Goal: Task Accomplishment & Management: Complete application form

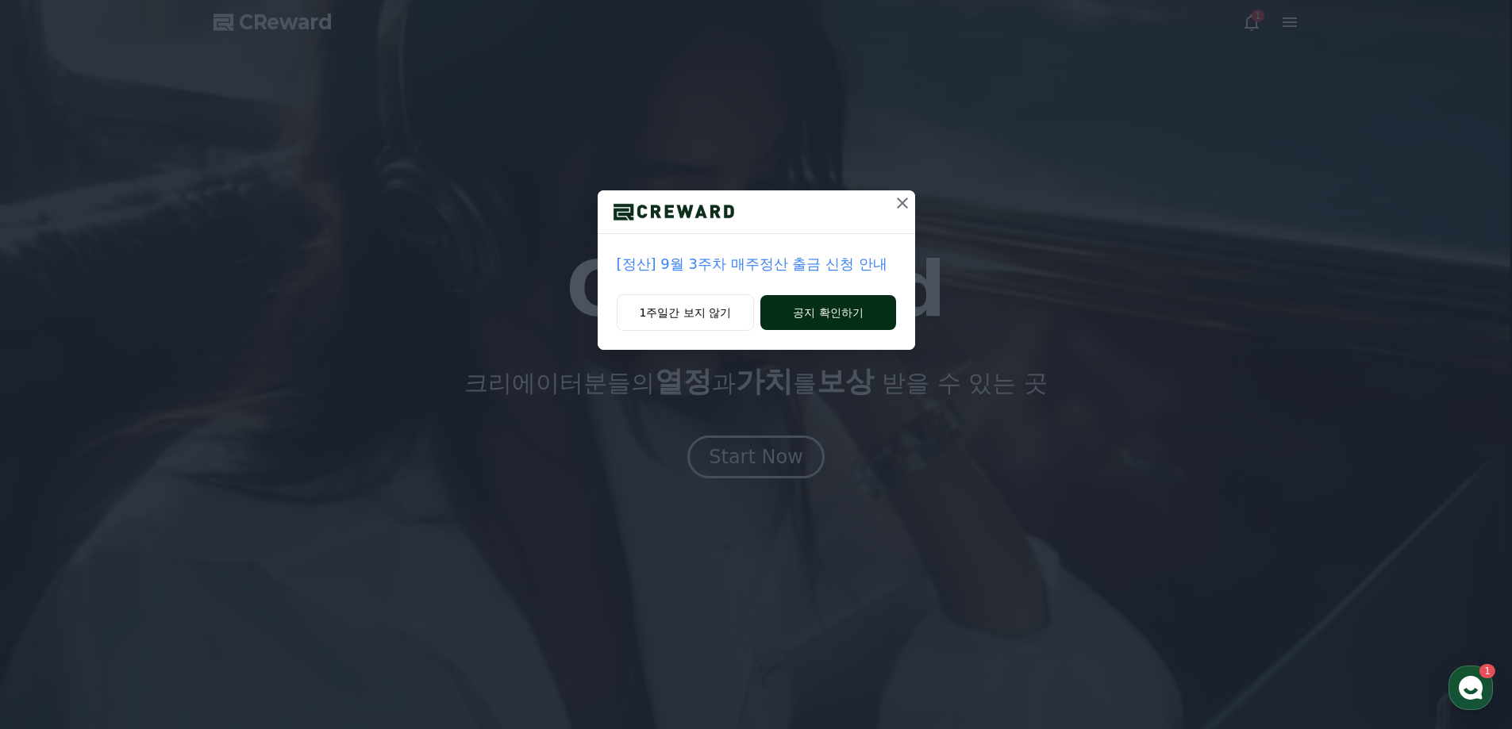
click at [785, 320] on button "공지 확인하기" at bounding box center [827, 312] width 135 height 35
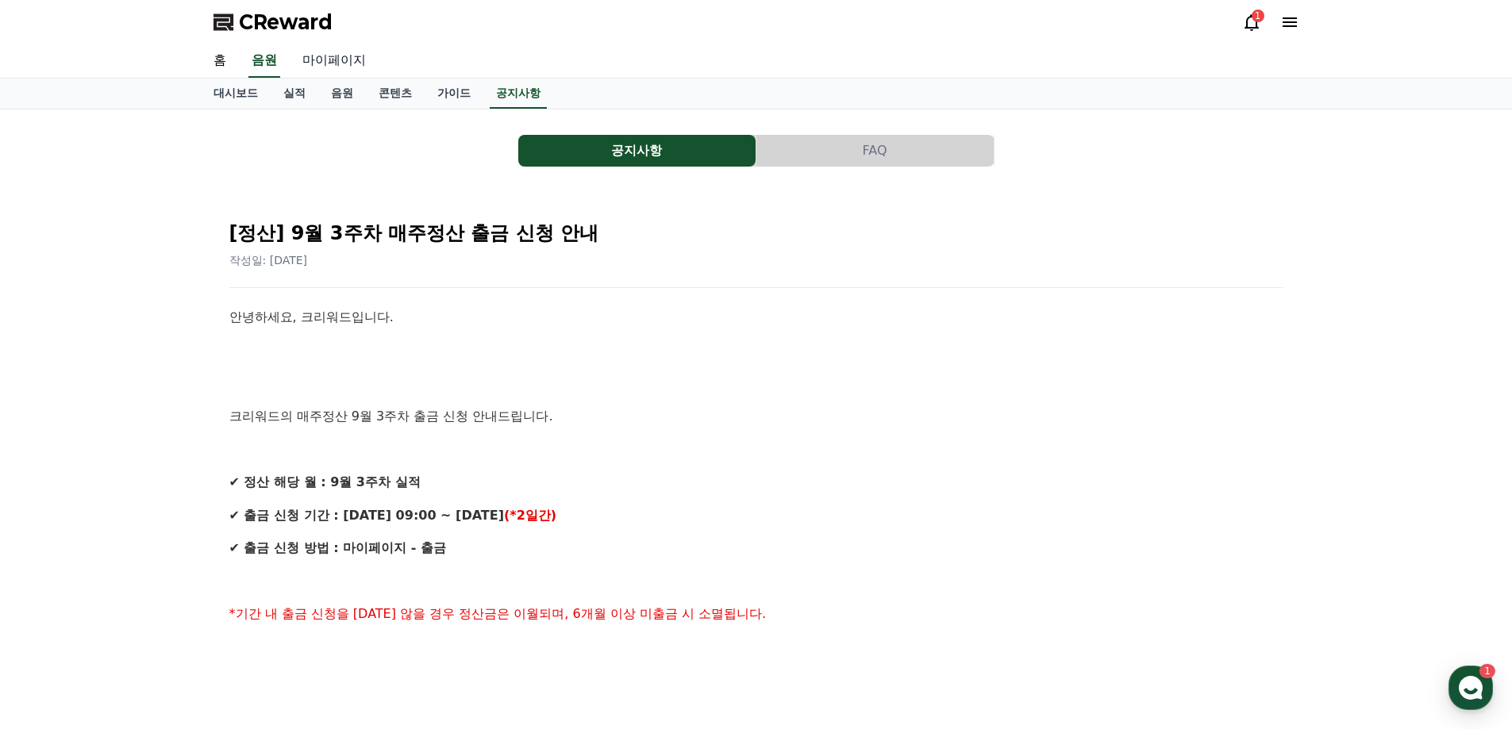
click at [336, 56] on link "마이페이지" at bounding box center [334, 60] width 89 height 33
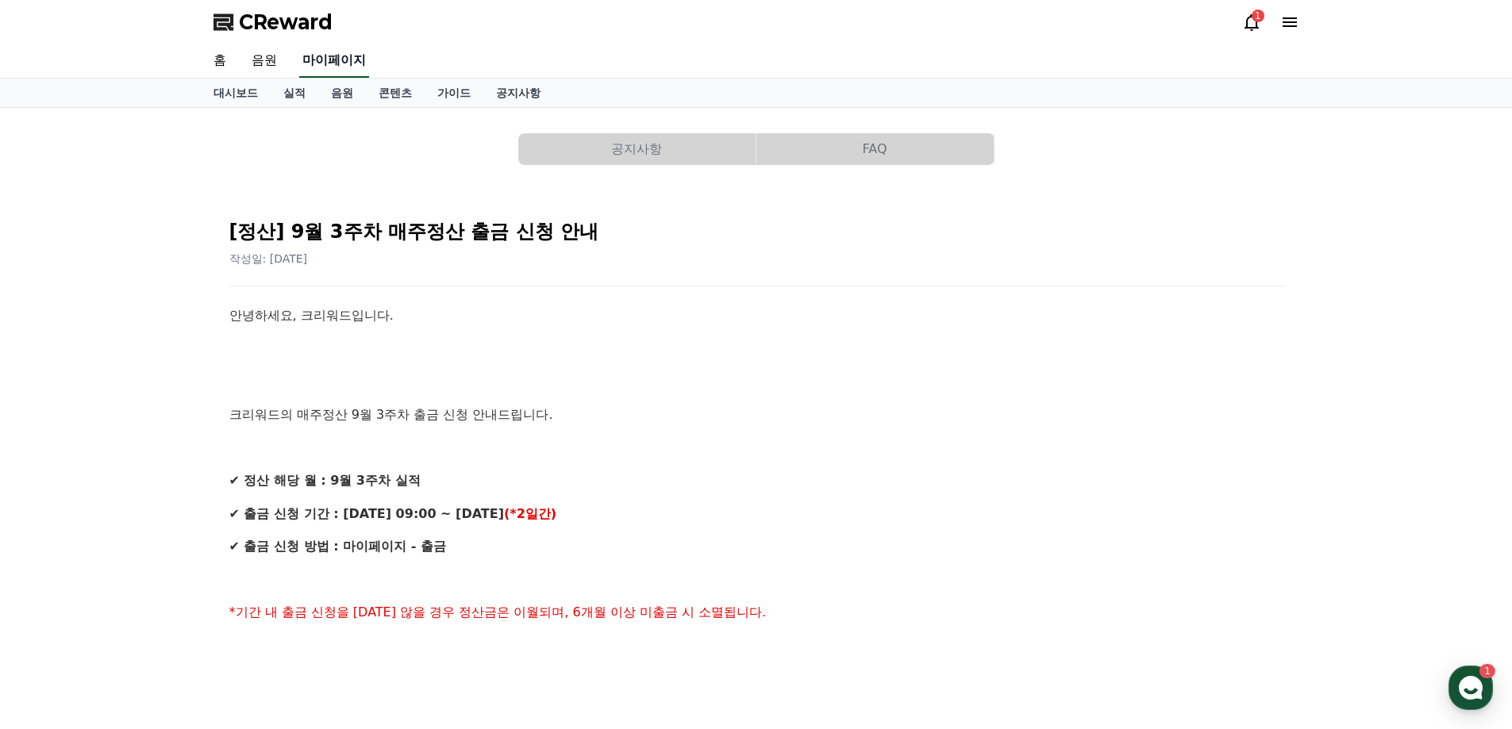
select select "**********"
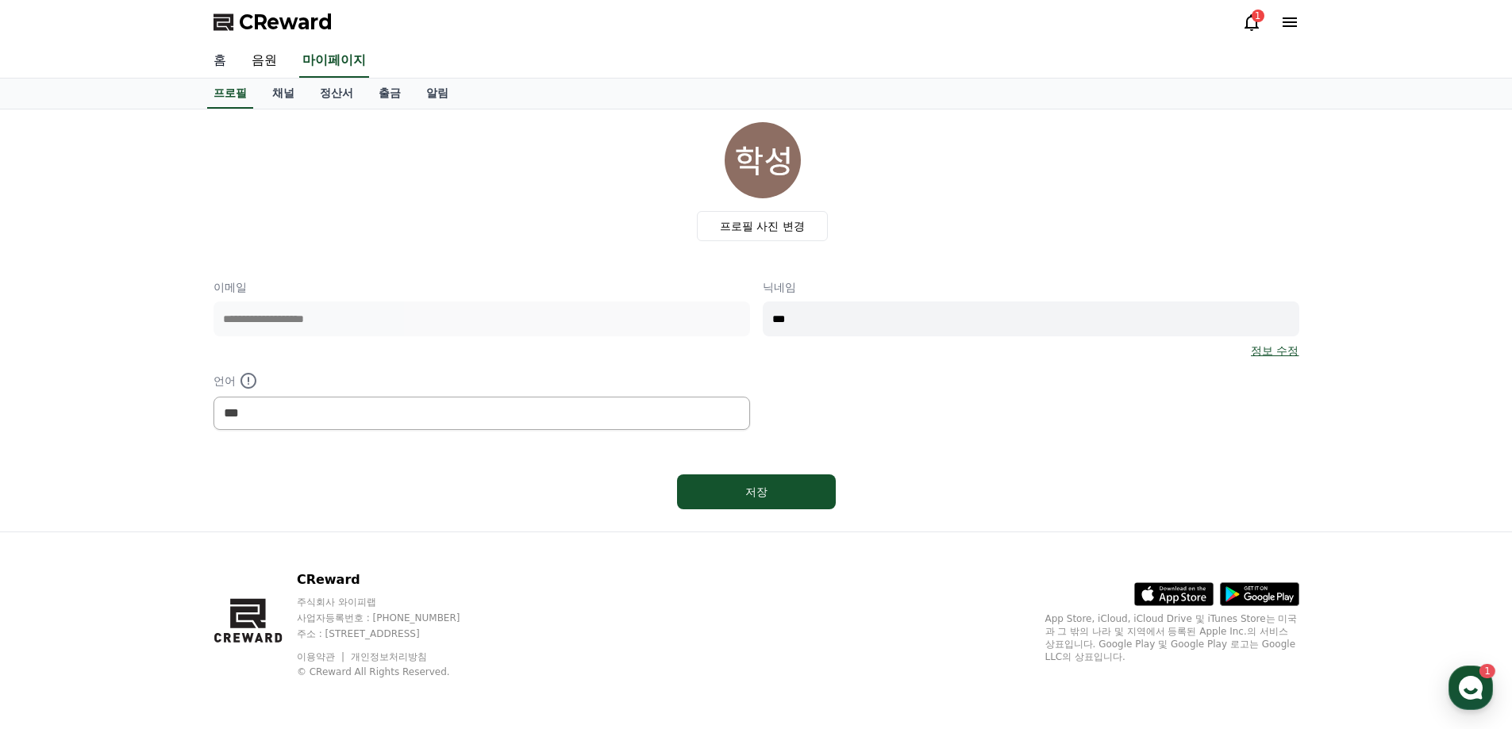
click at [202, 51] on link "홈" at bounding box center [220, 60] width 38 height 33
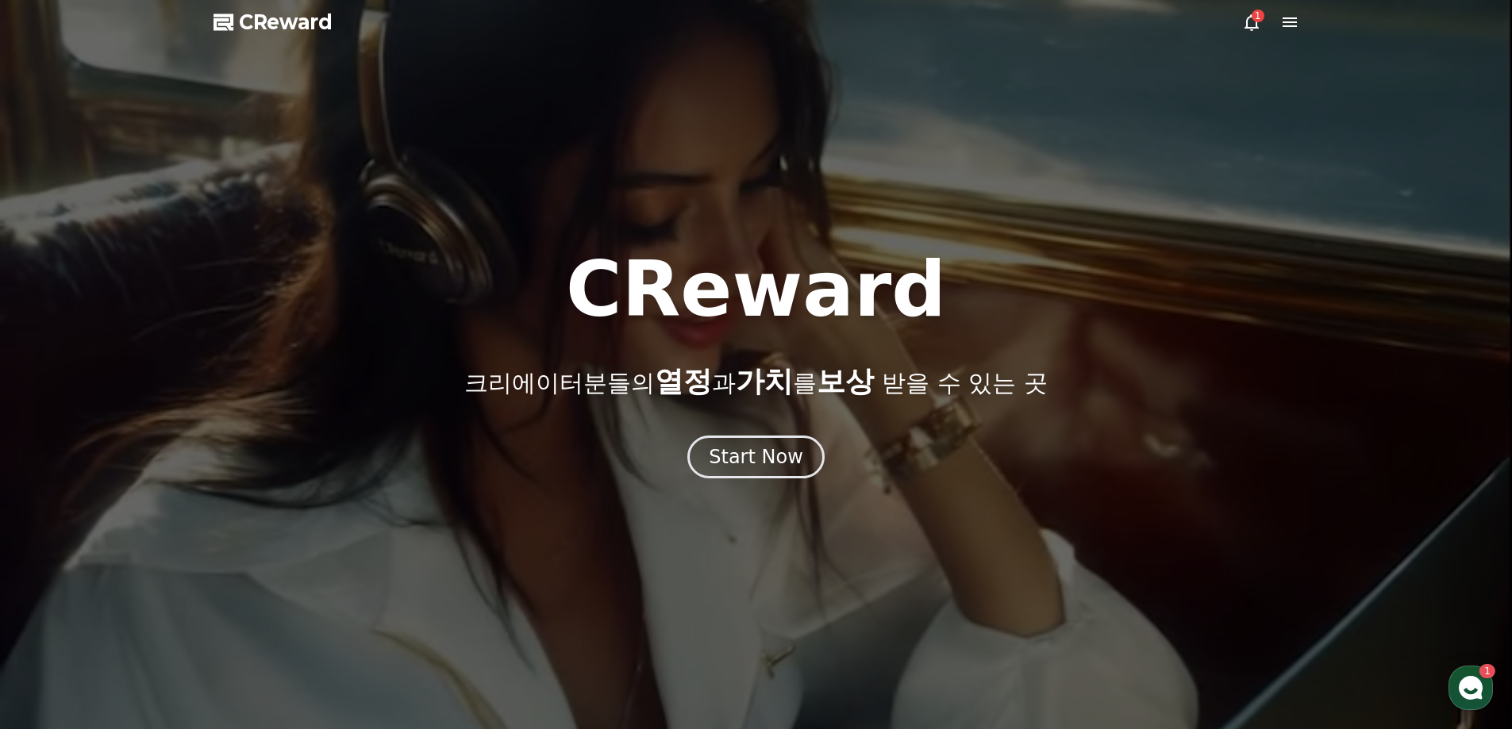
click at [1250, 19] on icon at bounding box center [1251, 22] width 19 height 19
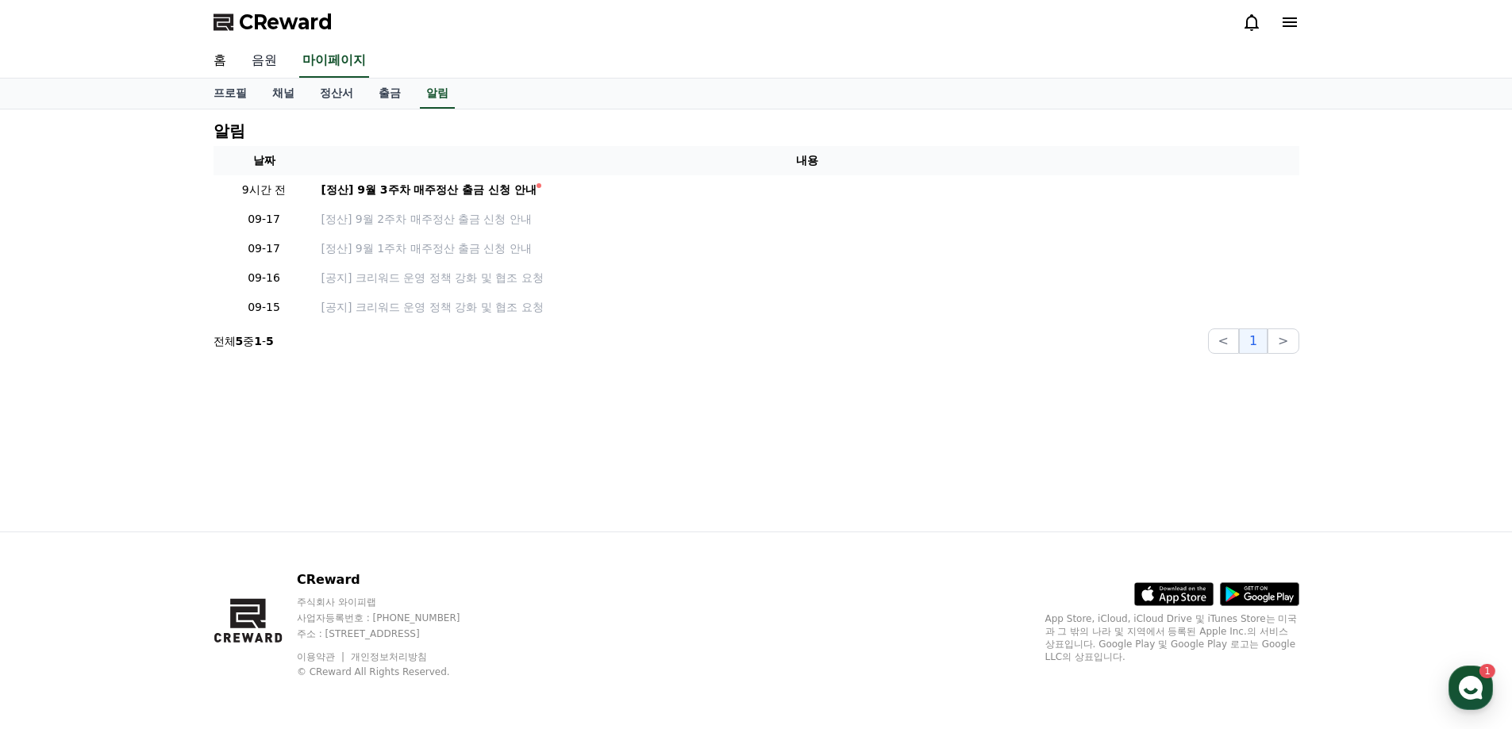
click at [285, 63] on link "음원" at bounding box center [264, 60] width 51 height 33
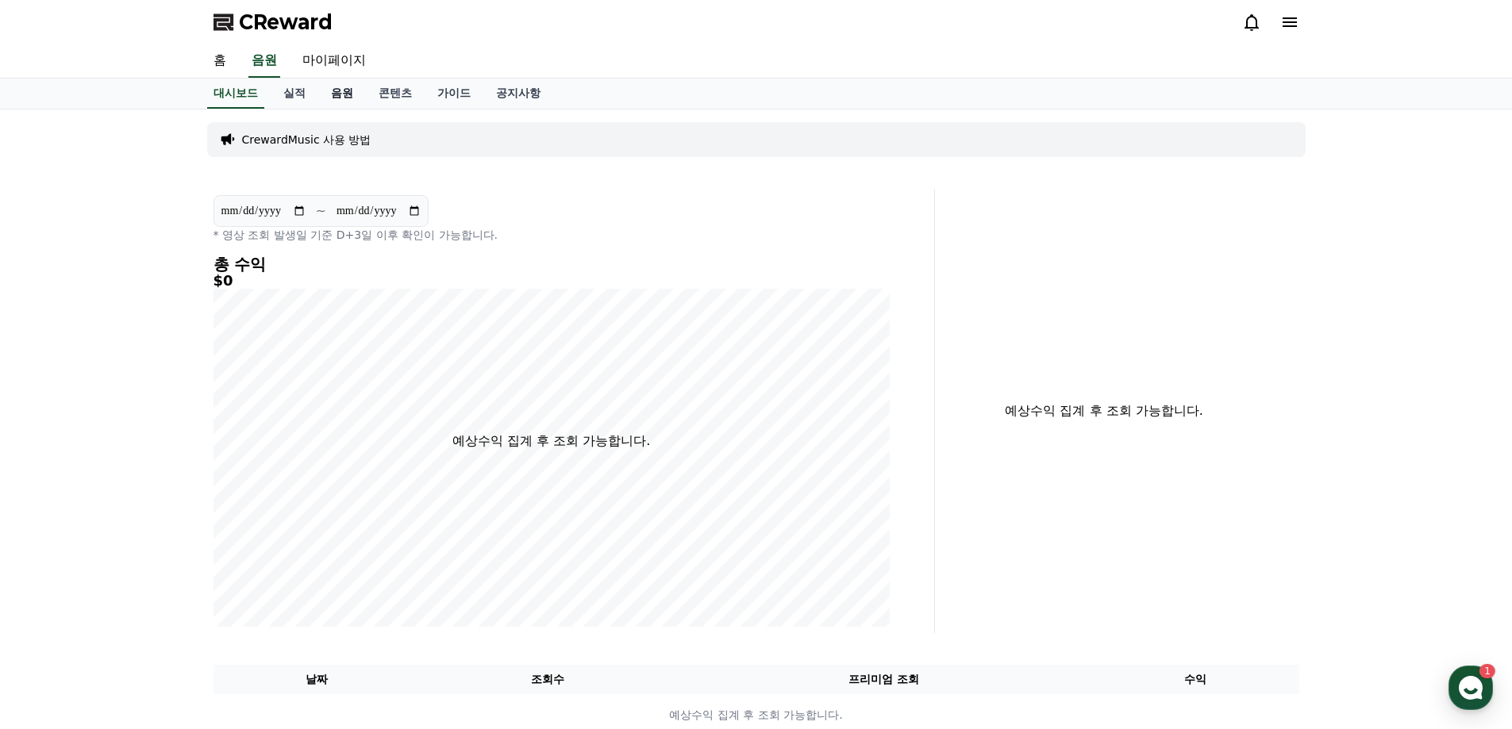
click at [330, 85] on link "음원" at bounding box center [342, 94] width 48 height 30
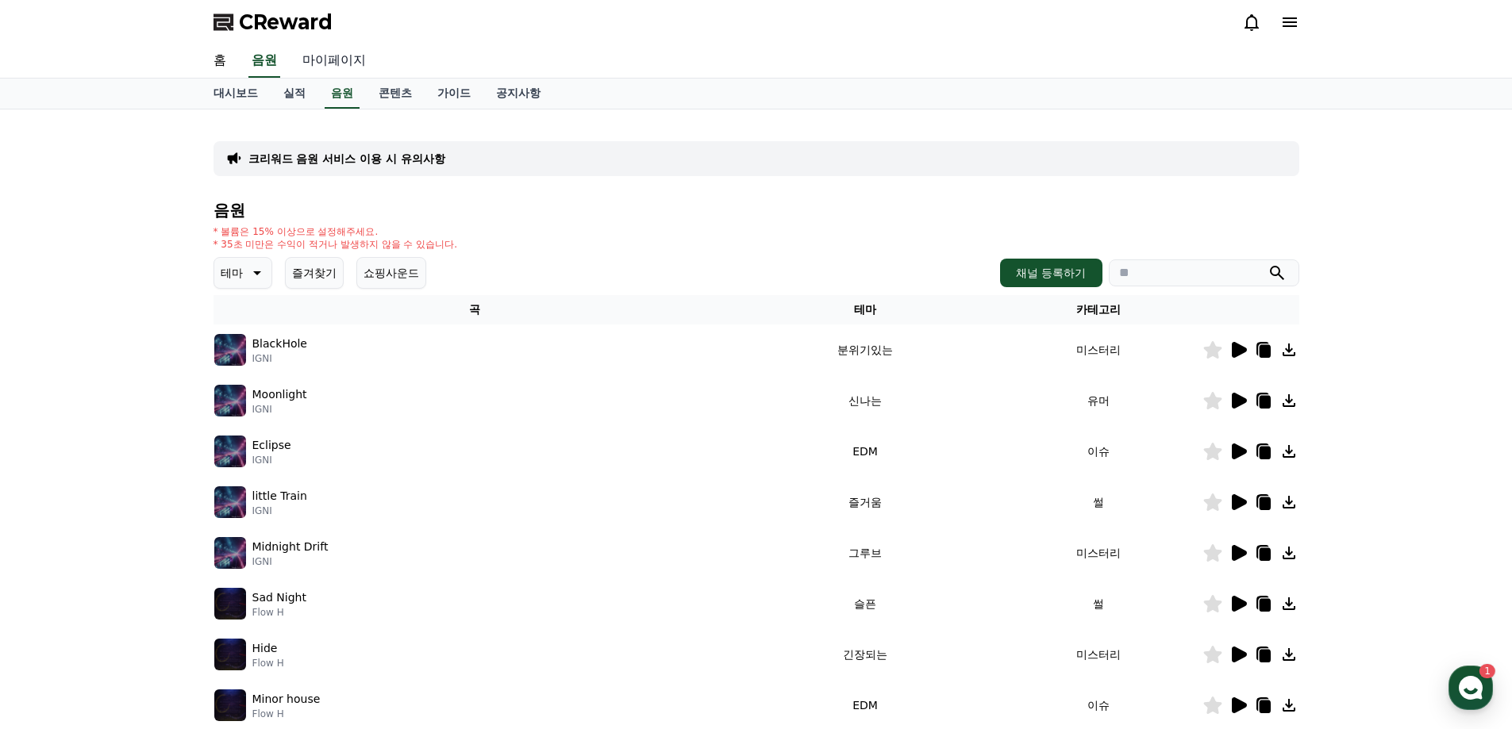
click at [293, 64] on link "마이페이지" at bounding box center [334, 60] width 89 height 33
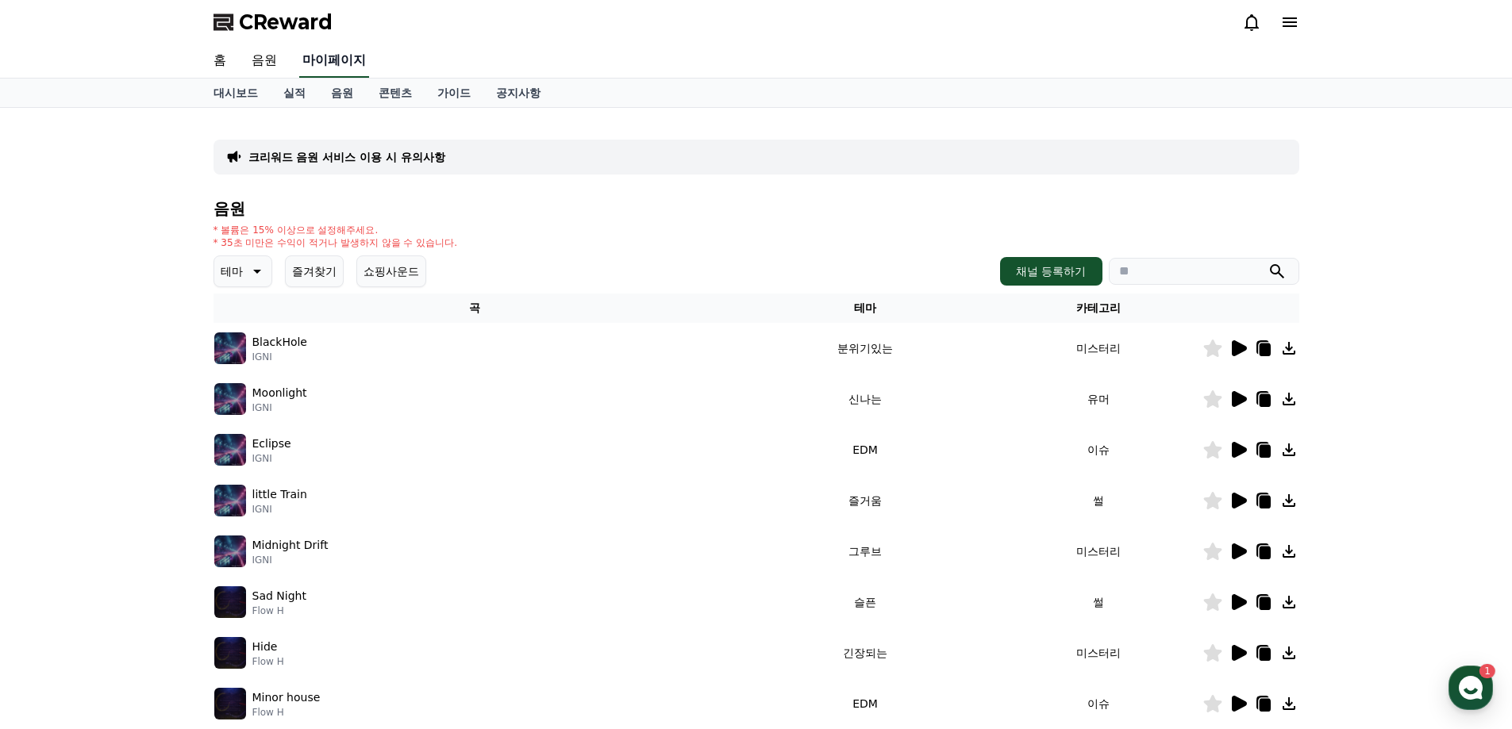
select select "**********"
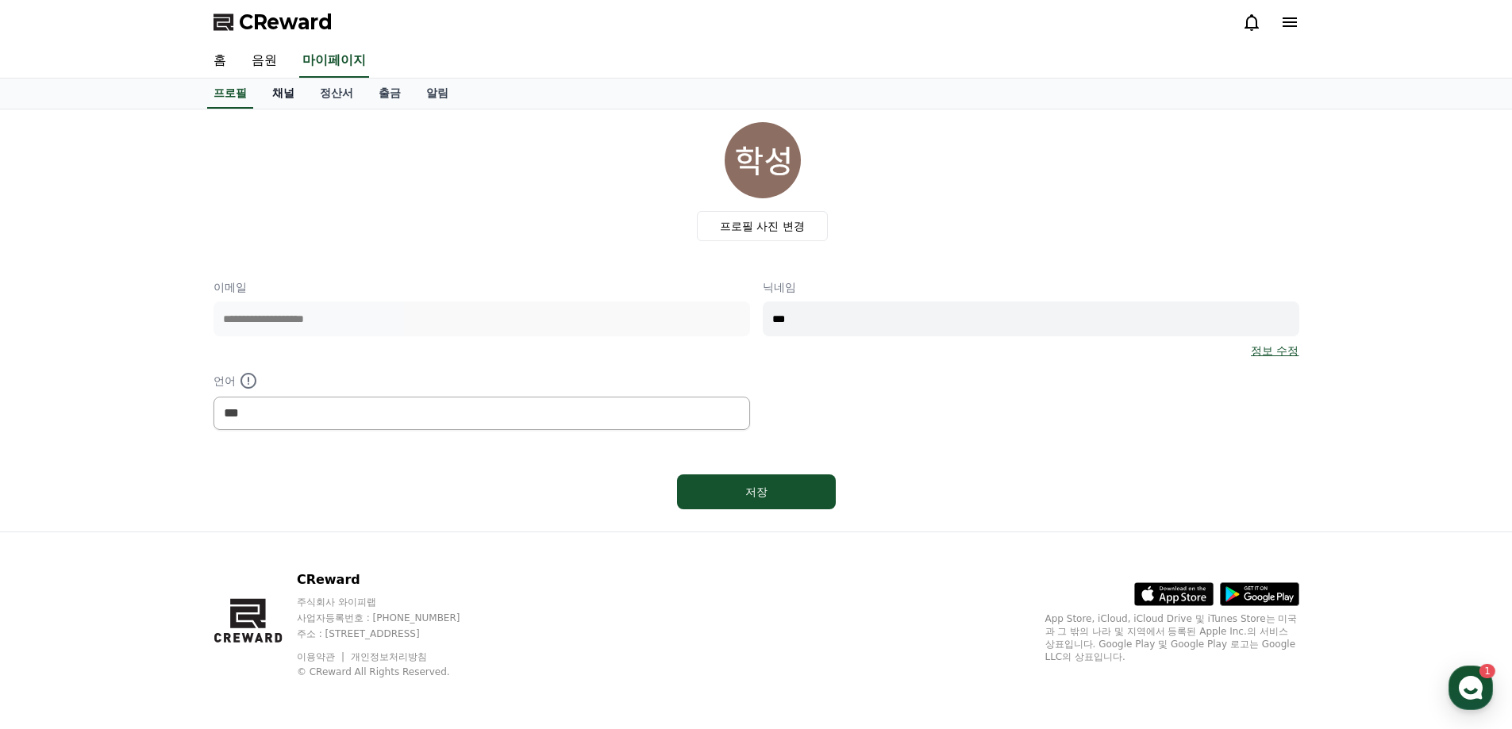
click at [287, 91] on link "채널" at bounding box center [283, 94] width 48 height 30
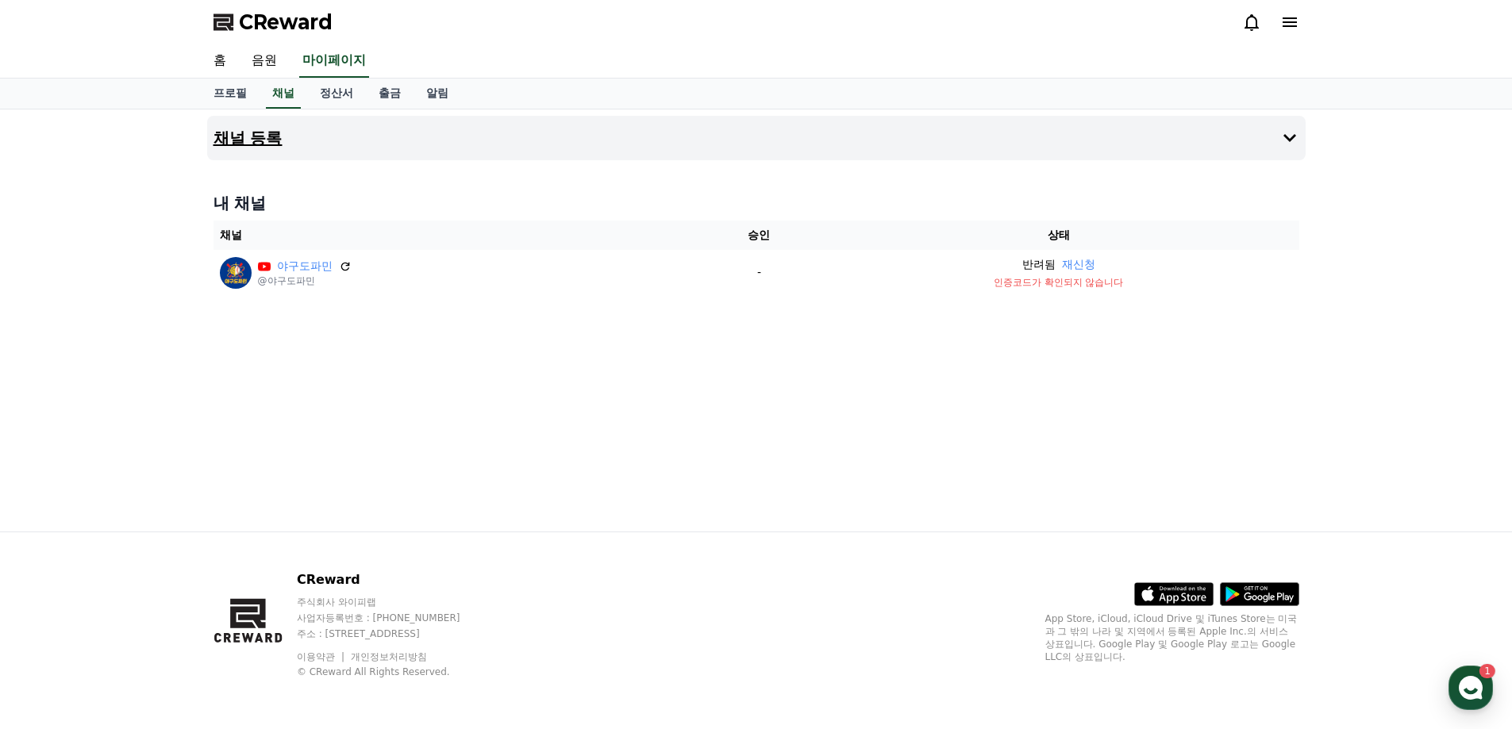
click at [1300, 141] on button "채널 등록" at bounding box center [756, 138] width 1098 height 44
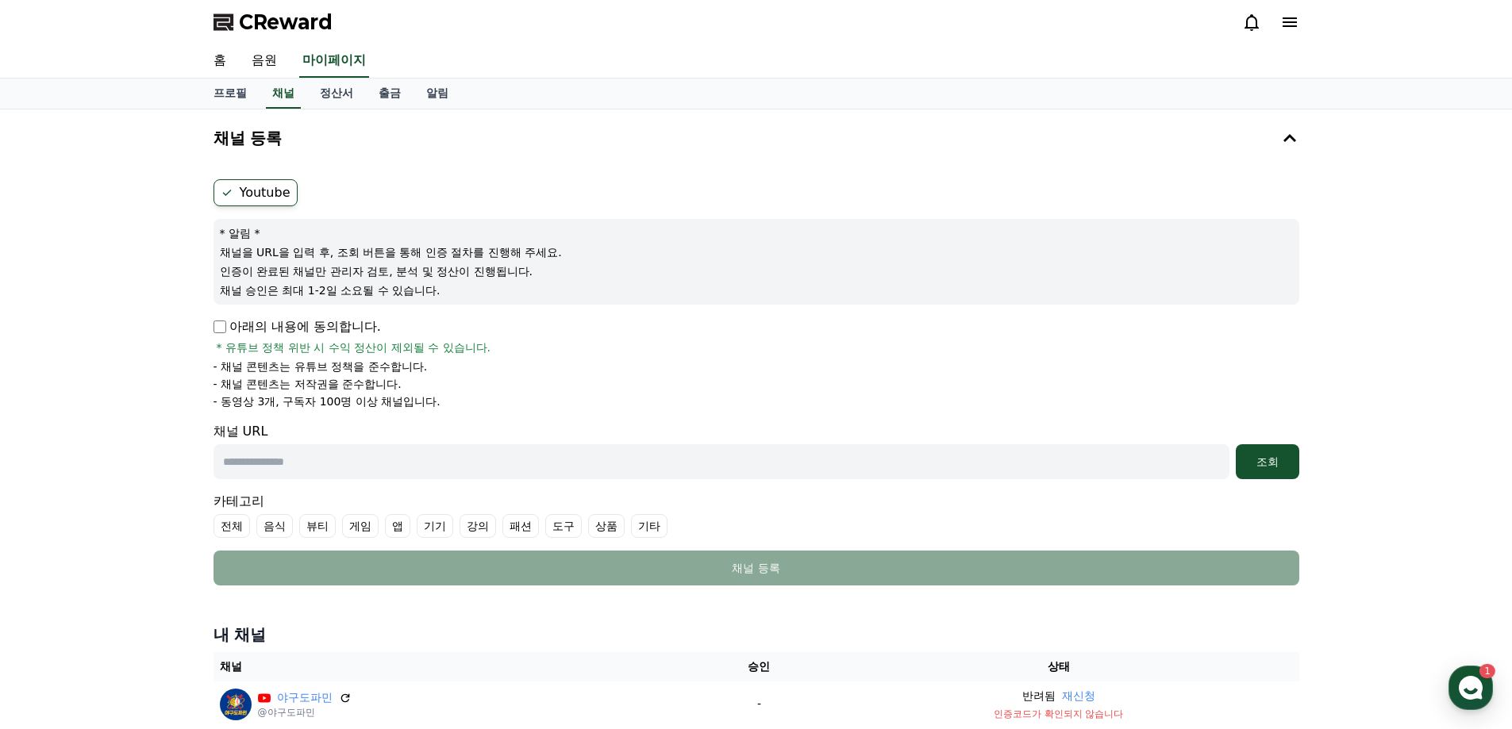
drag, startPoint x: 221, startPoint y: 314, endPoint x: 211, endPoint y: 326, distance: 15.8
click at [220, 315] on form "Youtube * 알림 * 채널을 URL을 입력 후, 조회 버튼을 통해 인증 절차를 진행해 주세요. 인증이 완료된 채널만 관리자 검토, 분석 …" at bounding box center [756, 382] width 1086 height 406
click at [211, 326] on div "Youtube * 알림 * 채널을 URL을 입력 후, 조회 버튼을 통해 인증 절차를 진행해 주세요. 인증이 완료된 채널만 관리자 검토, 분석 …" at bounding box center [756, 382] width 1098 height 419
click at [244, 323] on p "아래의 내용에 동의합니다." at bounding box center [296, 326] width 167 height 19
click at [204, 320] on div "채널 등록 Youtube * 알림 * 채널을 URL을 입력 후, 조회 버튼을 통해 인증 절차를 진행해 주세요. 인증이 완료된 채널만 관리자 검…" at bounding box center [756, 425] width 1111 height 630
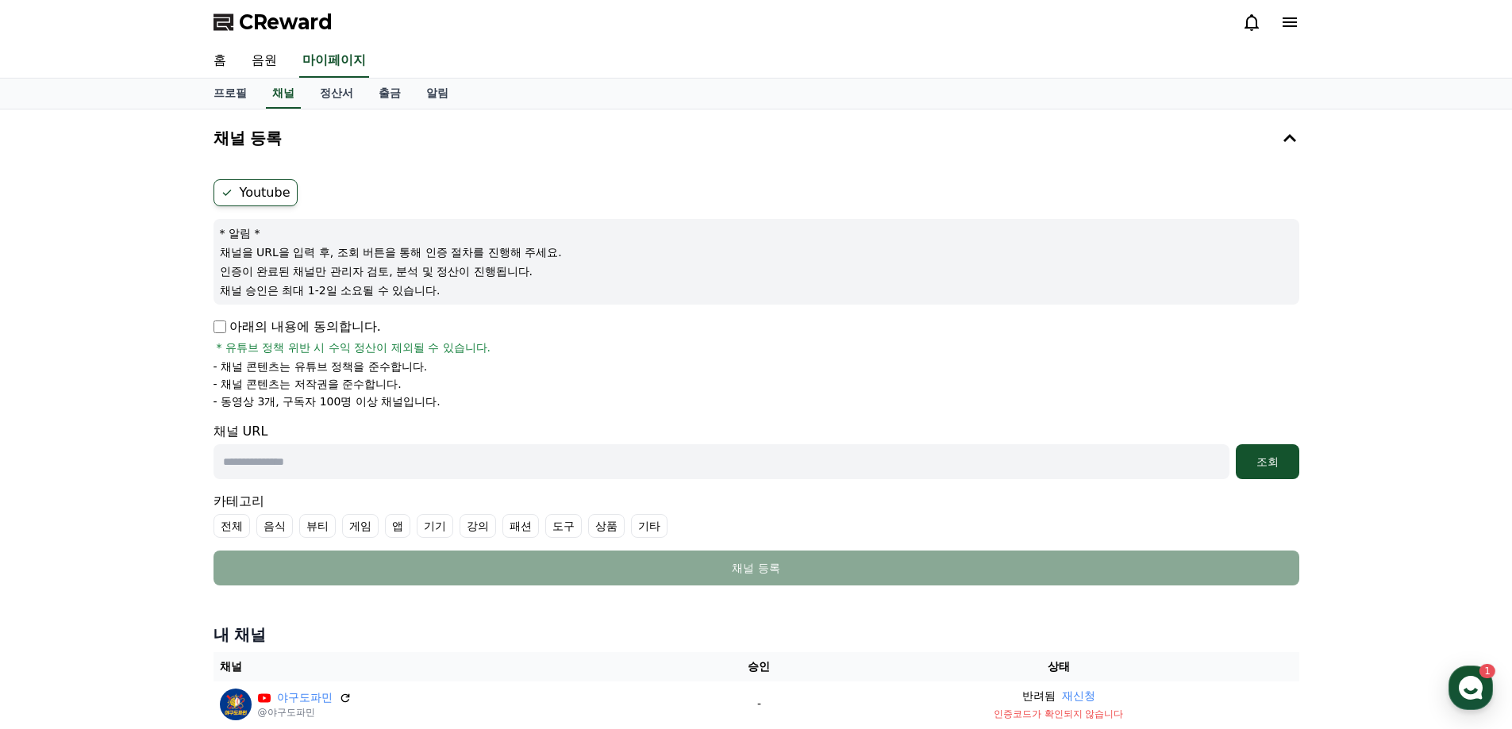
click at [215, 321] on div "Youtube * 알림 * 채널을 URL을 입력 후, 조회 버튼을 통해 인증 절차를 진행해 주세요. 인증이 완료된 채널만 관리자 검토, 분석 …" at bounding box center [756, 382] width 1098 height 419
click at [233, 325] on p "아래의 내용에 동의합니다." at bounding box center [296, 326] width 167 height 19
click at [293, 467] on input "text" at bounding box center [721, 461] width 1016 height 35
paste input "**********"
type input "**********"
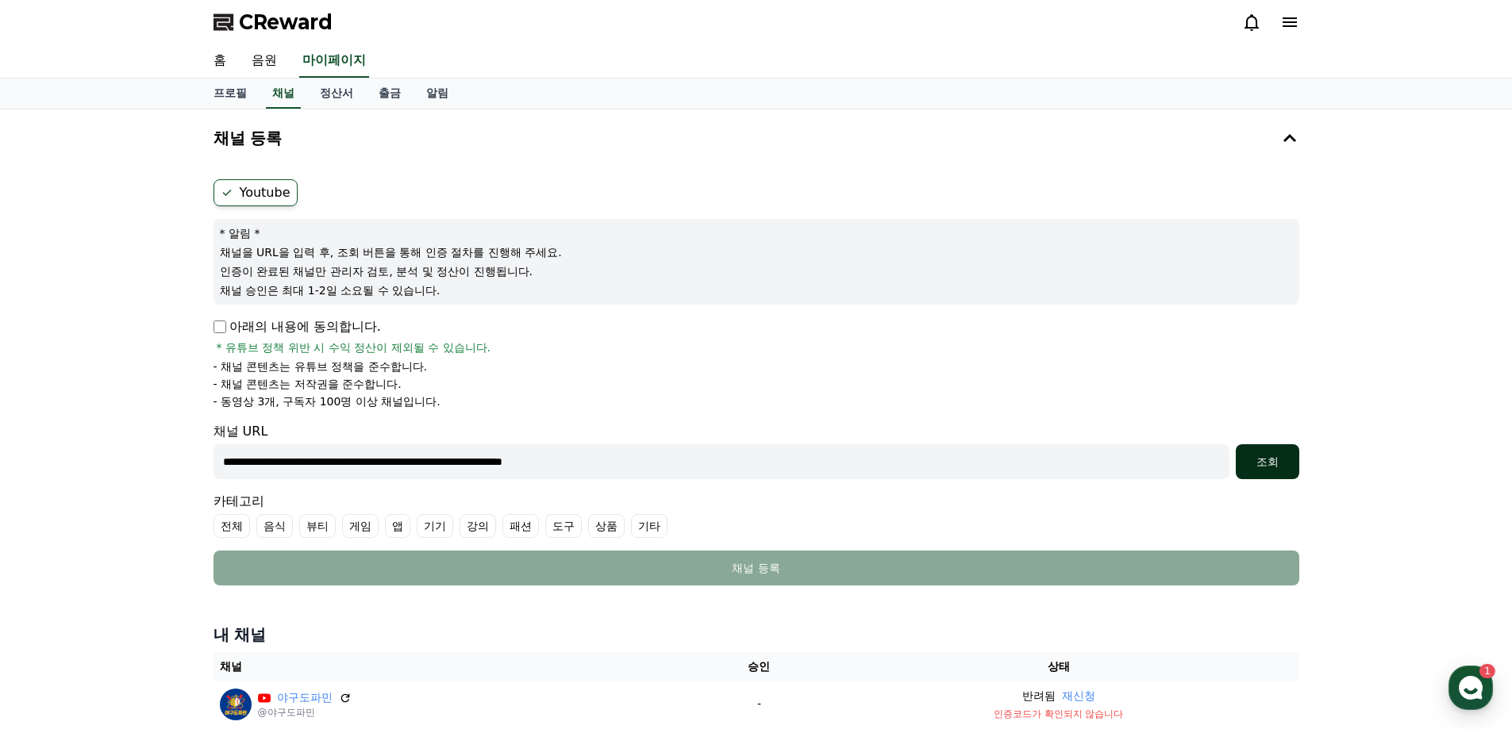
click at [1265, 457] on div "조회" at bounding box center [1267, 462] width 51 height 16
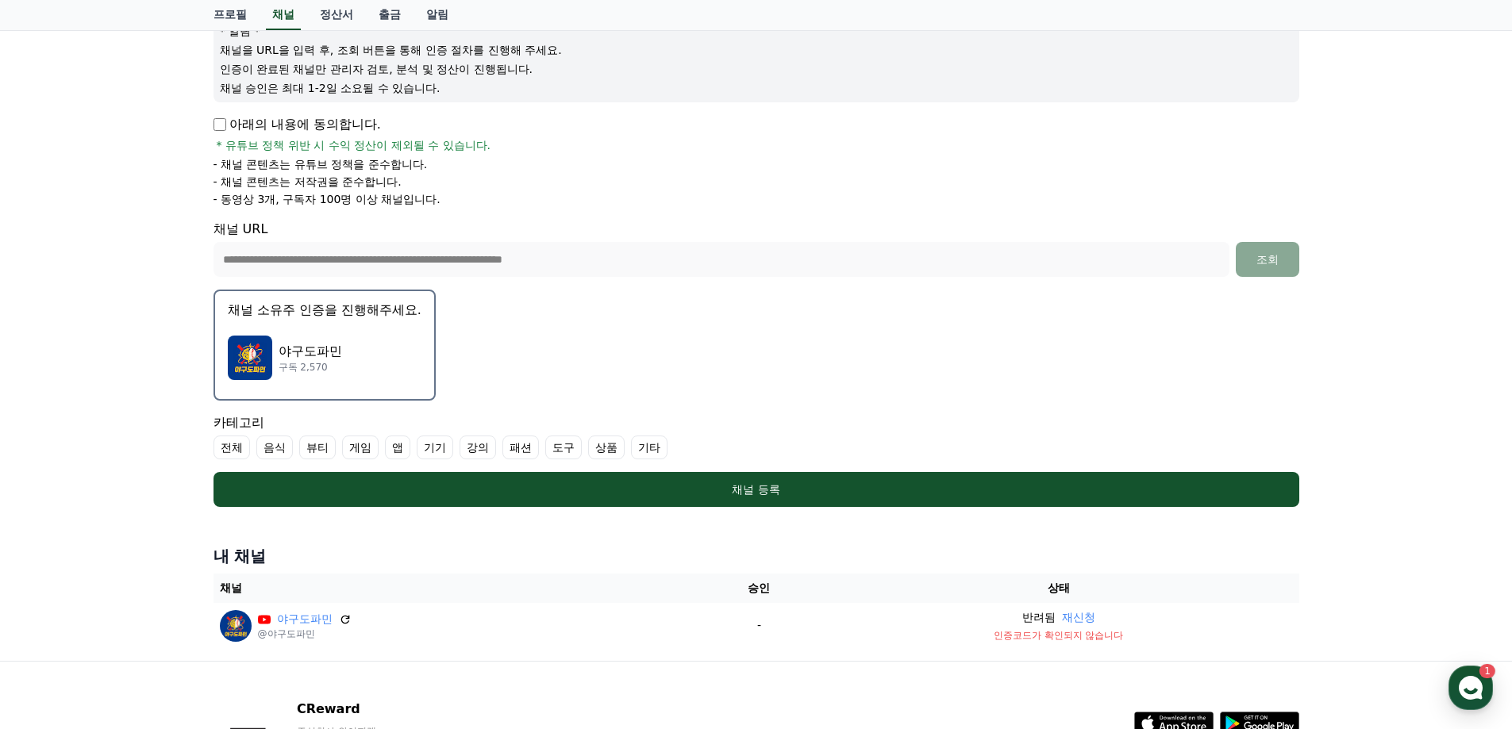
scroll to position [317, 0]
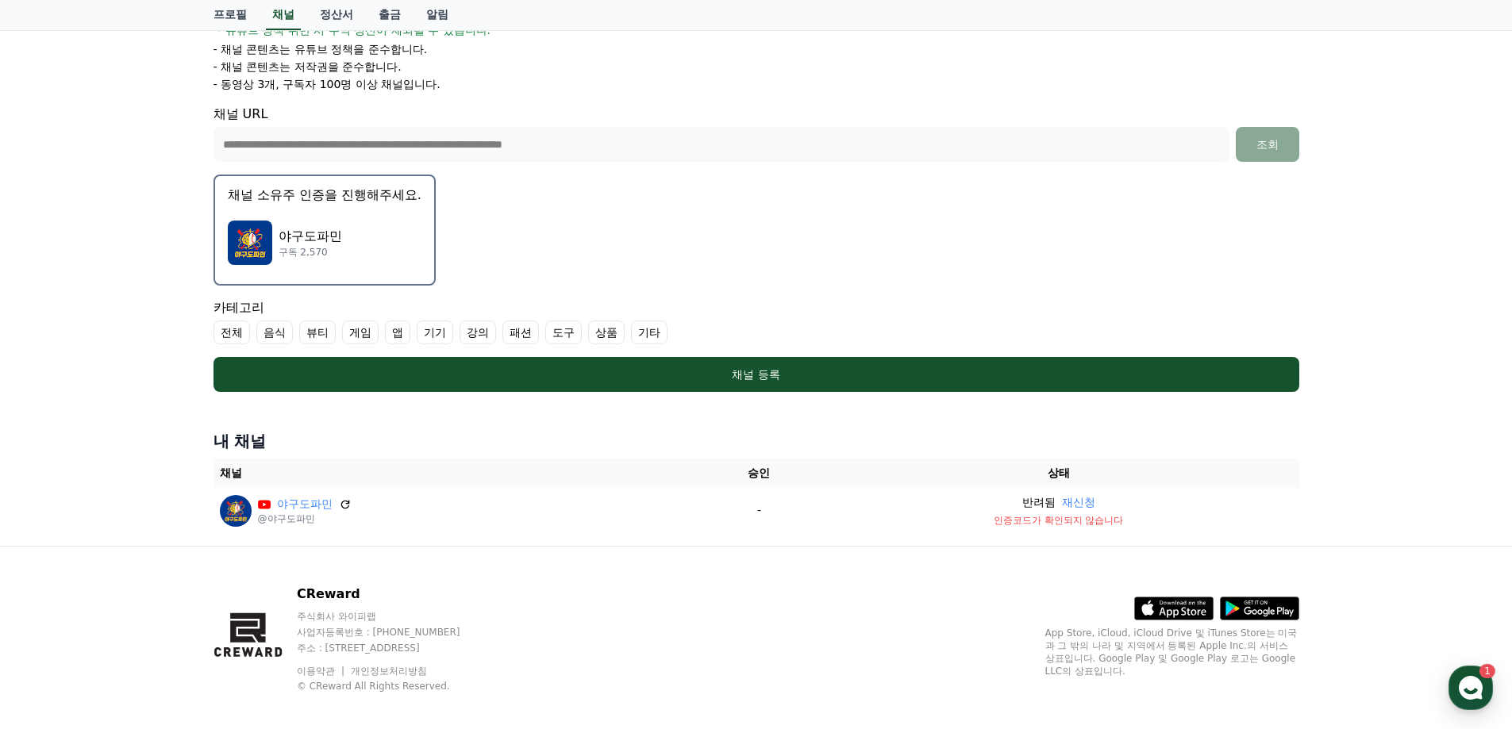
click at [340, 210] on button "채널 소유주 인증을 진행해주세요. 야구도파민 구독 2,570" at bounding box center [324, 230] width 222 height 111
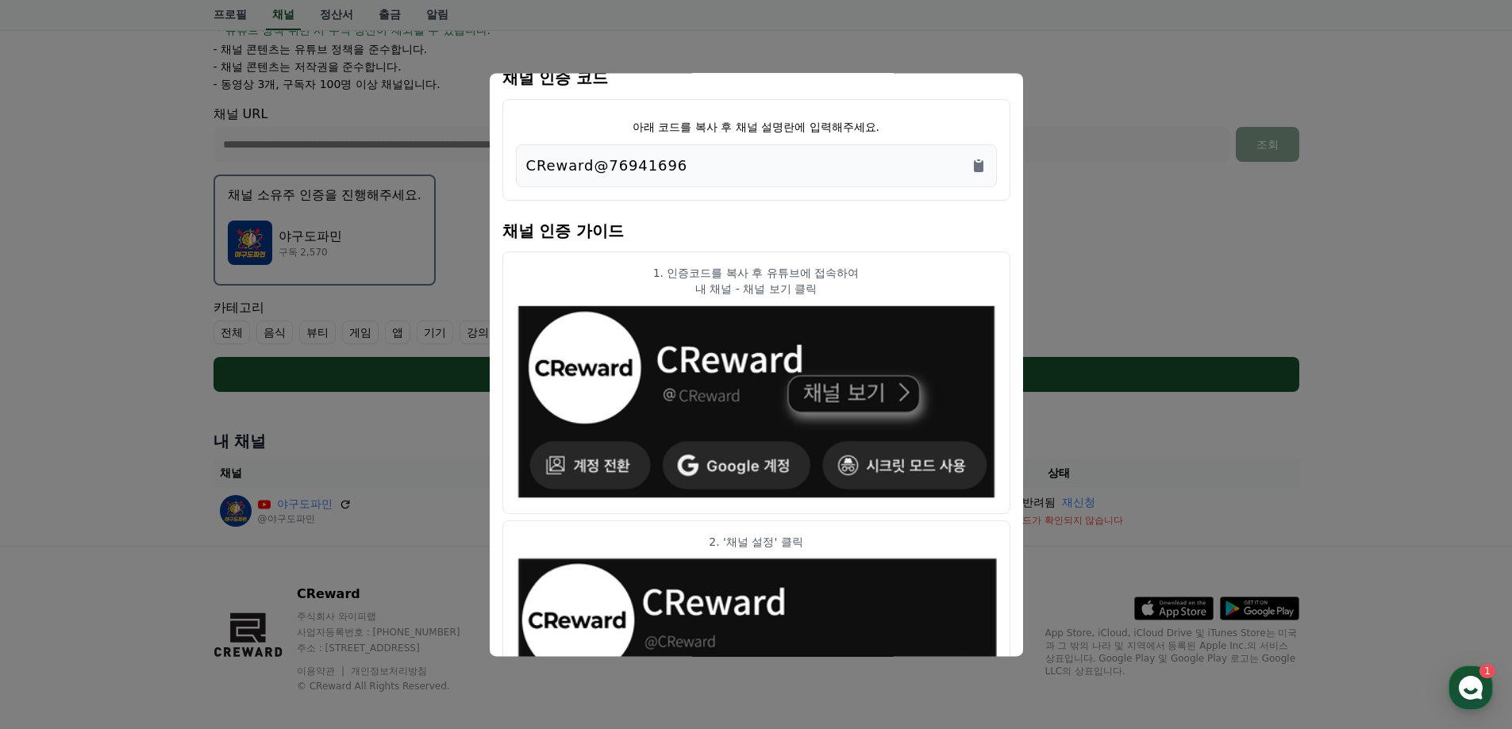
scroll to position [0, 0]
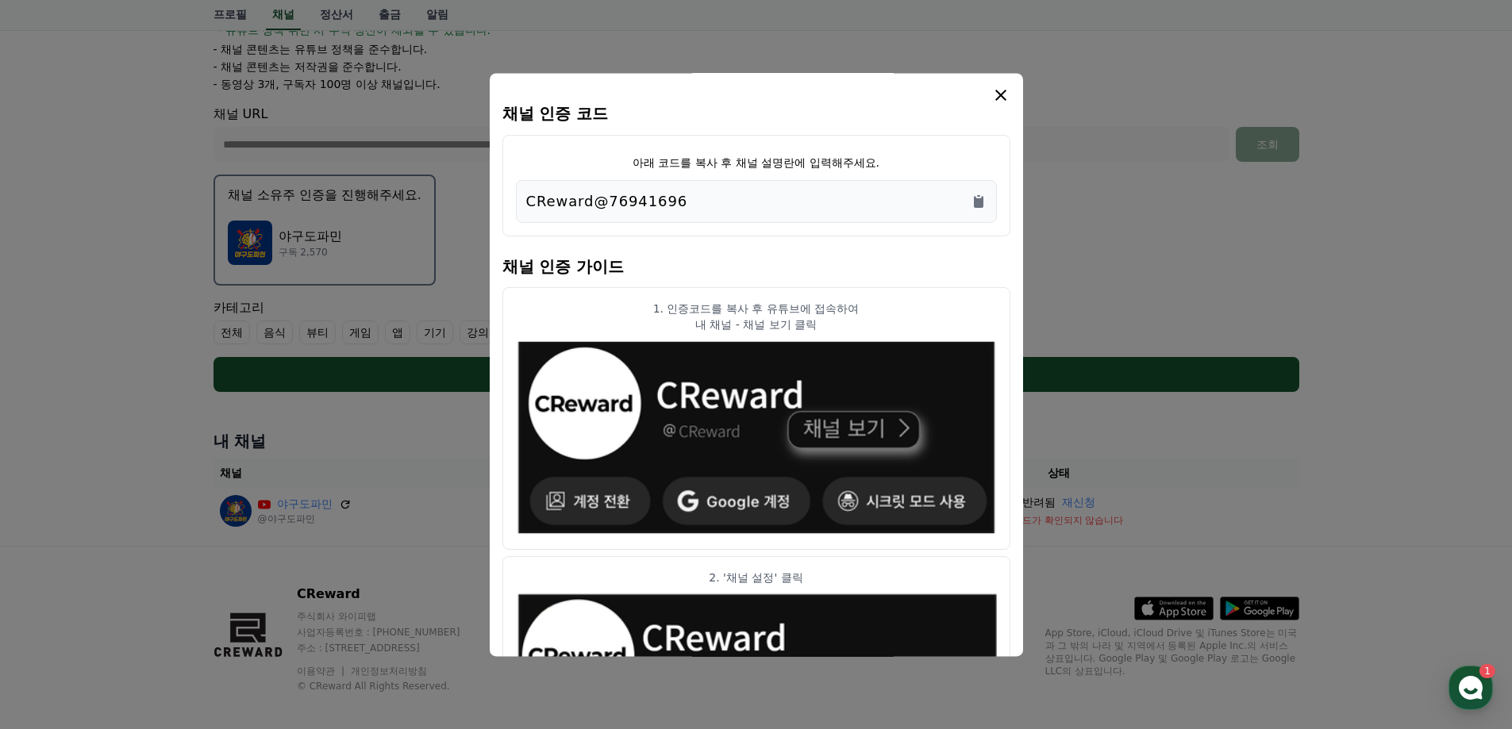
click at [978, 192] on div "CReward@76941696" at bounding box center [756, 201] width 460 height 22
click at [935, 217] on div "CReward@76941696" at bounding box center [756, 201] width 481 height 43
click at [768, 198] on div "CReward@76941696" at bounding box center [756, 201] width 460 height 22
click at [768, 197] on div "CReward@76941696" at bounding box center [756, 201] width 460 height 22
click at [599, 203] on p "CReward@76941696" at bounding box center [607, 201] width 162 height 22
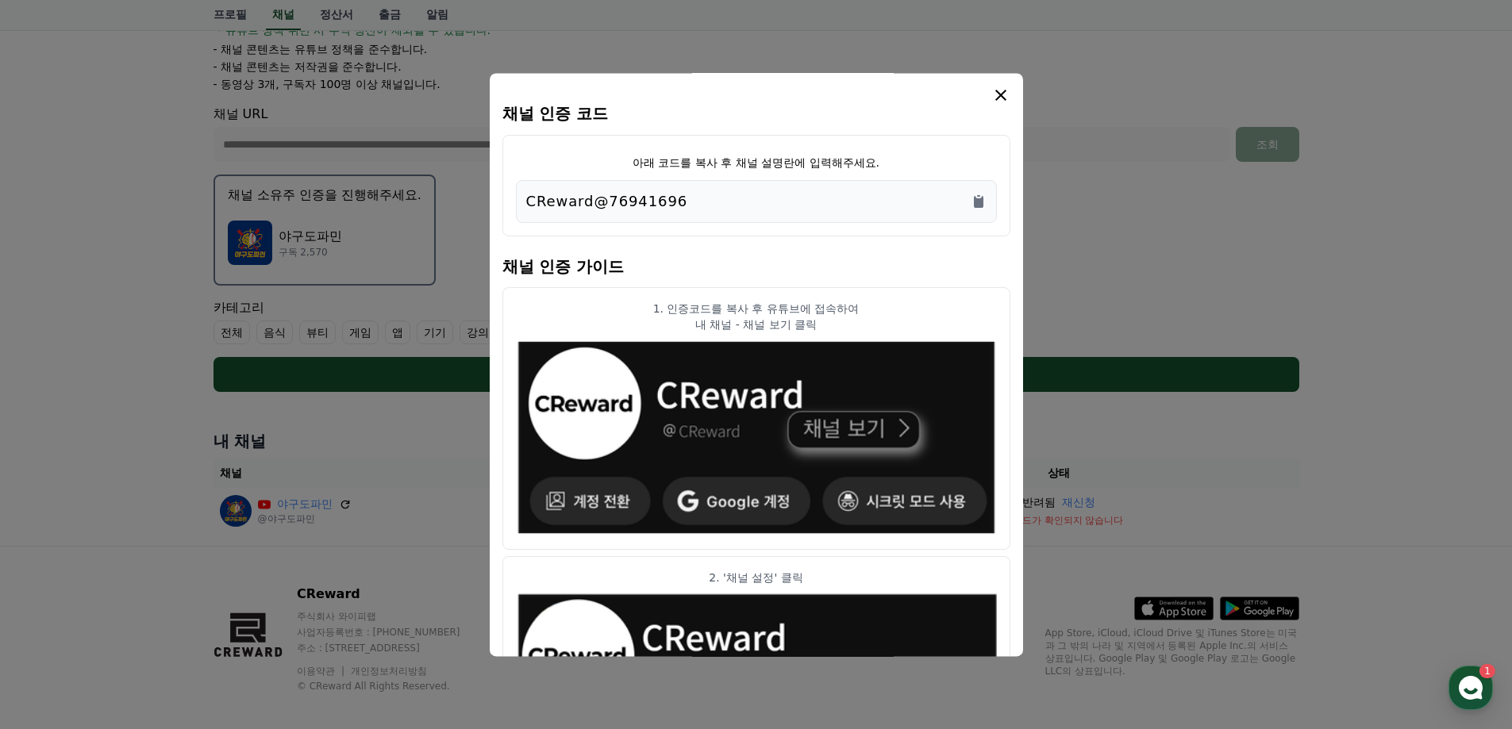
drag, startPoint x: 599, startPoint y: 203, endPoint x: 843, endPoint y: 210, distance: 243.7
click at [603, 202] on p "CReward@76941696" at bounding box center [607, 201] width 162 height 22
click at [945, 208] on div "CReward@76941696" at bounding box center [756, 201] width 460 height 22
drag, startPoint x: 833, startPoint y: 195, endPoint x: 595, endPoint y: 189, distance: 238.1
click at [591, 188] on div "CReward@76941696" at bounding box center [756, 201] width 481 height 43
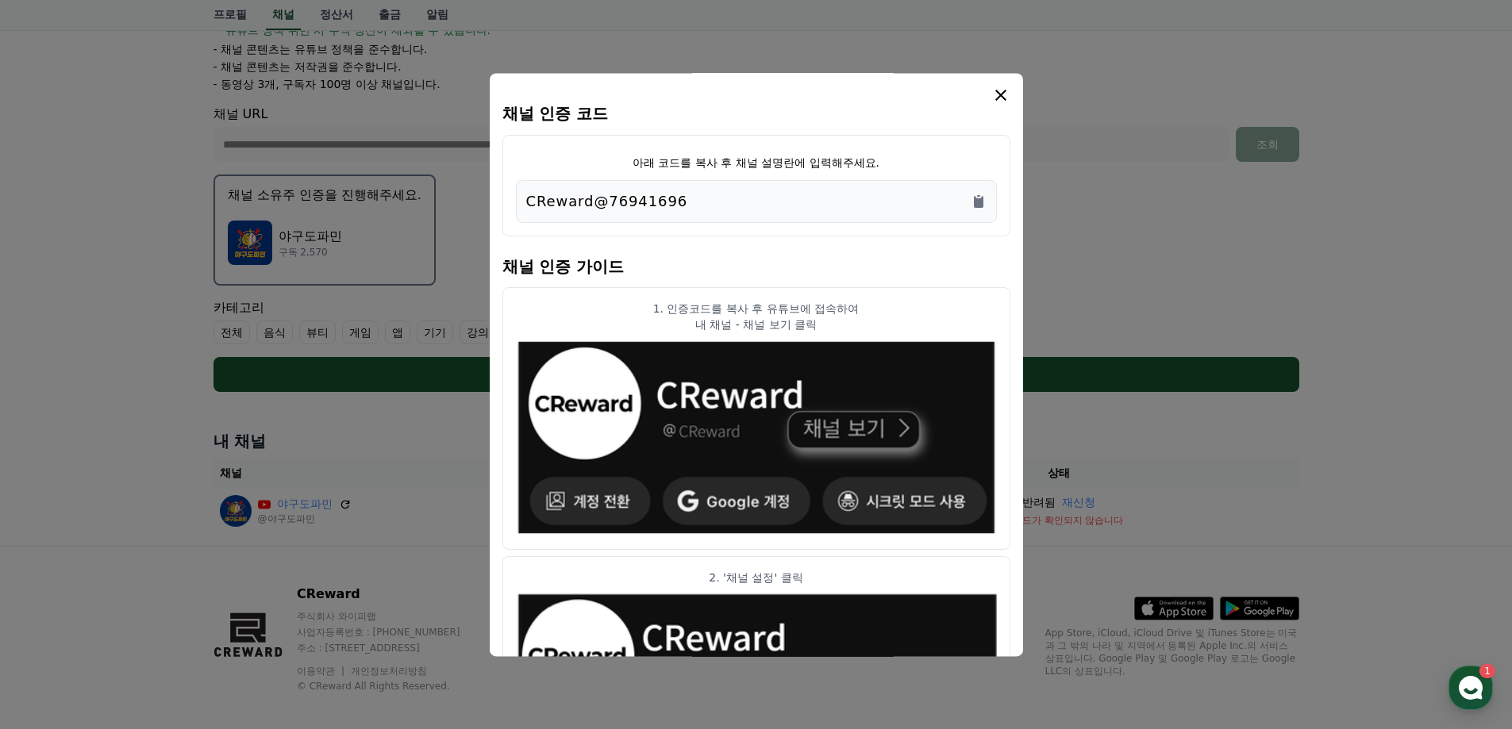
click at [647, 190] on p "CReward@76941696" at bounding box center [607, 201] width 162 height 22
click at [664, 194] on p "CReward@76941696" at bounding box center [607, 201] width 162 height 22
drag, startPoint x: 710, startPoint y: 213, endPoint x: 698, endPoint y: 202, distance: 16.8
click at [686, 207] on div "CReward@76941696" at bounding box center [756, 201] width 481 height 43
drag, startPoint x: 700, startPoint y: 201, endPoint x: 437, endPoint y: 209, distance: 262.8
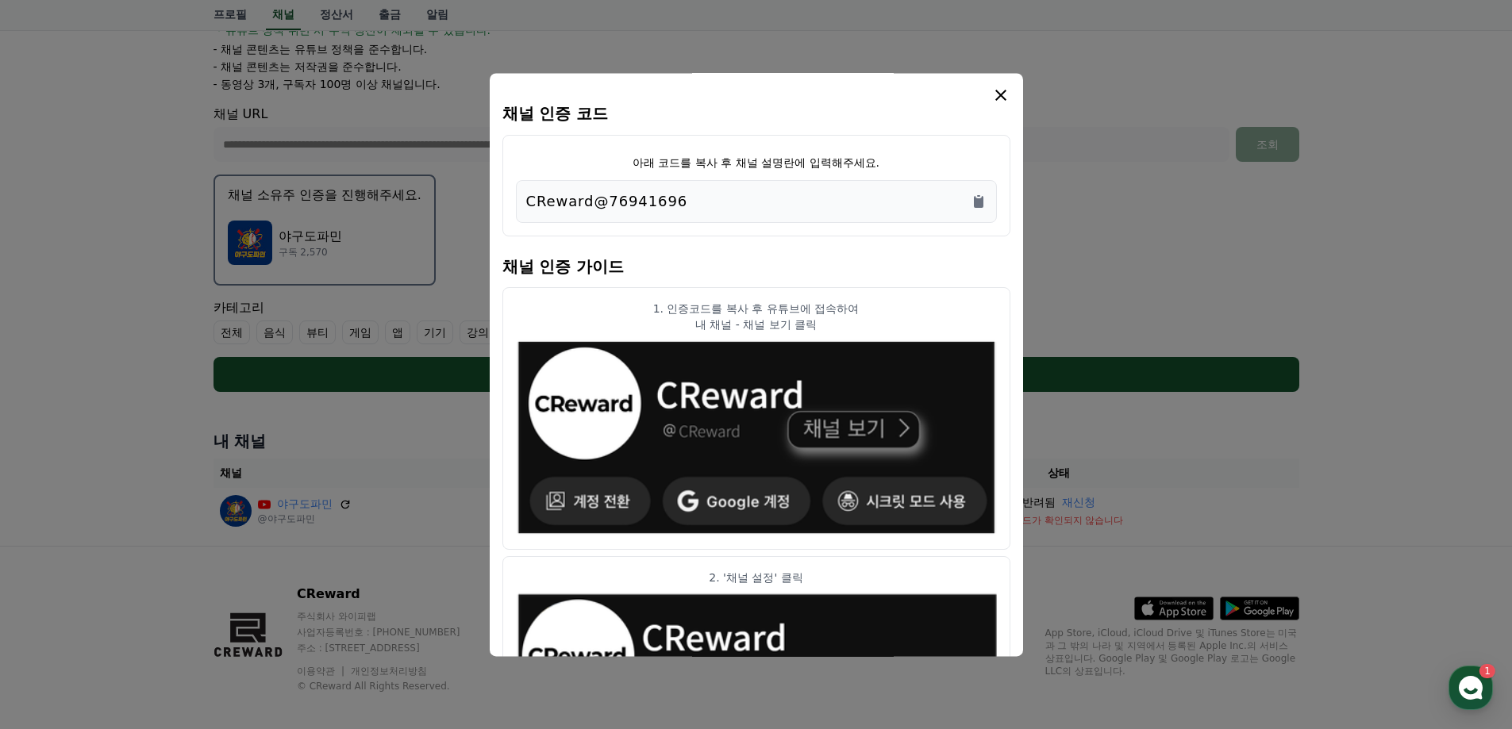
click at [437, 398] on div "채널 인증 코드 아래 코드를 복사 후 채널 설명란에 입력해주세요. CReward@76941696 채널 인증 가이드 1. 인증코드를 복사 후 유…" at bounding box center [756, 398] width 1098 height 0
click at [609, 183] on div "CReward@76941696" at bounding box center [756, 201] width 481 height 43
click at [982, 204] on icon "Copy to clipboard" at bounding box center [979, 202] width 10 height 12
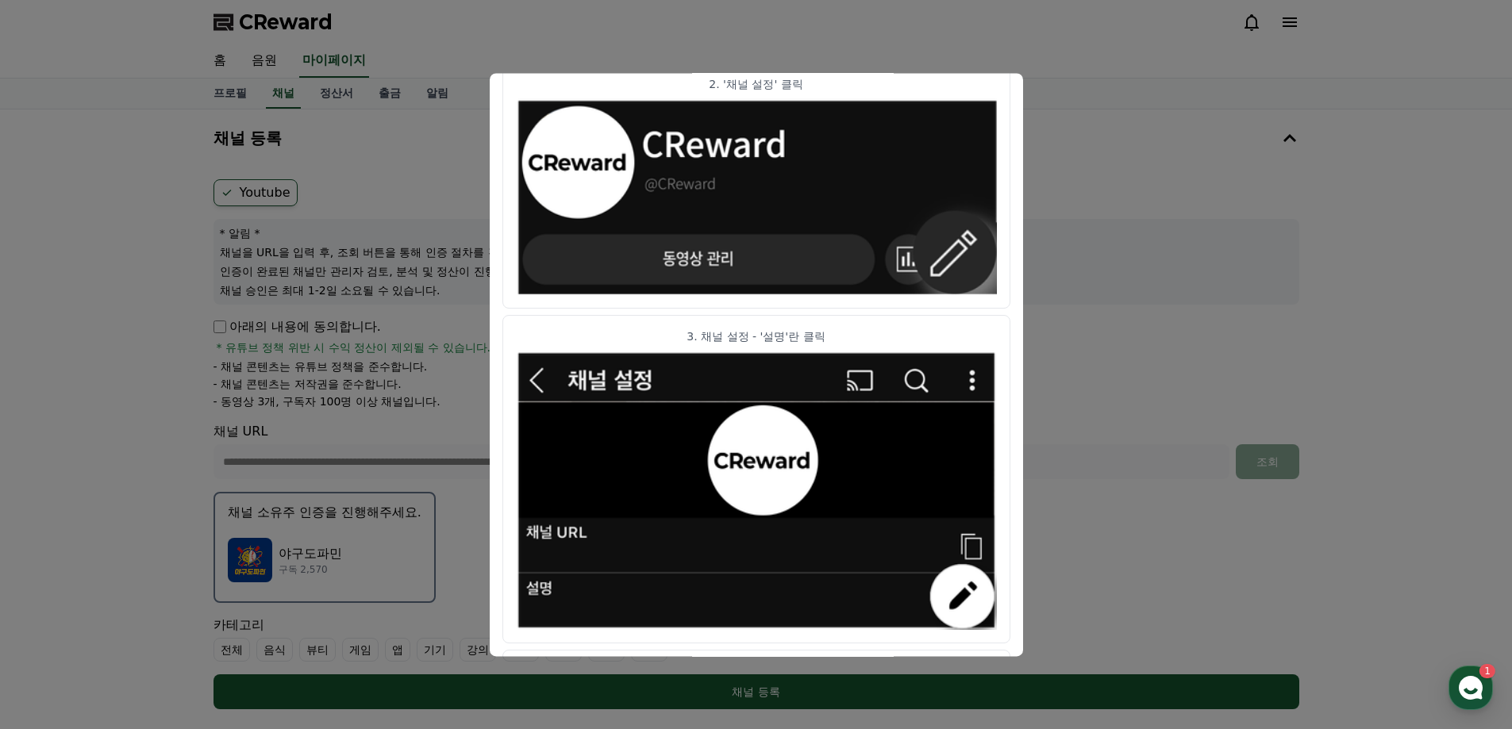
scroll to position [469, 0]
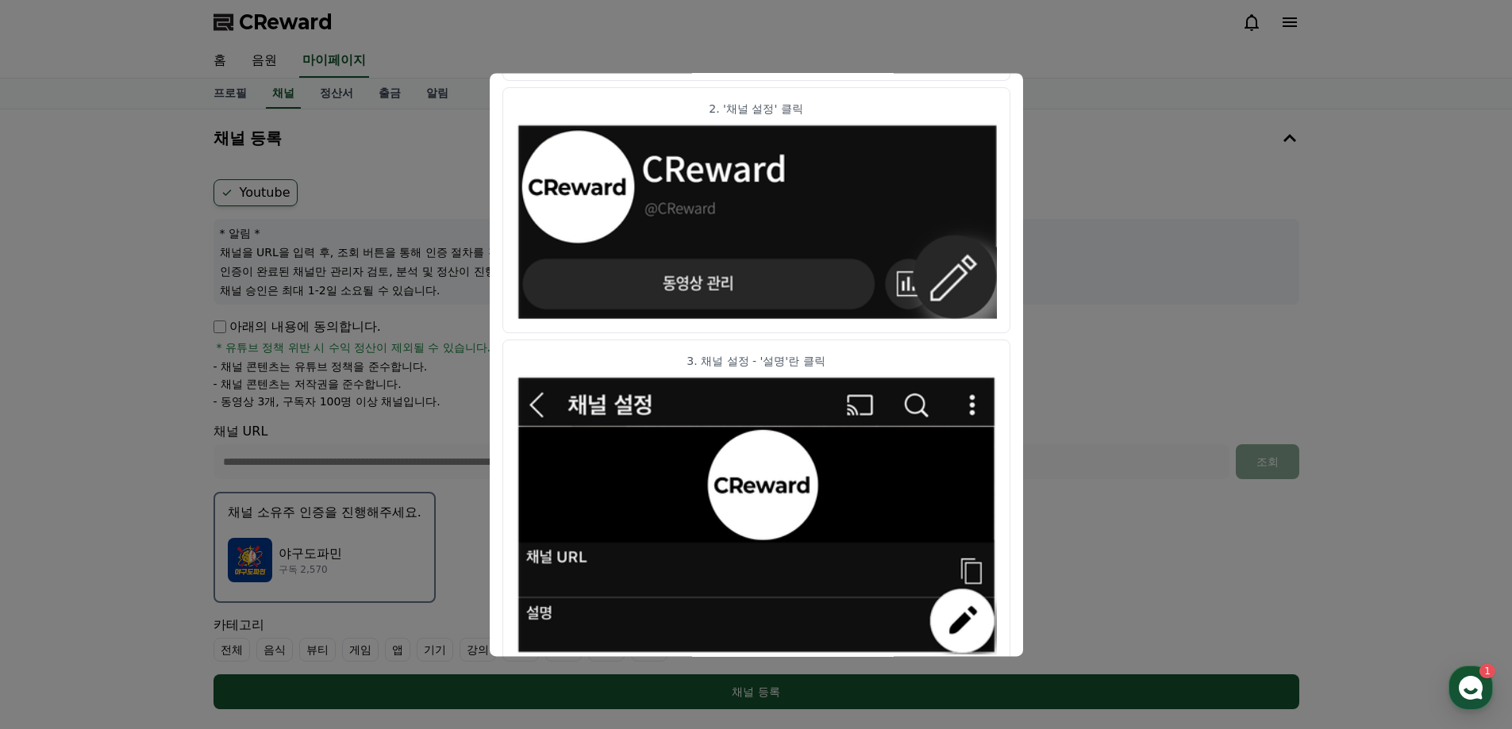
click at [1082, 154] on button "close modal" at bounding box center [756, 364] width 1512 height 729
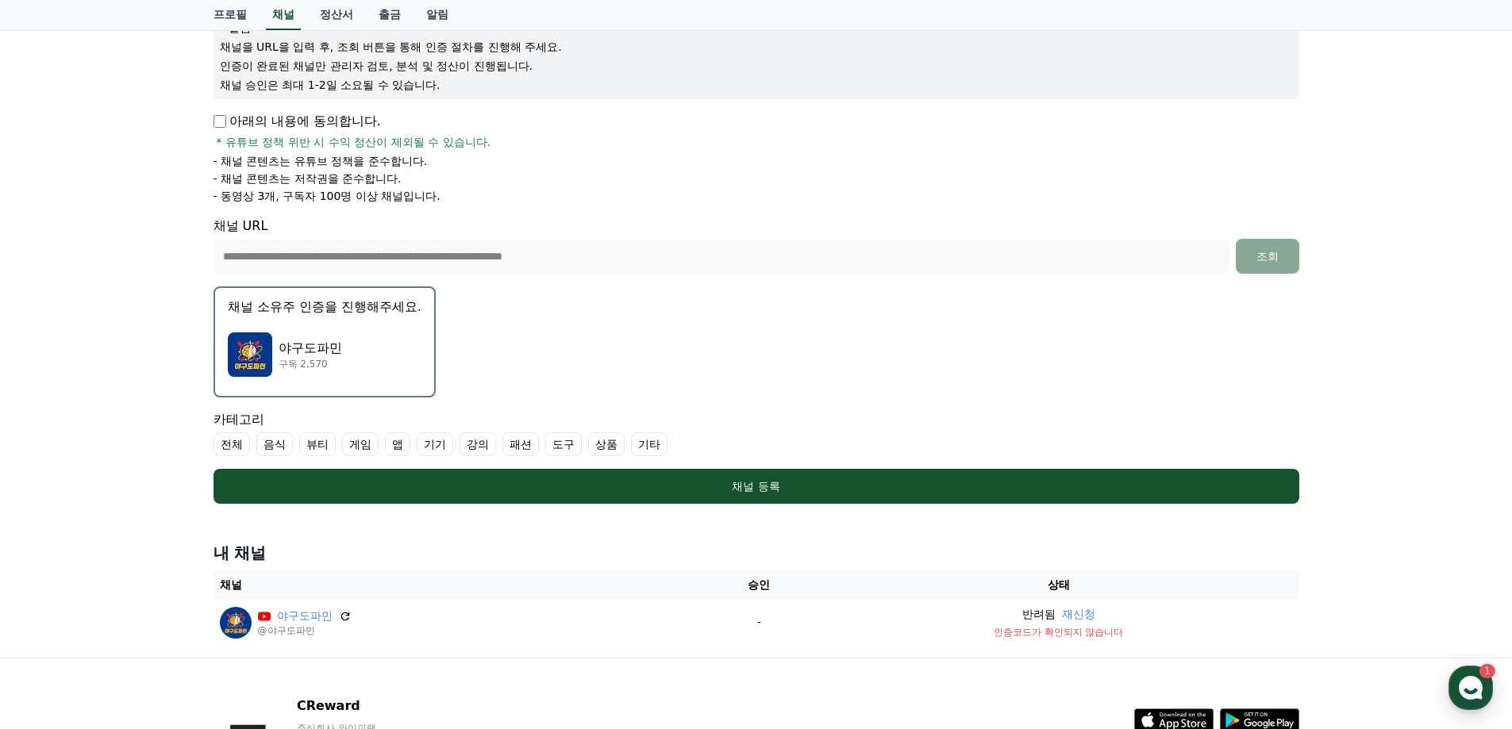
scroll to position [332, 0]
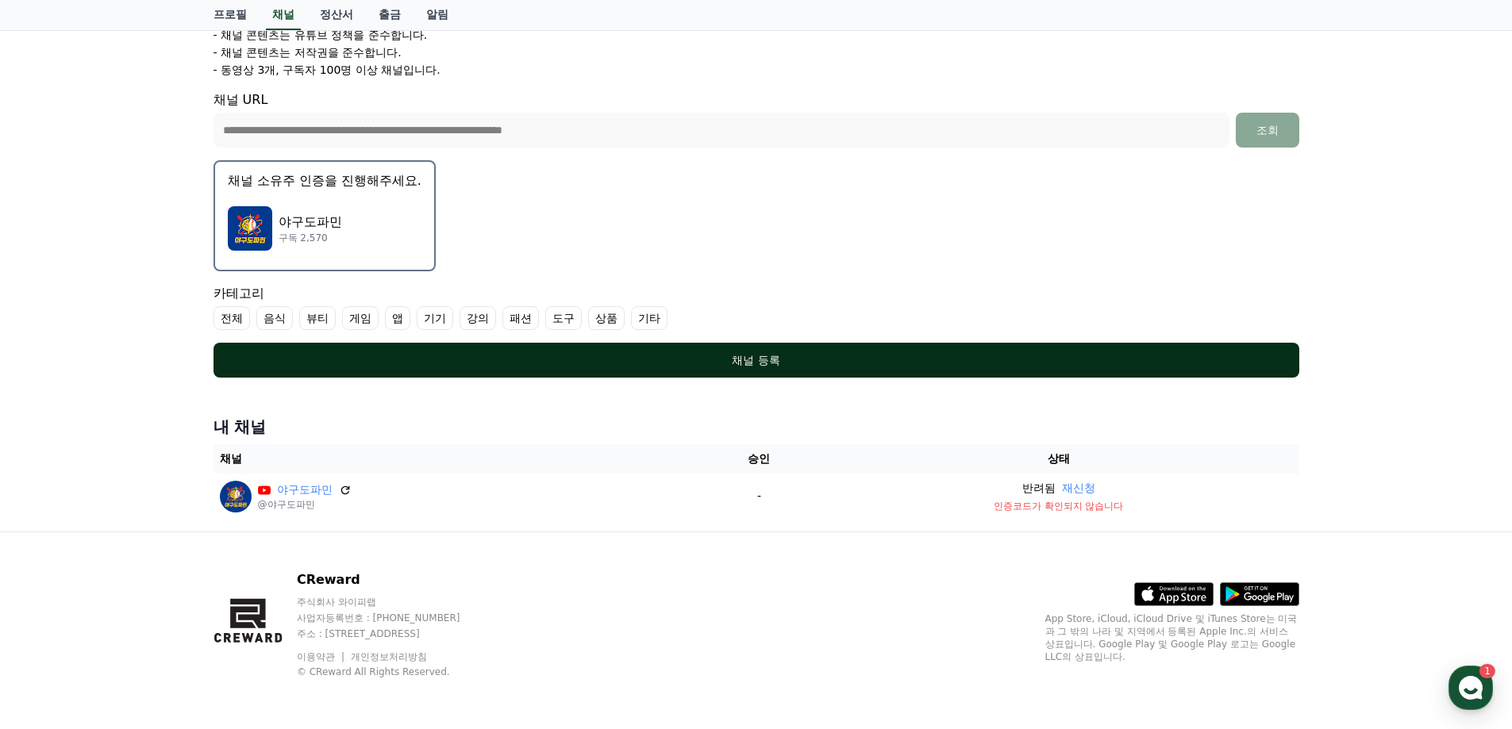
click at [967, 367] on div "채널 등록" at bounding box center [756, 360] width 1022 height 16
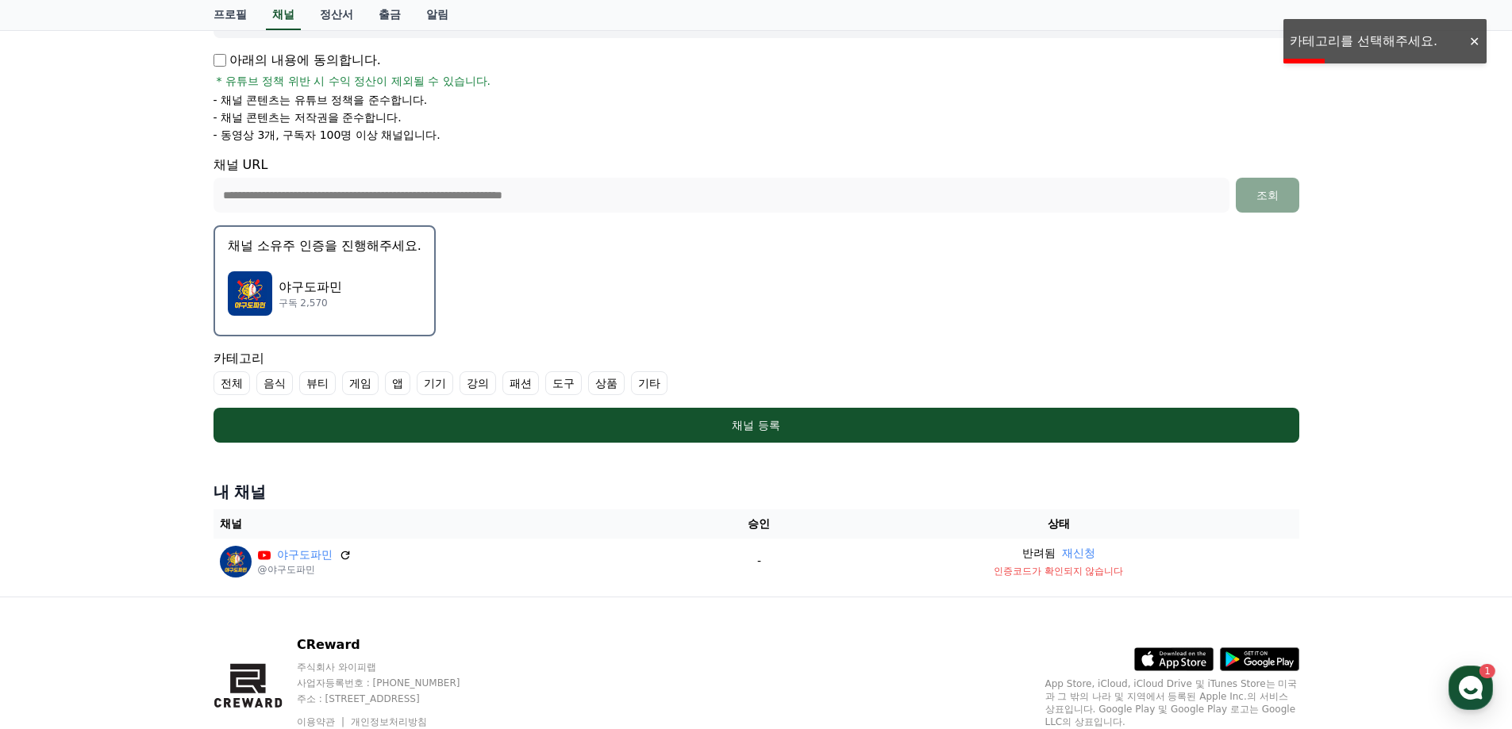
scroll to position [252, 0]
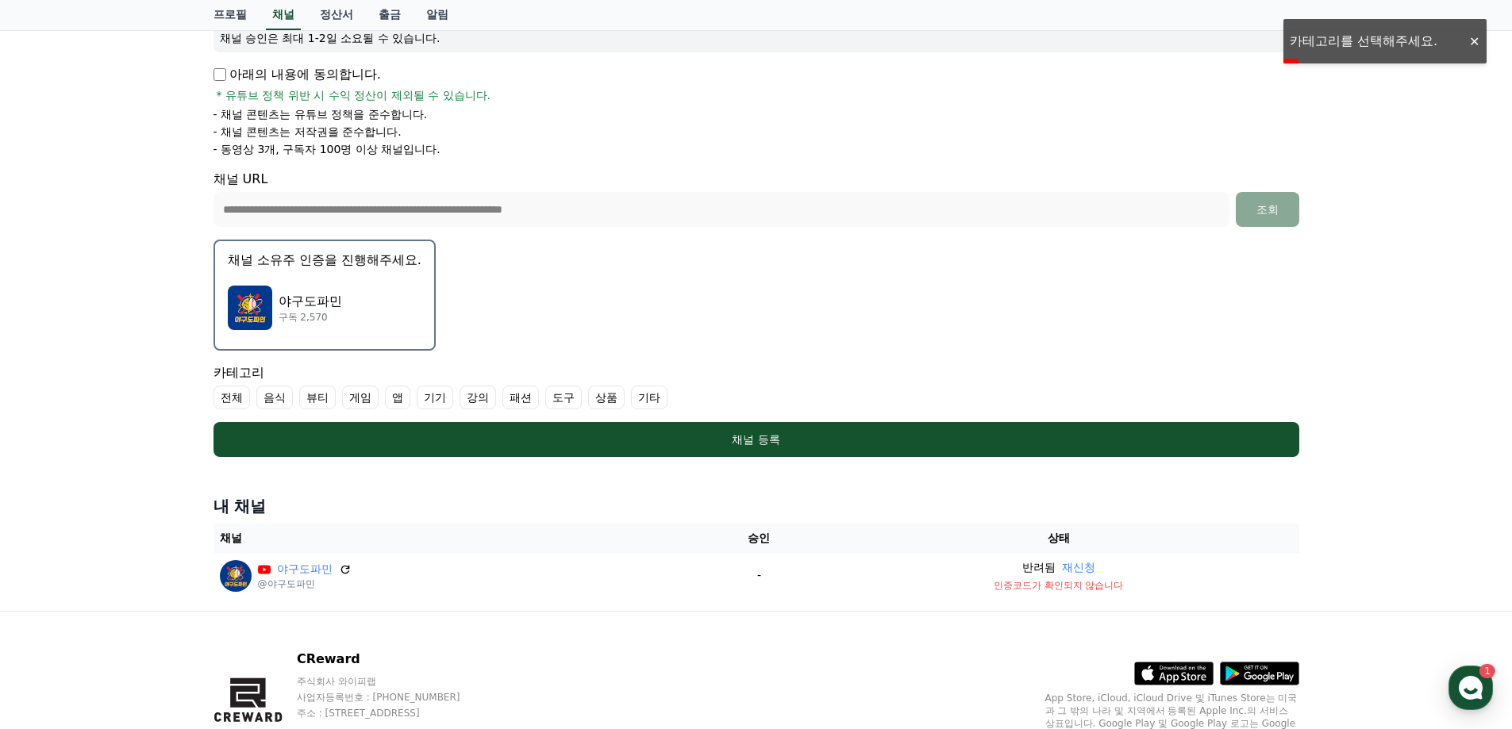
click at [239, 399] on label "전체" at bounding box center [231, 398] width 37 height 24
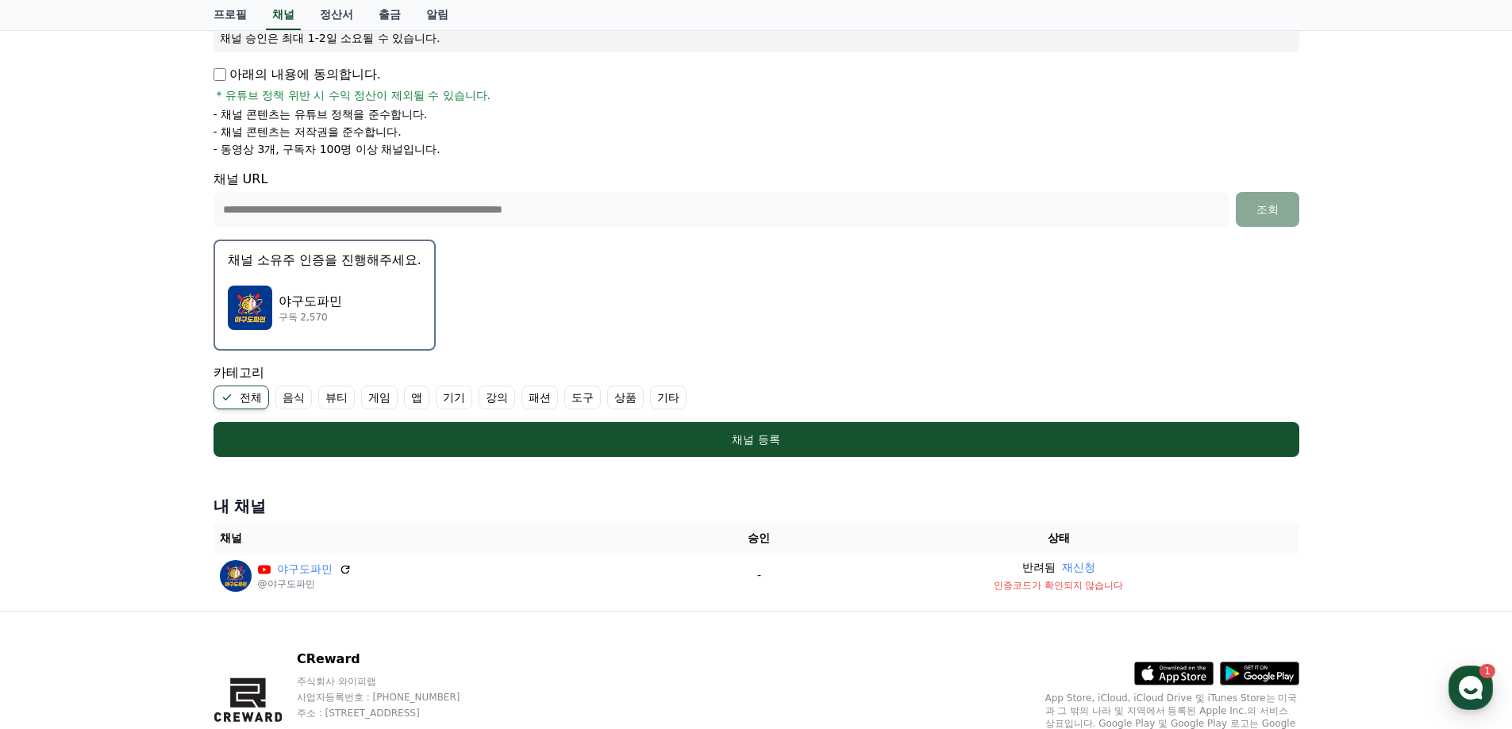
click at [650, 391] on label "기타" at bounding box center [668, 398] width 37 height 24
click at [683, 392] on label "기타" at bounding box center [678, 398] width 56 height 24
drag, startPoint x: 260, startPoint y: 394, endPoint x: 270, endPoint y: 399, distance: 10.6
click at [262, 395] on label "전체" at bounding box center [241, 398] width 56 height 24
click at [631, 402] on label "기타" at bounding box center [649, 398] width 37 height 24
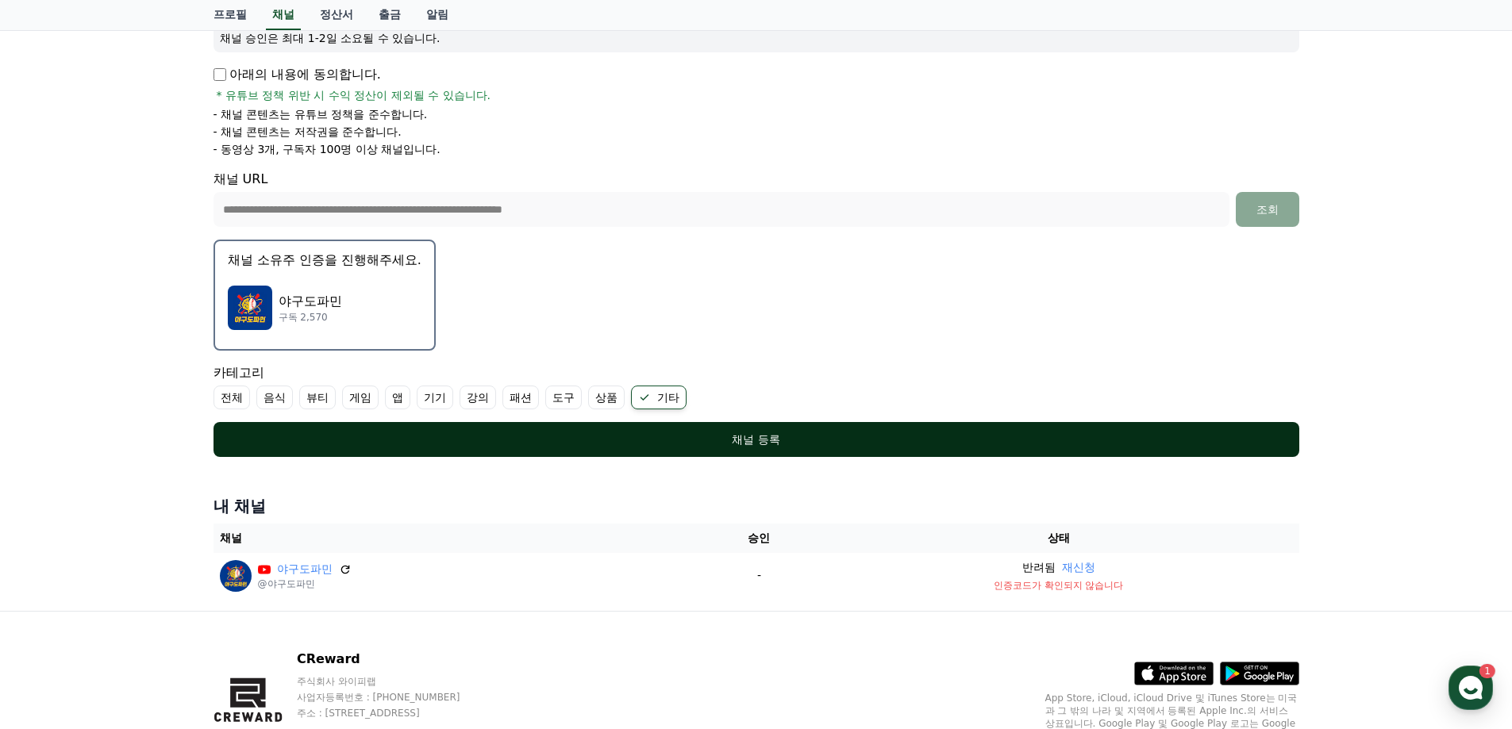
click at [605, 444] on div "채널 등록" at bounding box center [756, 440] width 1022 height 16
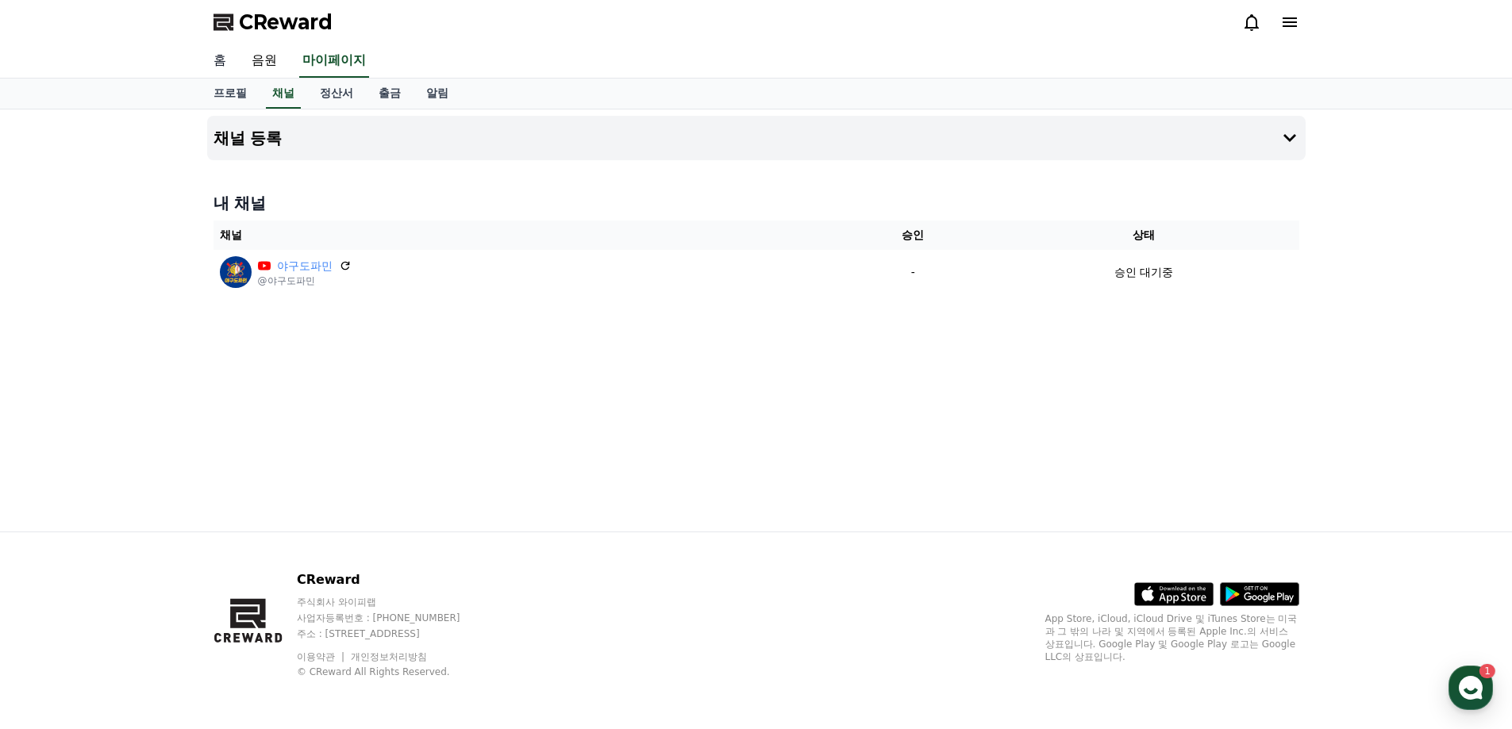
click at [225, 67] on link "홈" at bounding box center [220, 60] width 38 height 33
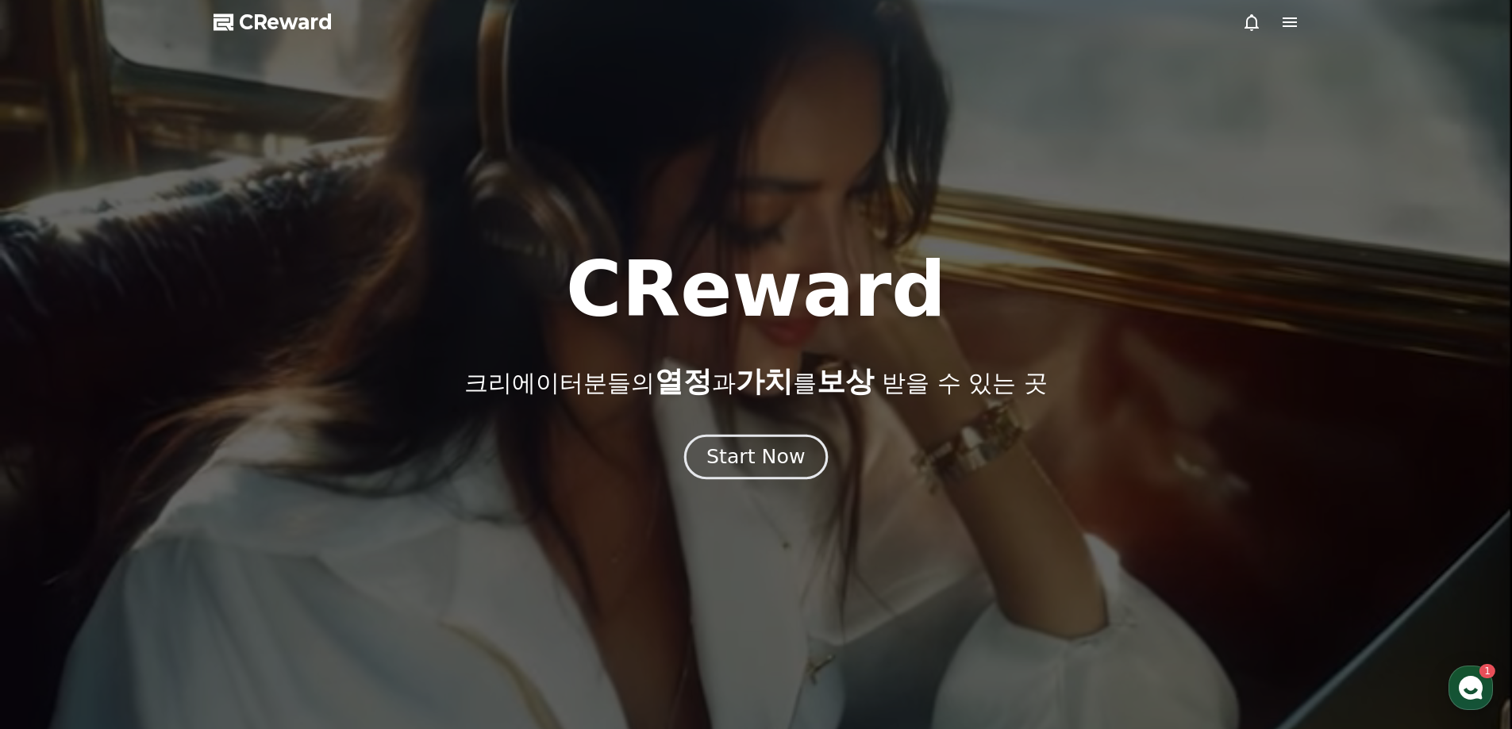
click at [734, 467] on div "Start Now" at bounding box center [755, 457] width 98 height 27
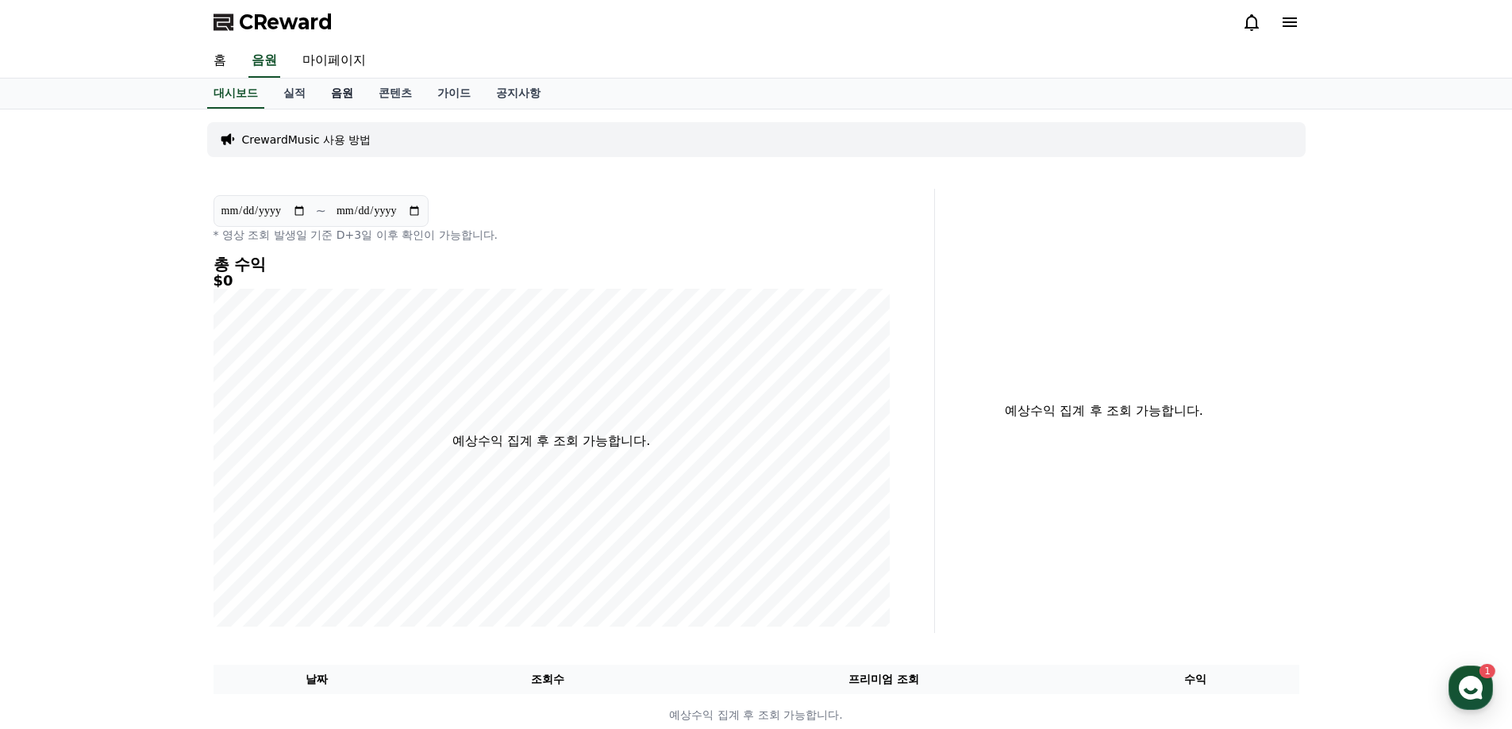
click at [323, 96] on link "음원" at bounding box center [342, 94] width 48 height 30
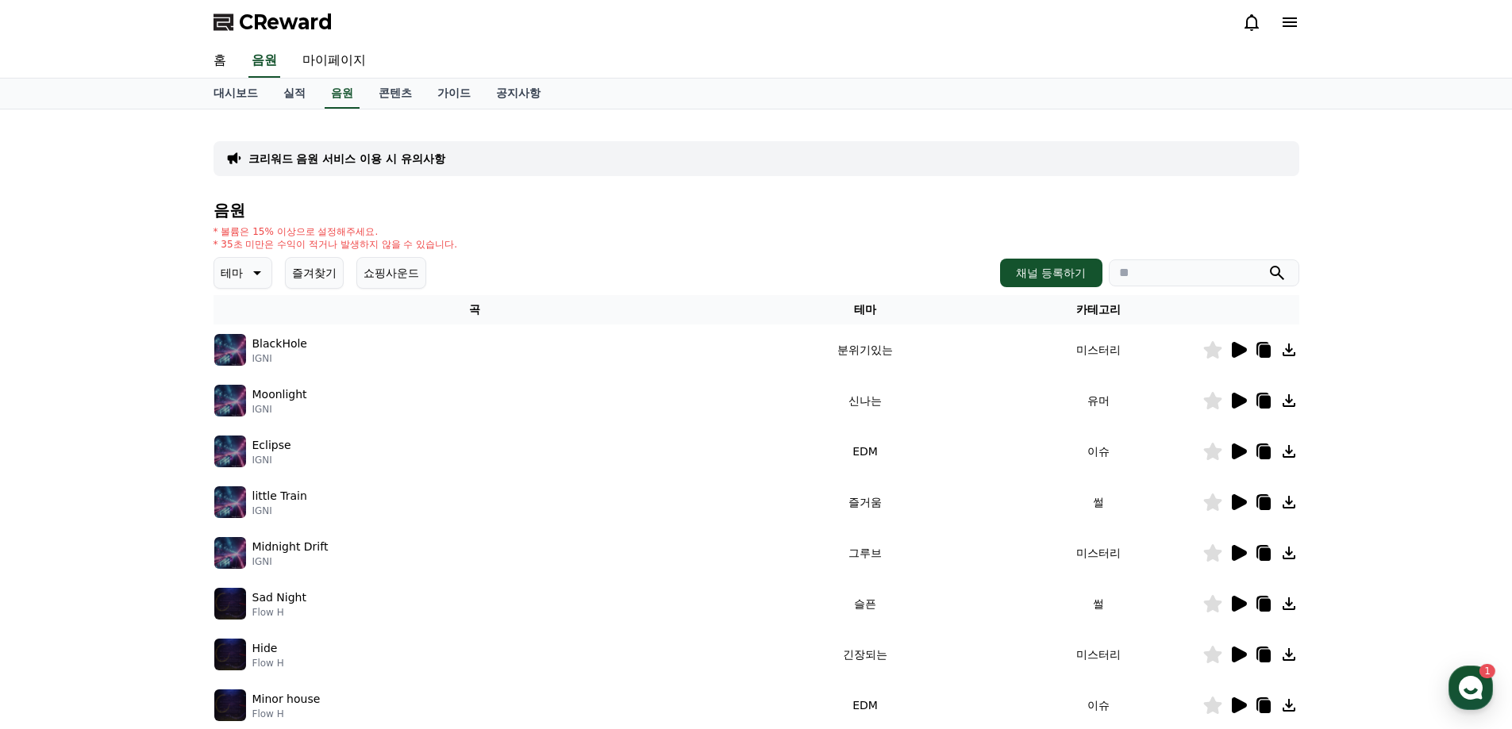
click at [1234, 347] on icon at bounding box center [1239, 350] width 15 height 16
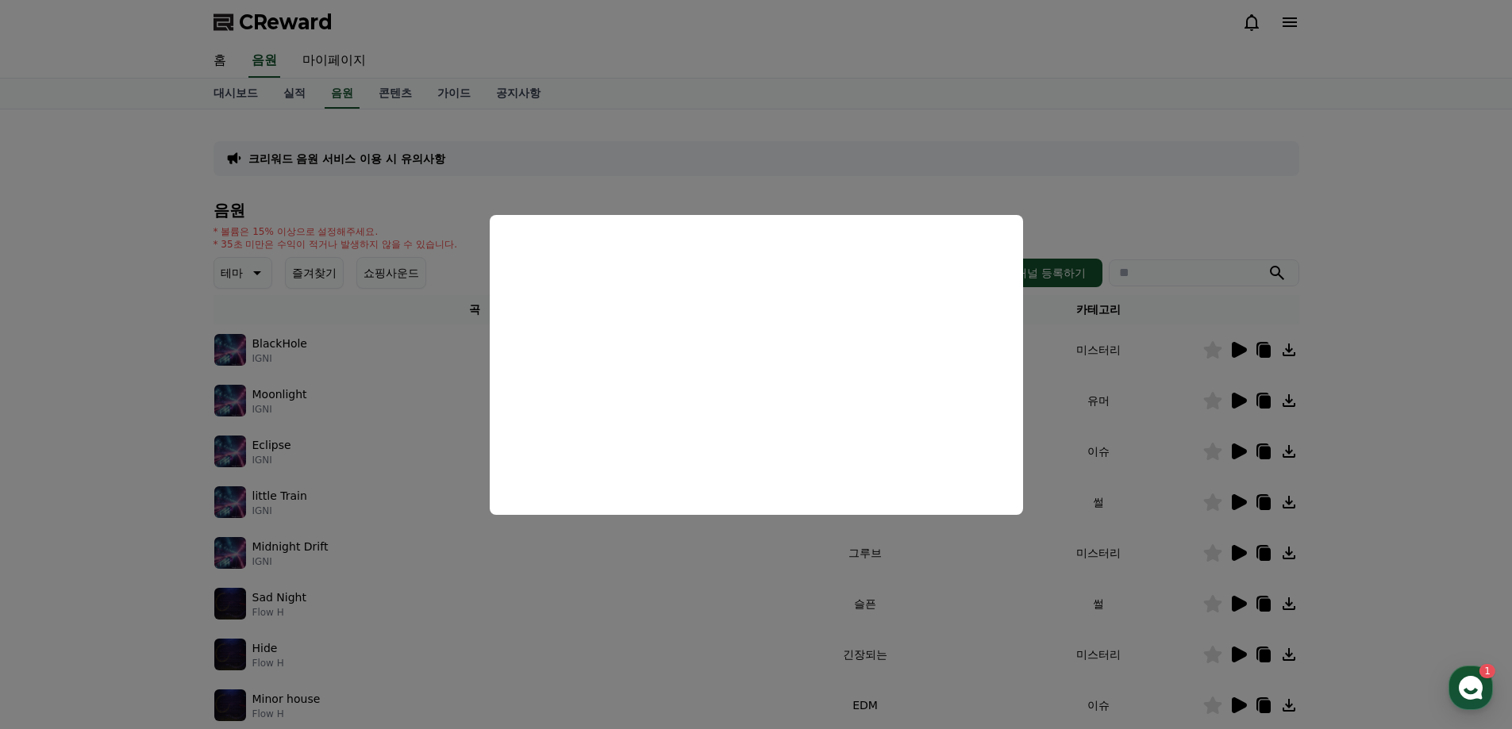
click at [1416, 425] on button "close modal" at bounding box center [756, 364] width 1512 height 729
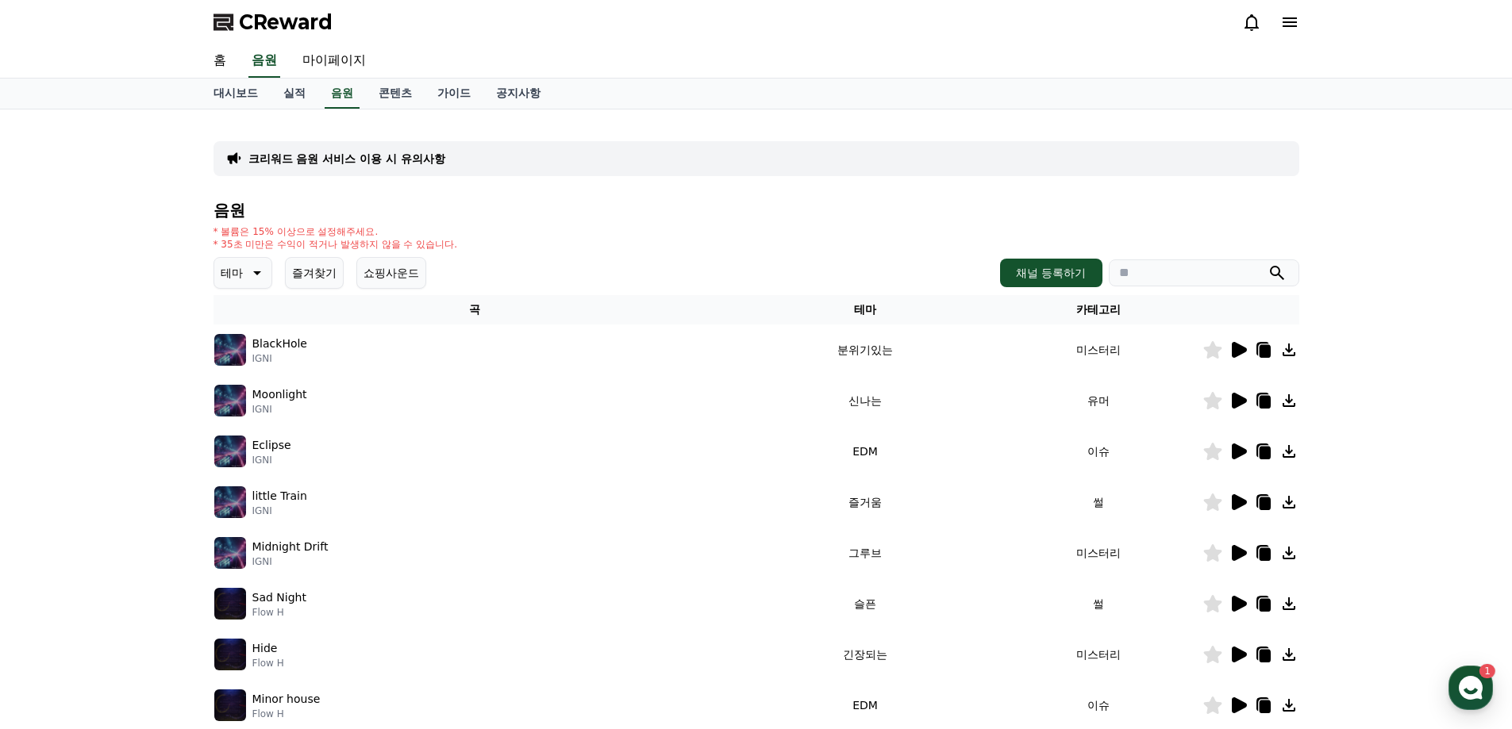
click at [1238, 399] on icon at bounding box center [1239, 401] width 15 height 16
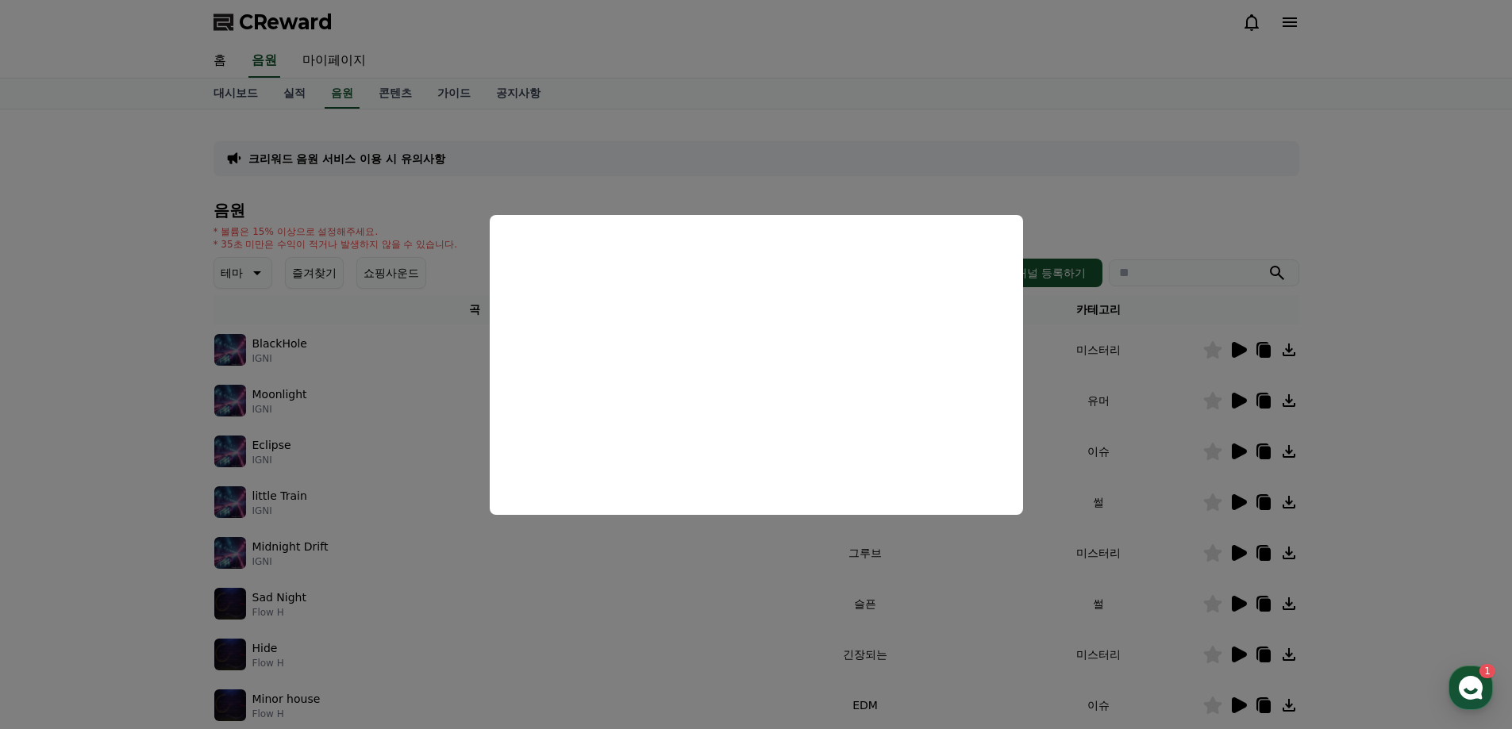
click at [1383, 418] on button "close modal" at bounding box center [756, 364] width 1512 height 729
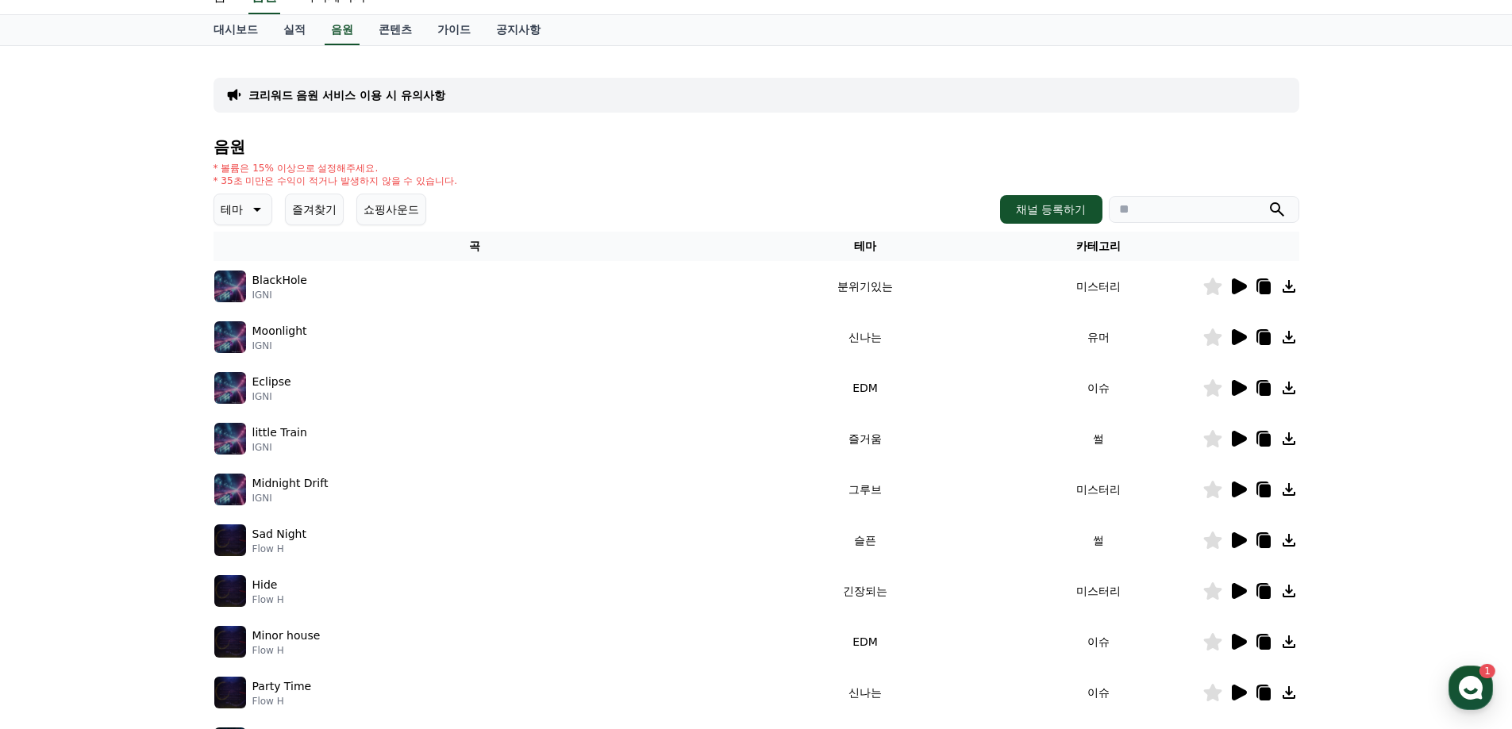
scroll to position [79, 0]
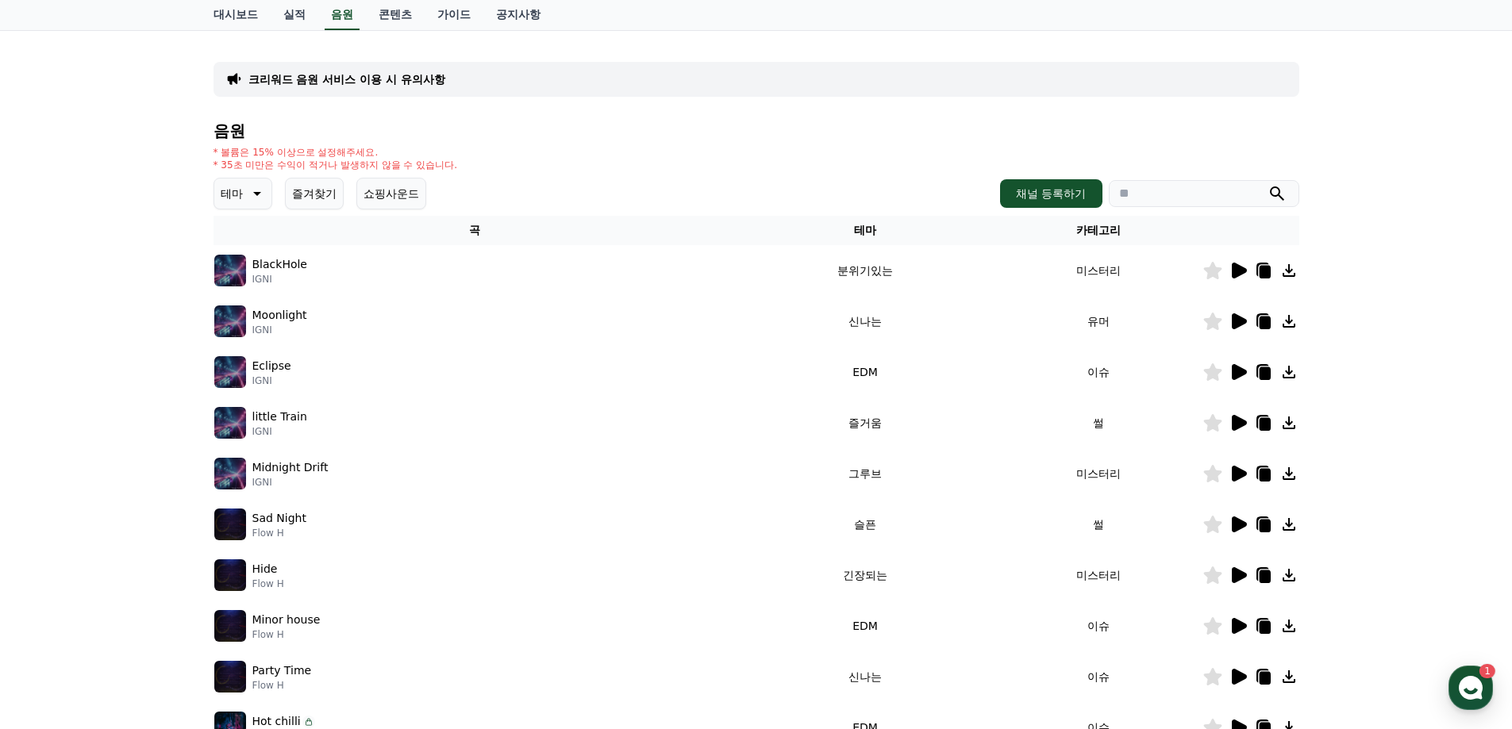
click at [1236, 375] on icon at bounding box center [1239, 372] width 15 height 16
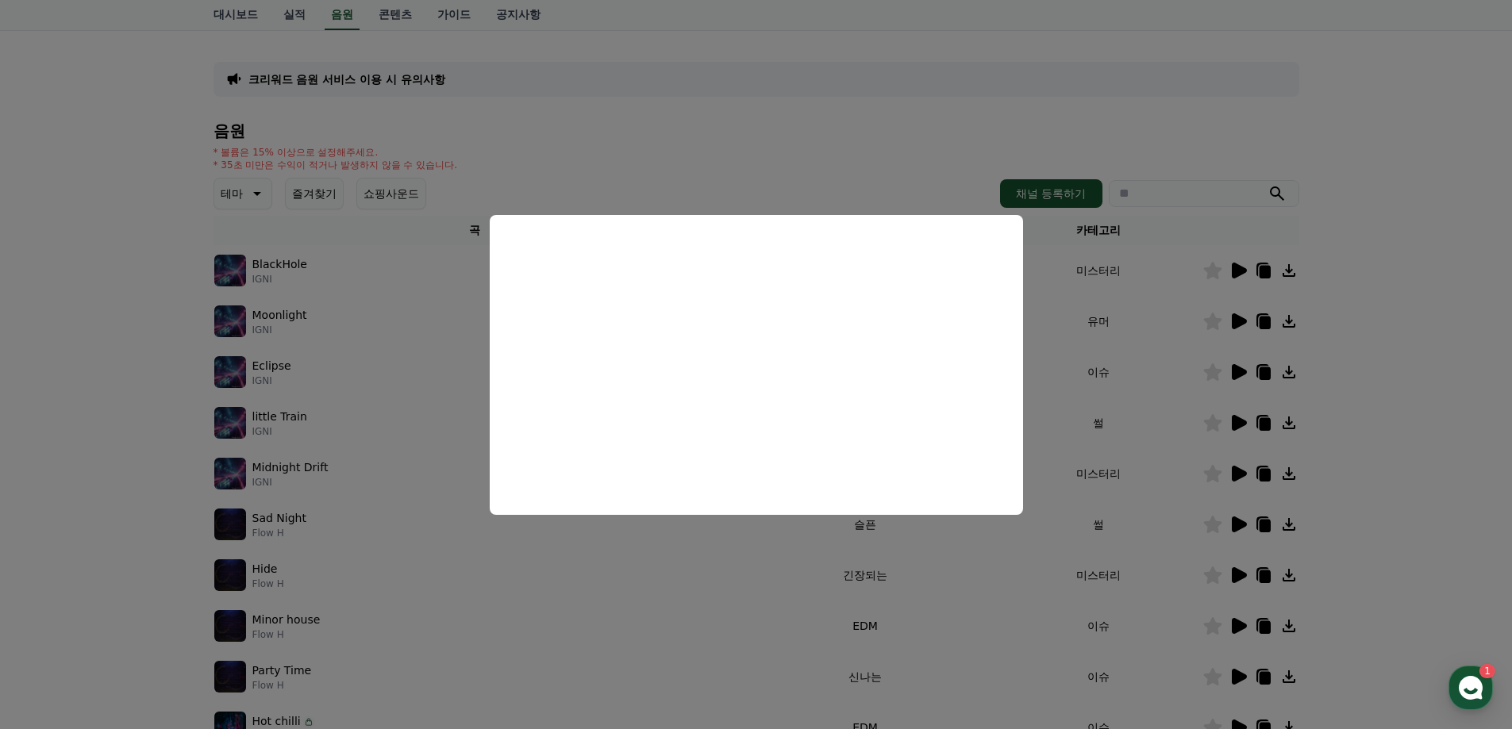
click at [1419, 405] on button "close modal" at bounding box center [756, 364] width 1512 height 729
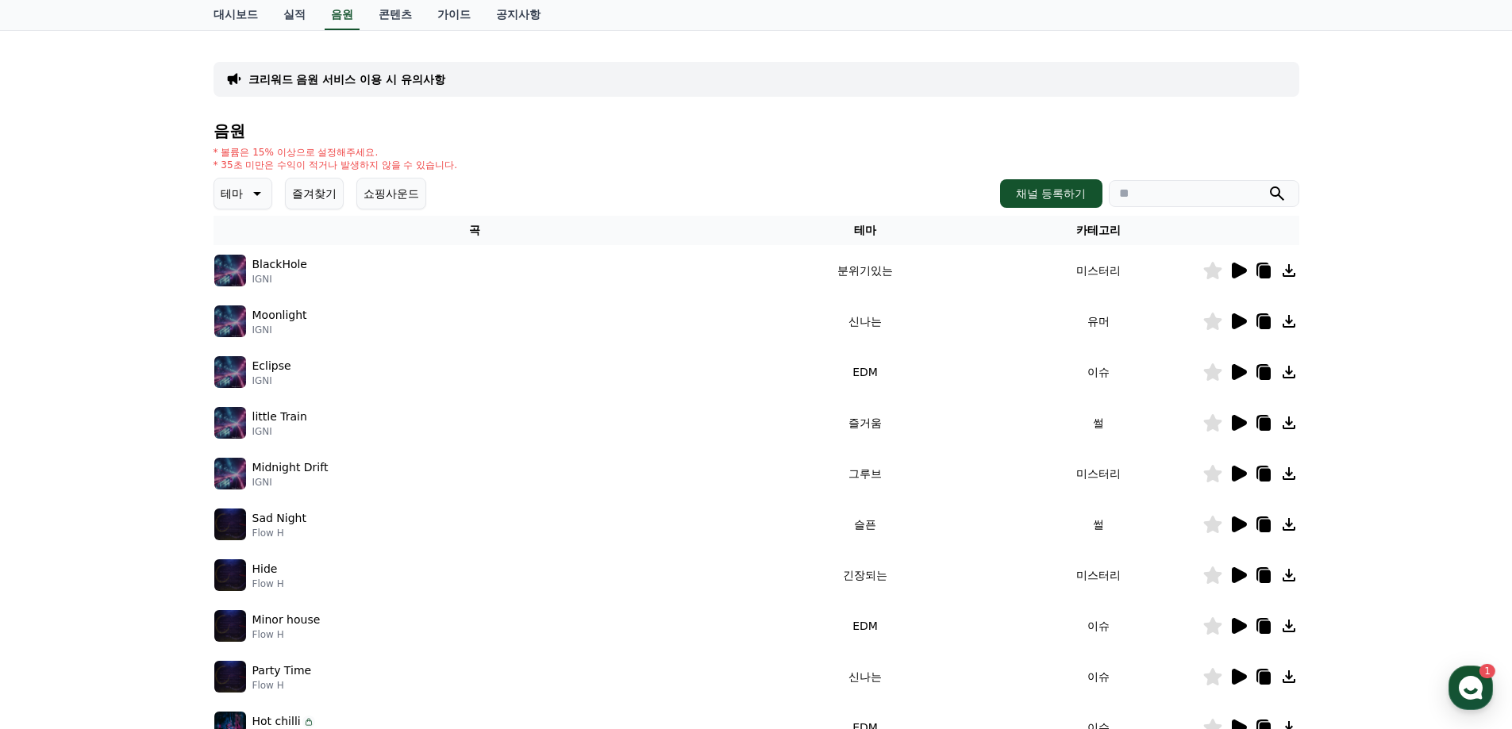
click at [1225, 418] on div at bounding box center [1250, 422] width 95 height 19
click at [1235, 426] on icon at bounding box center [1239, 423] width 15 height 16
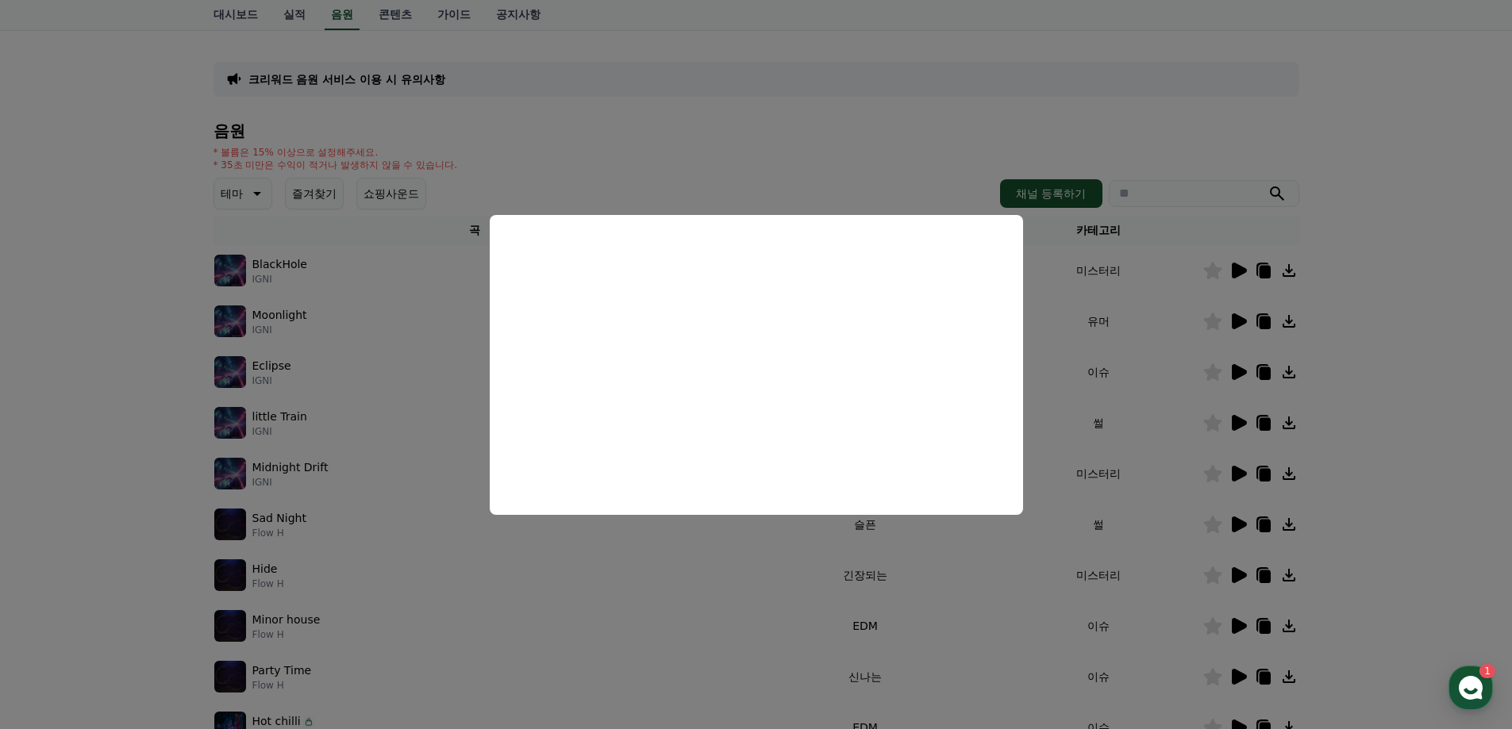
click at [1295, 386] on button "close modal" at bounding box center [756, 364] width 1512 height 729
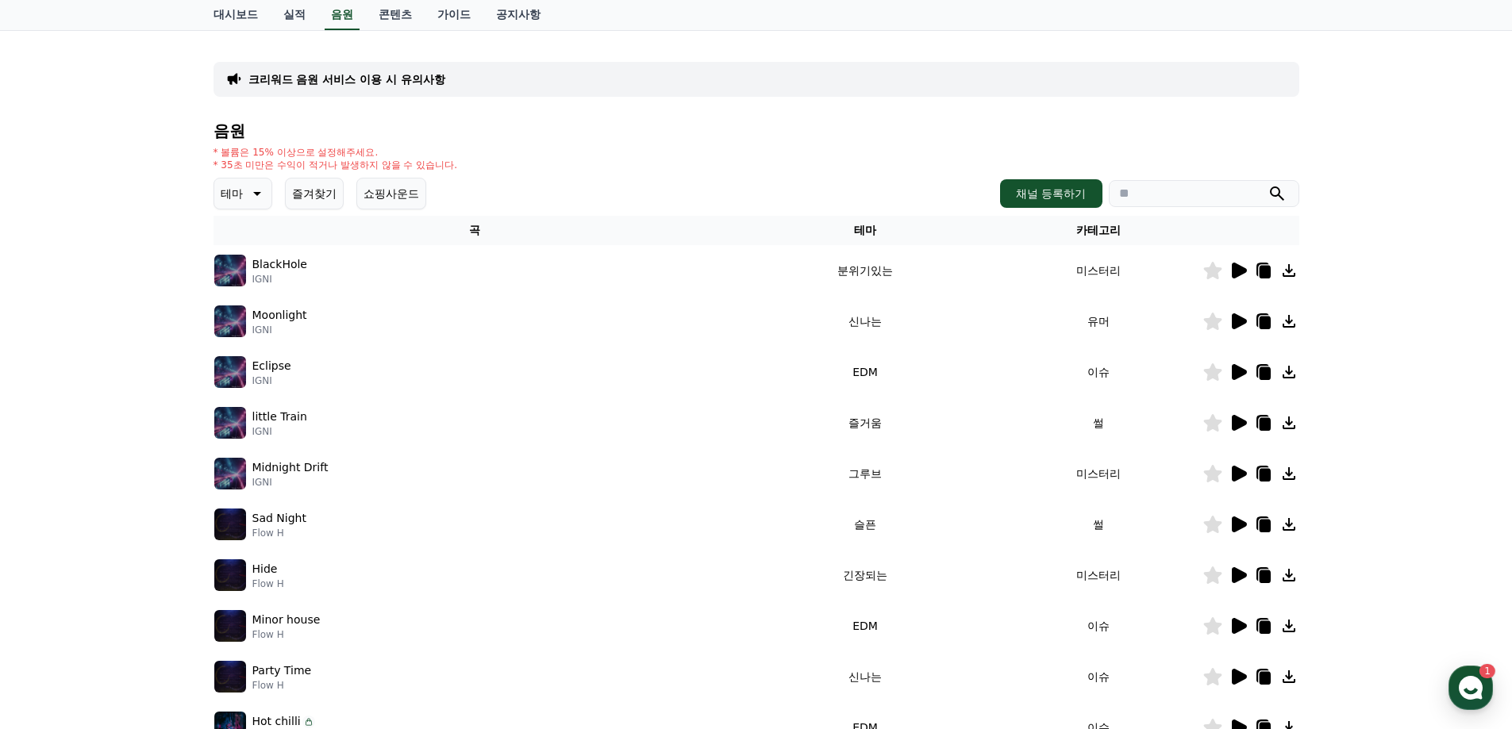
click at [1234, 472] on icon at bounding box center [1239, 474] width 15 height 16
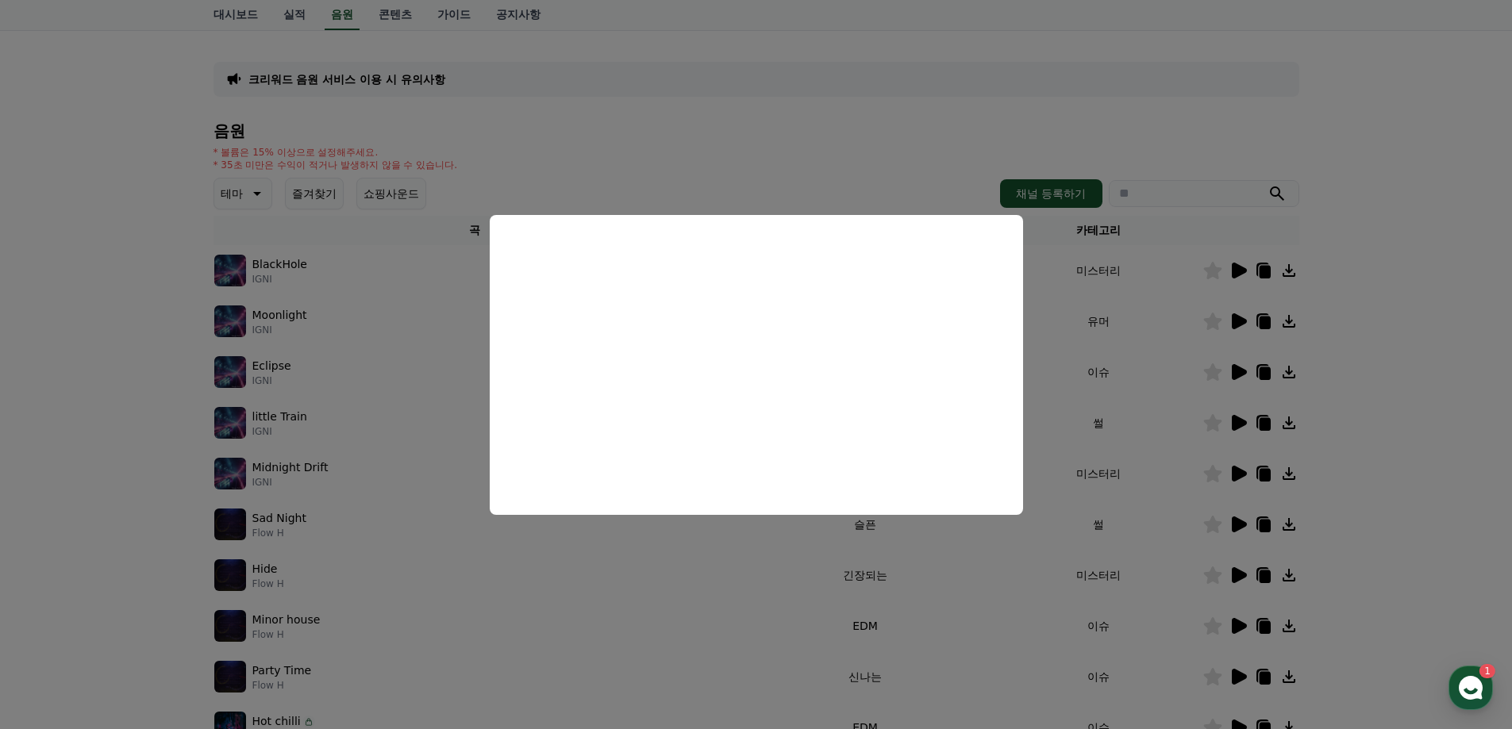
click at [1448, 394] on button "close modal" at bounding box center [756, 364] width 1512 height 729
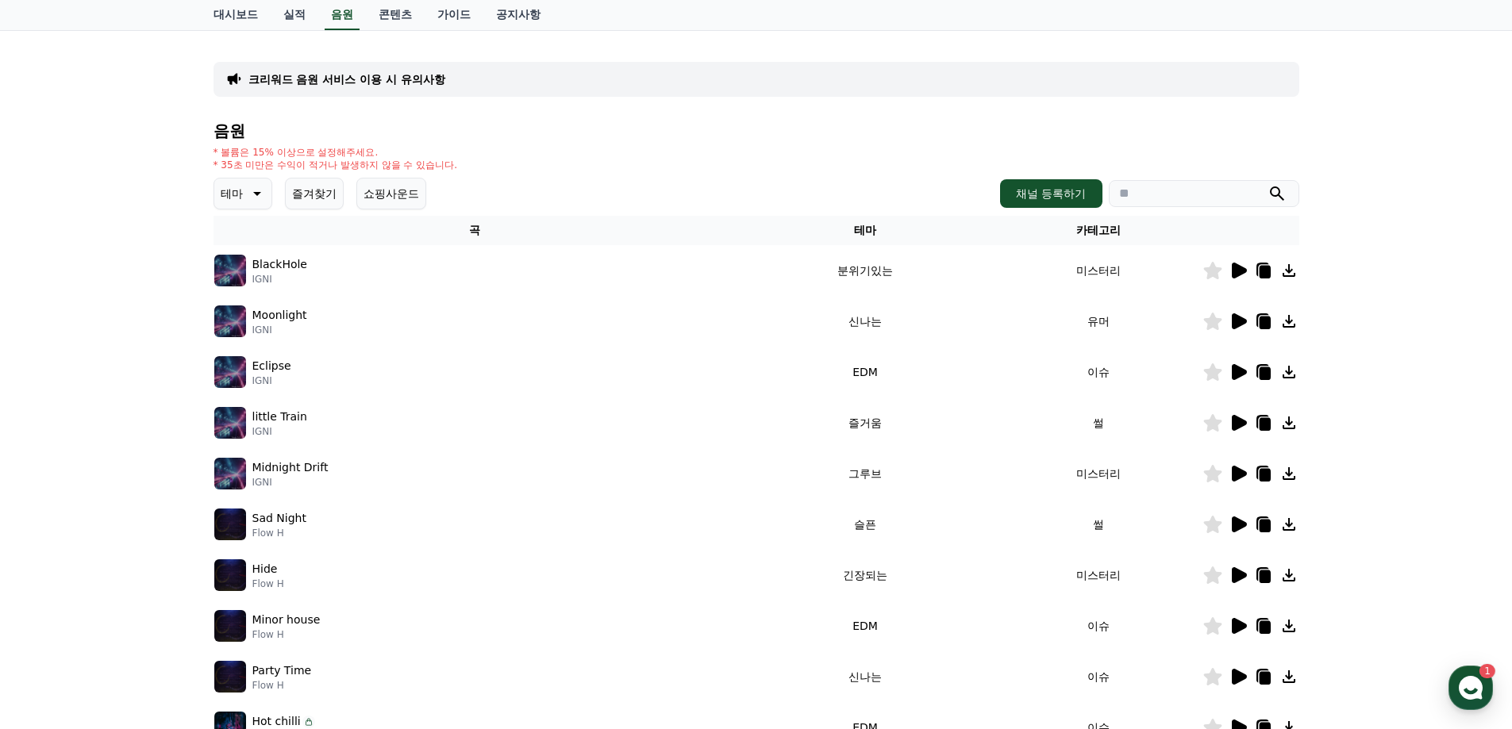
click at [1240, 525] on icon at bounding box center [1239, 525] width 15 height 16
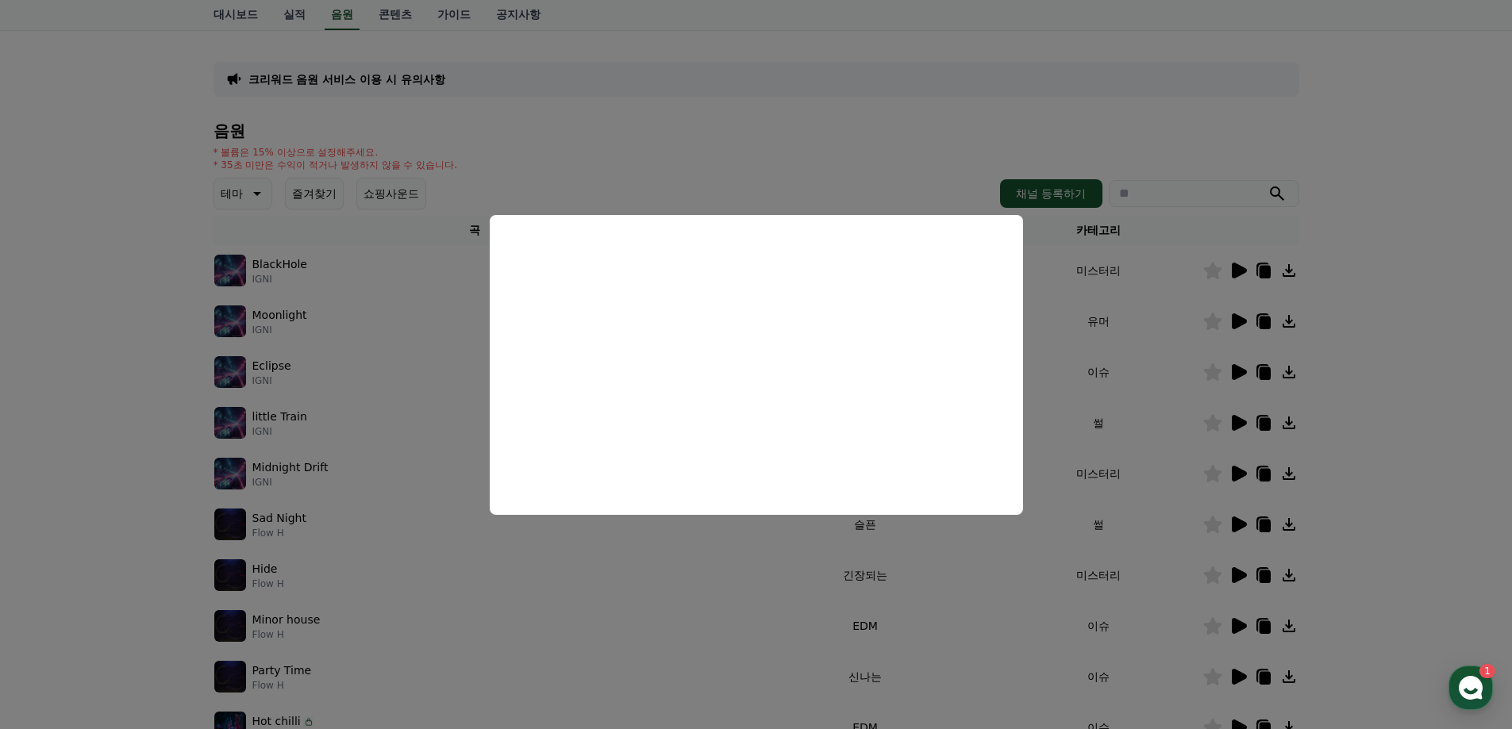
click at [1361, 455] on button "close modal" at bounding box center [756, 364] width 1512 height 729
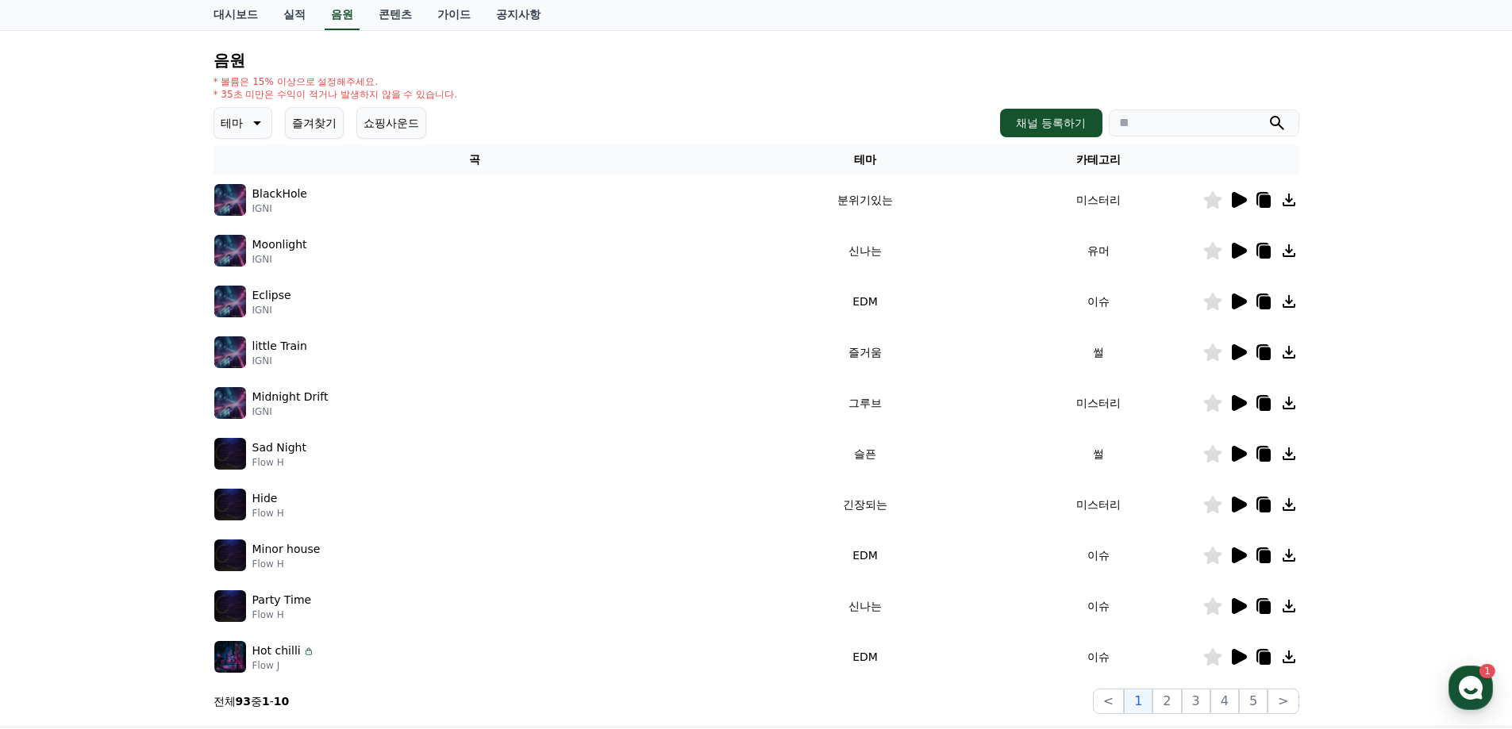
scroll to position [159, 0]
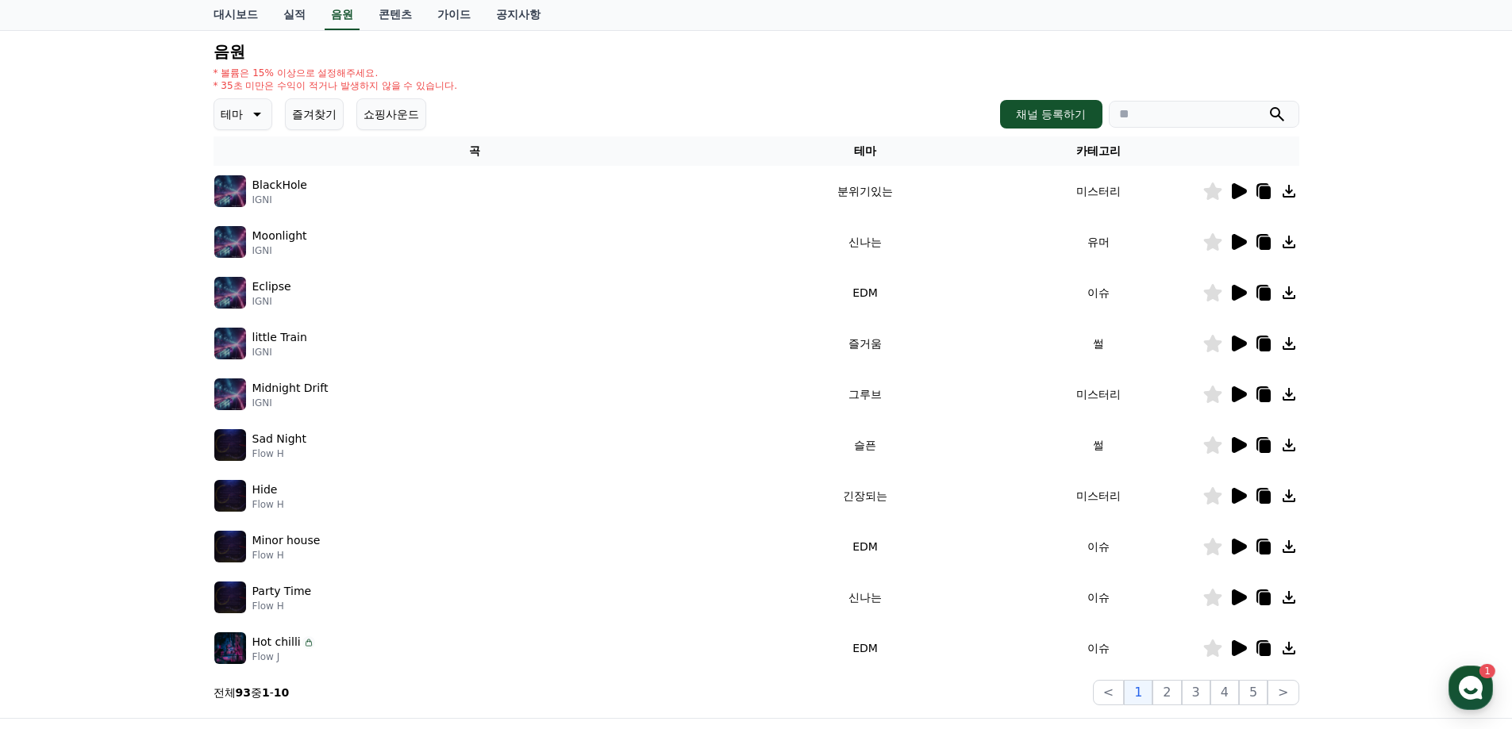
click at [1233, 549] on icon at bounding box center [1239, 547] width 15 height 16
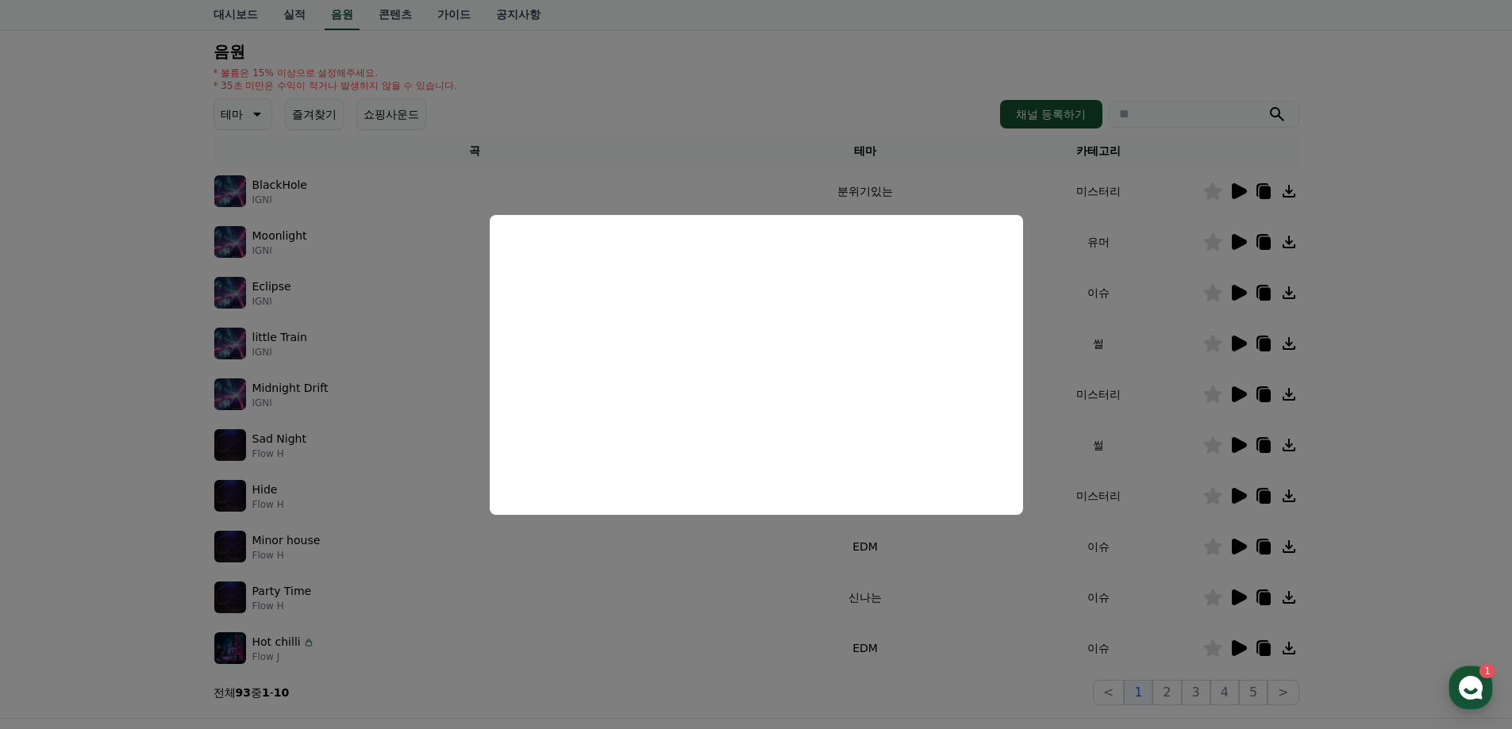
click at [1408, 446] on button "close modal" at bounding box center [756, 364] width 1512 height 729
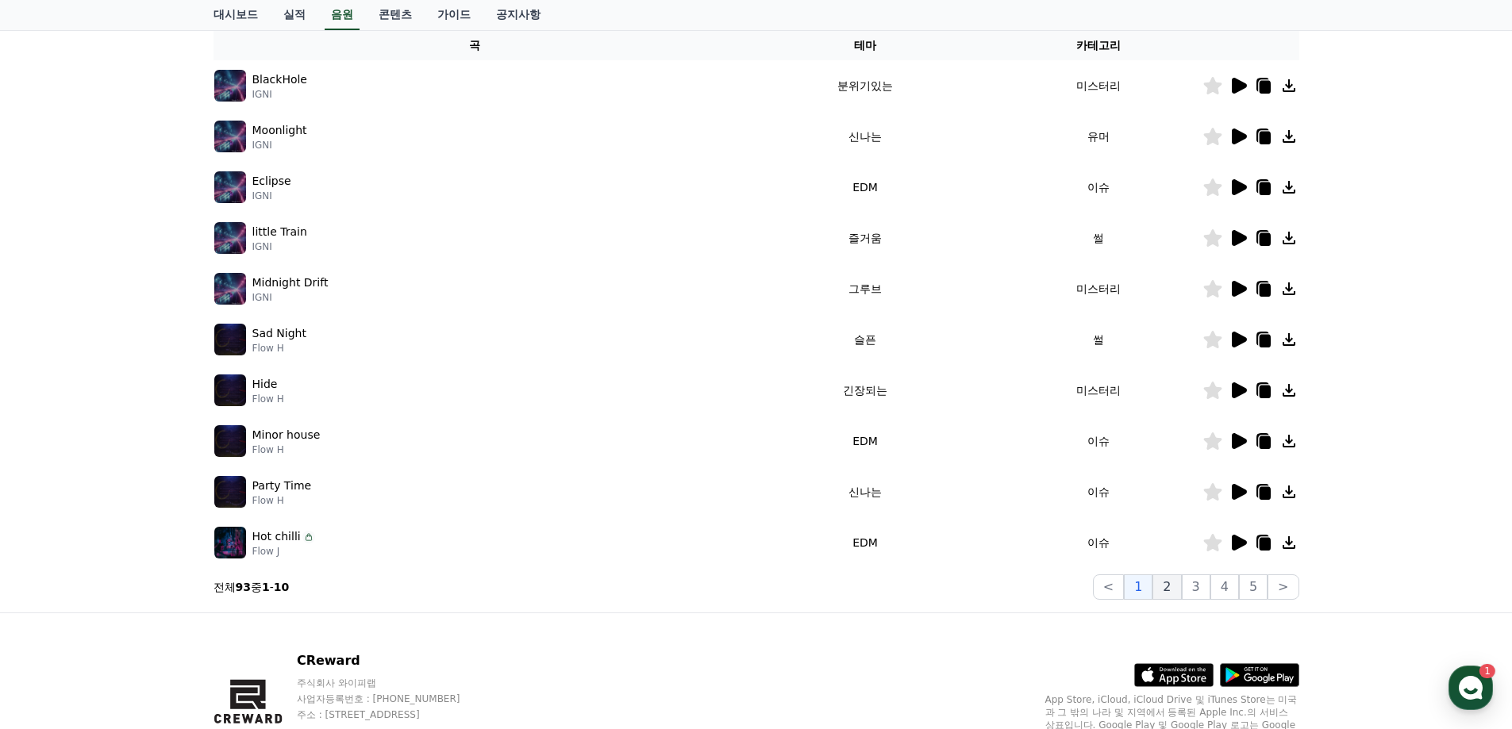
scroll to position [317, 0]
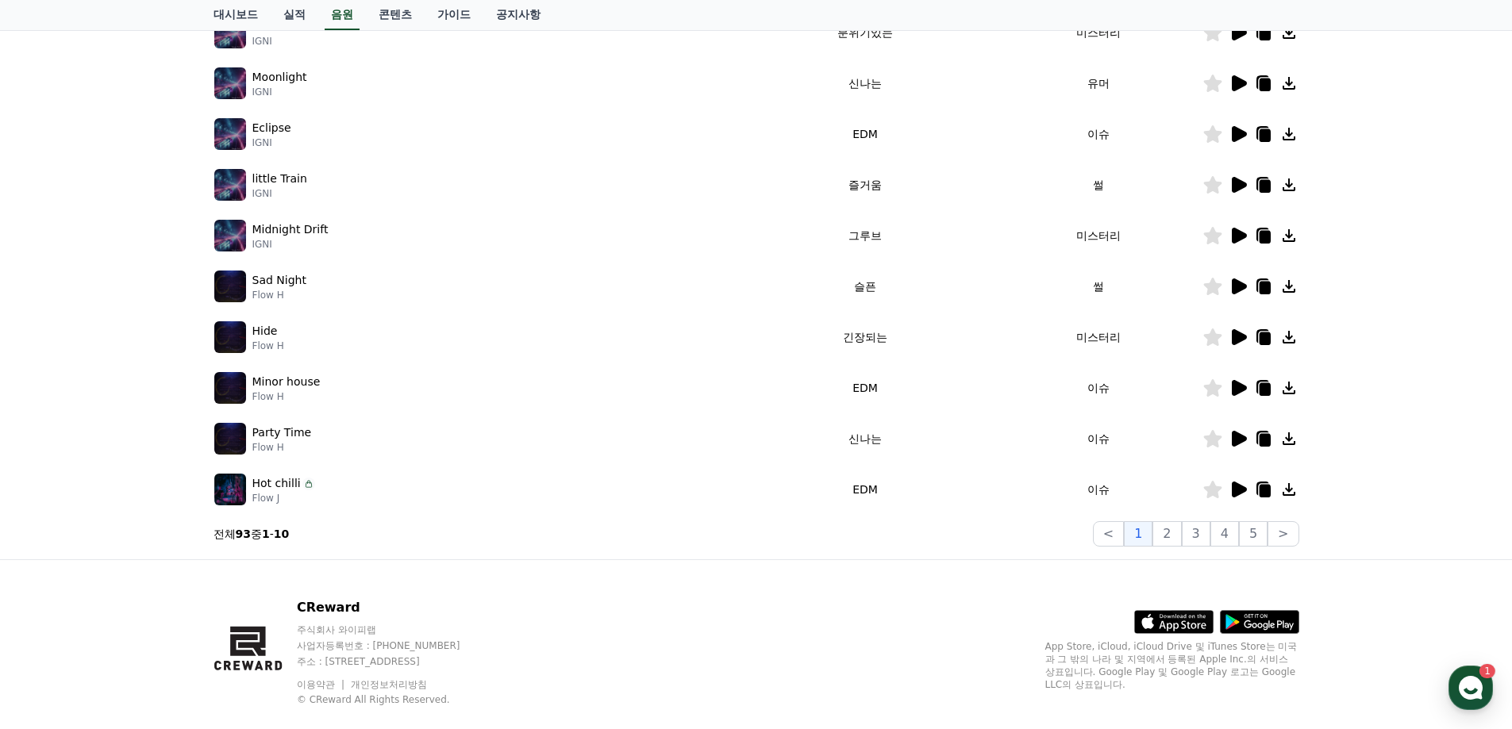
click at [1236, 435] on icon at bounding box center [1239, 439] width 15 height 16
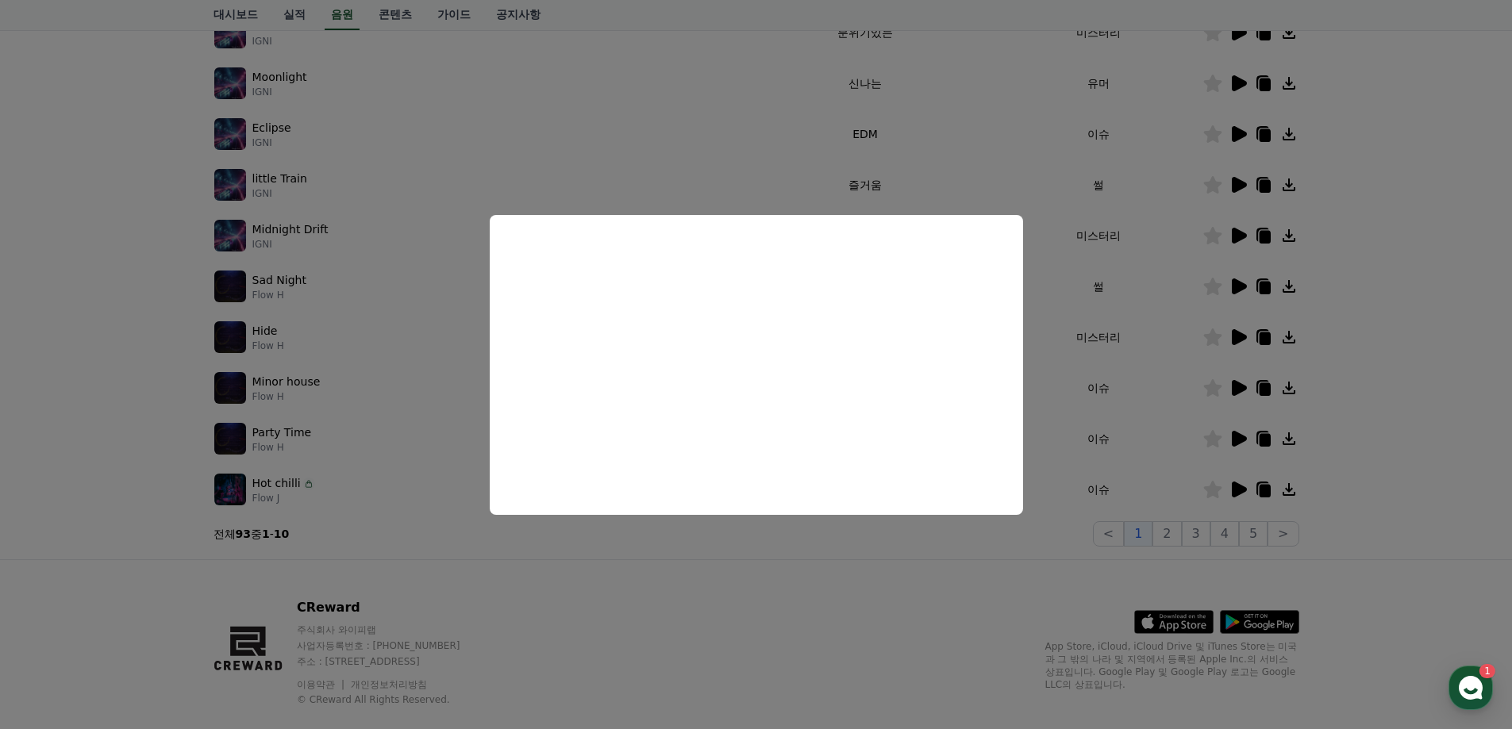
click at [1447, 412] on button "close modal" at bounding box center [756, 364] width 1512 height 729
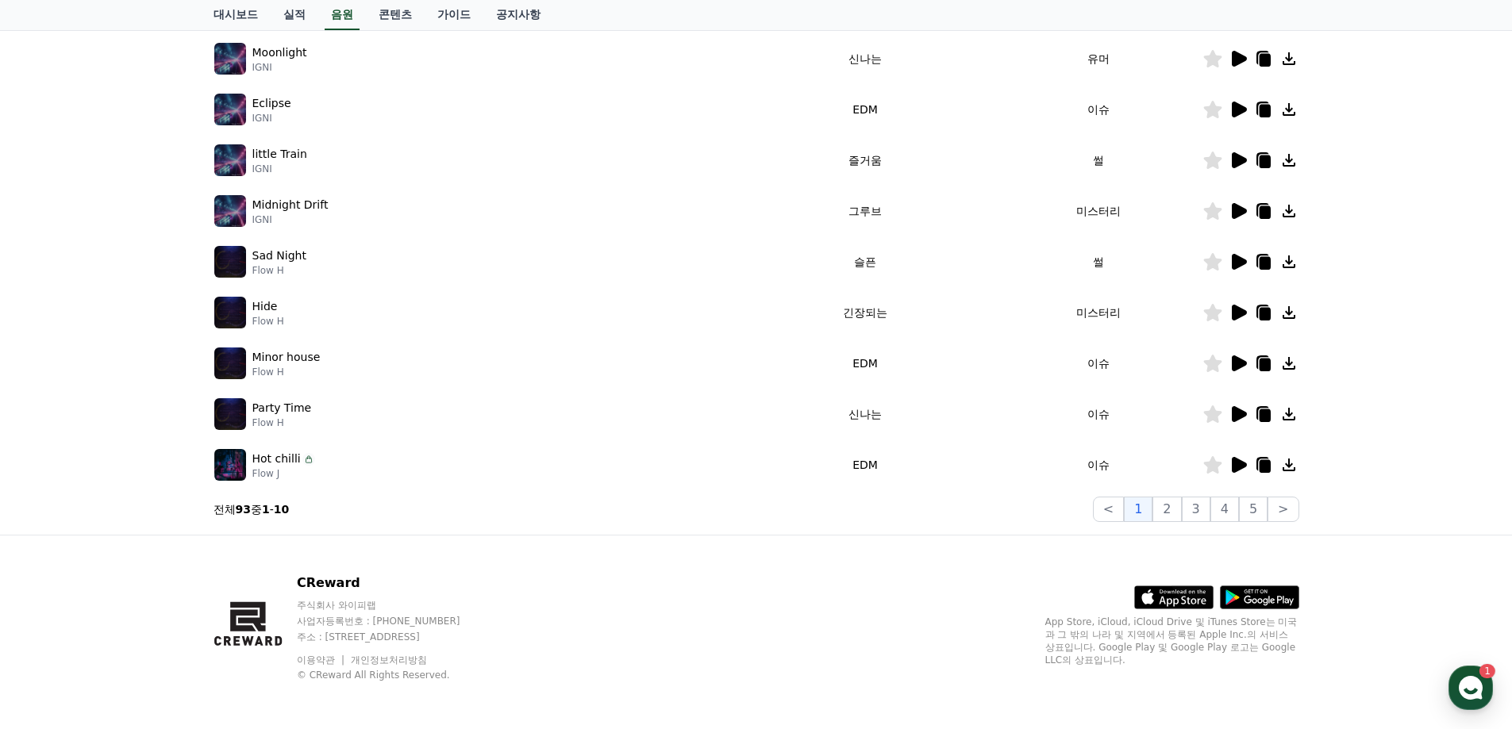
scroll to position [345, 0]
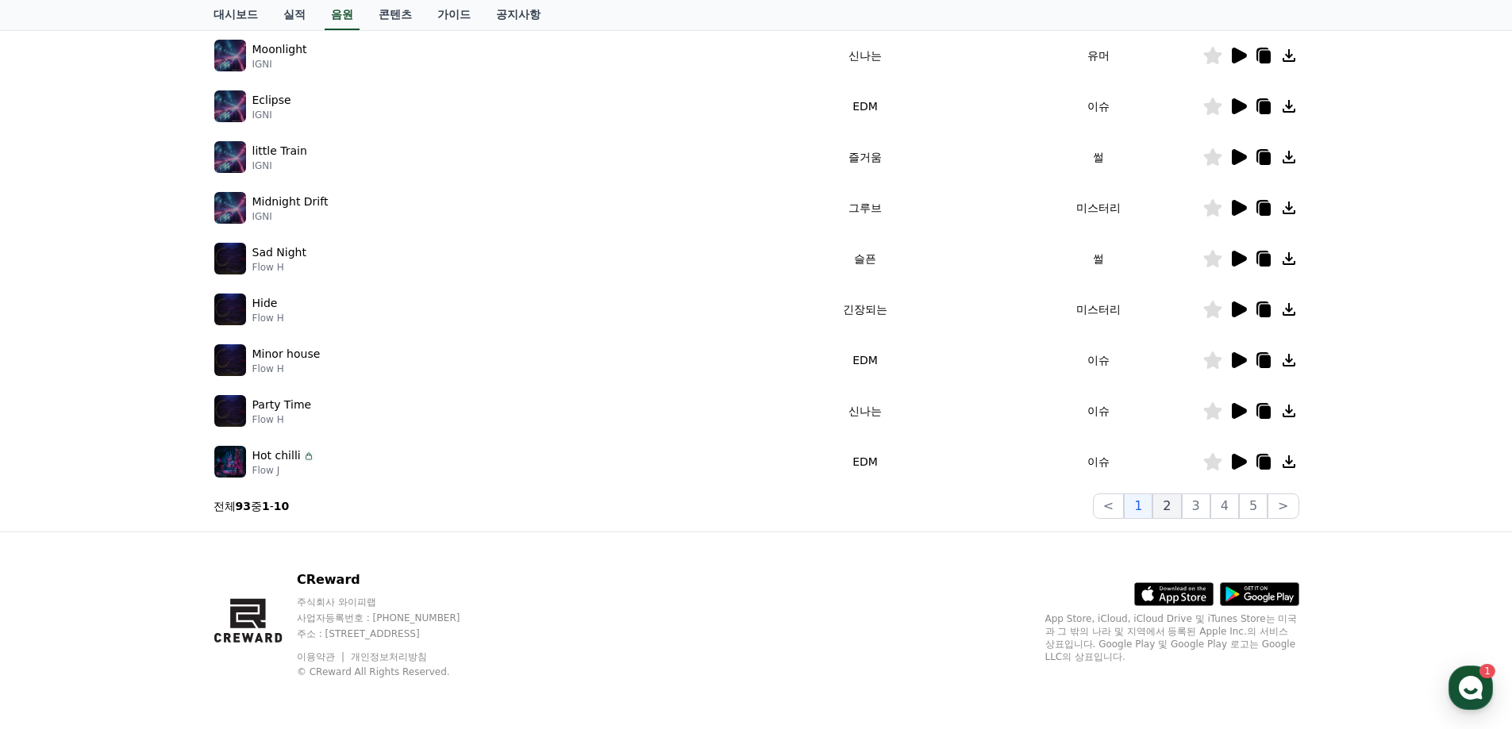
click at [1175, 499] on button "2" at bounding box center [1166, 506] width 29 height 25
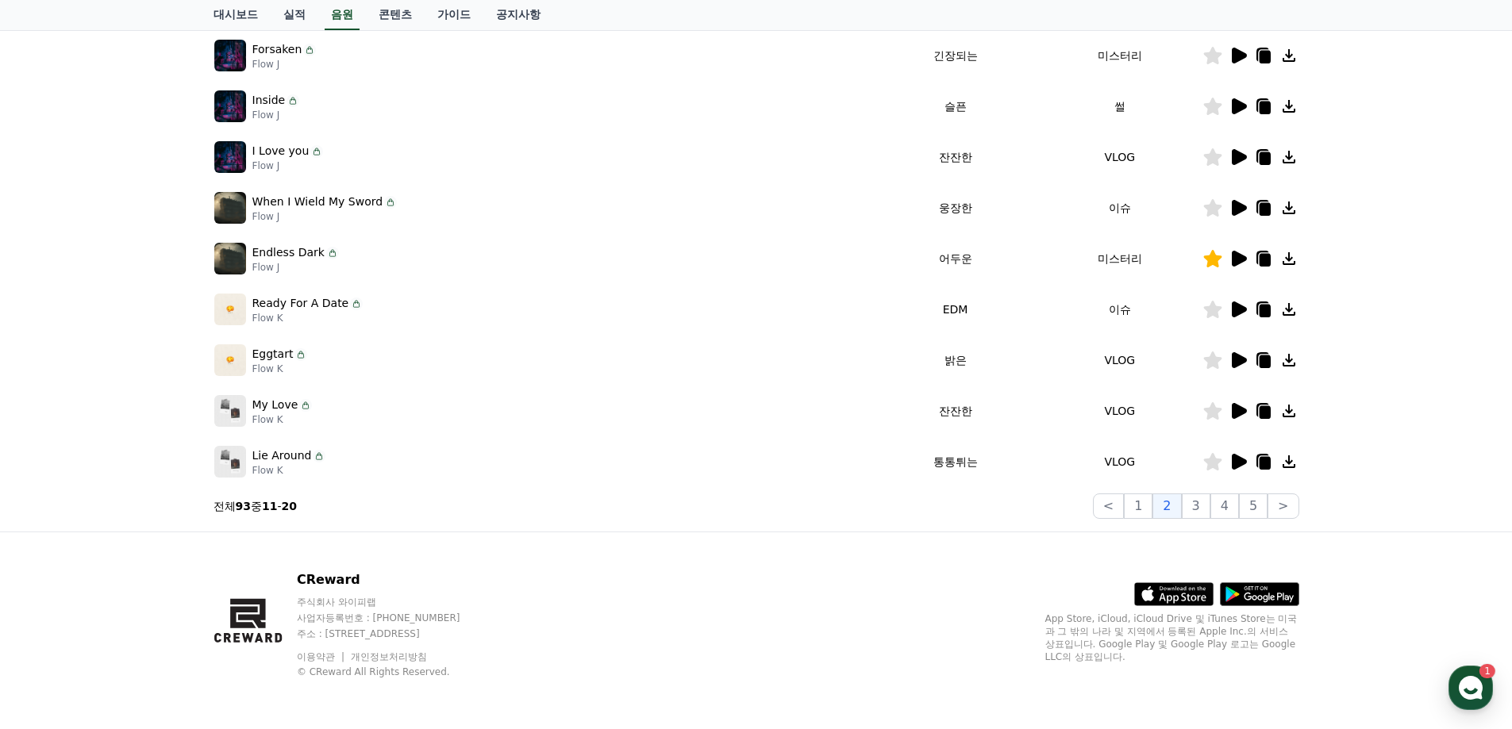
click at [1237, 459] on icon at bounding box center [1239, 462] width 15 height 16
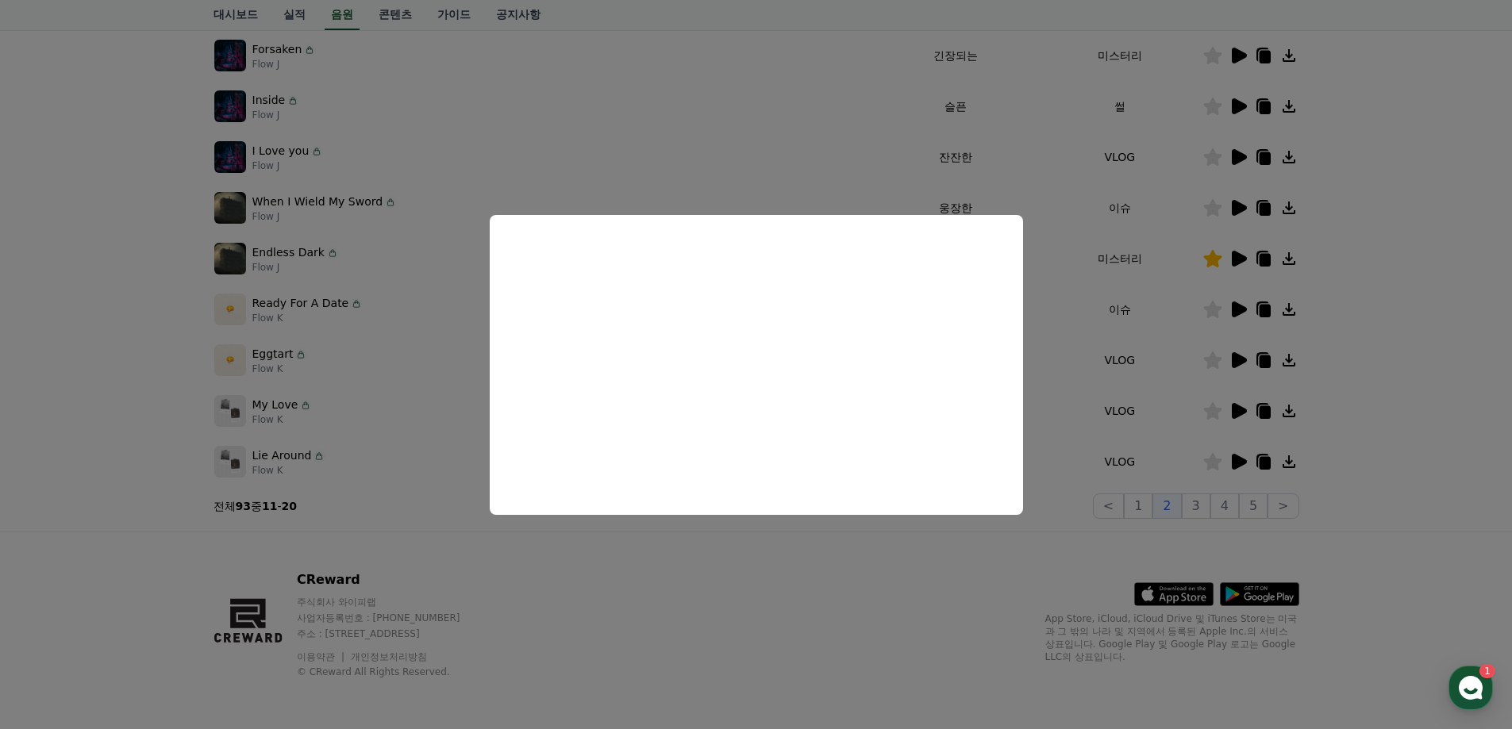
click at [1411, 412] on button "close modal" at bounding box center [756, 364] width 1512 height 729
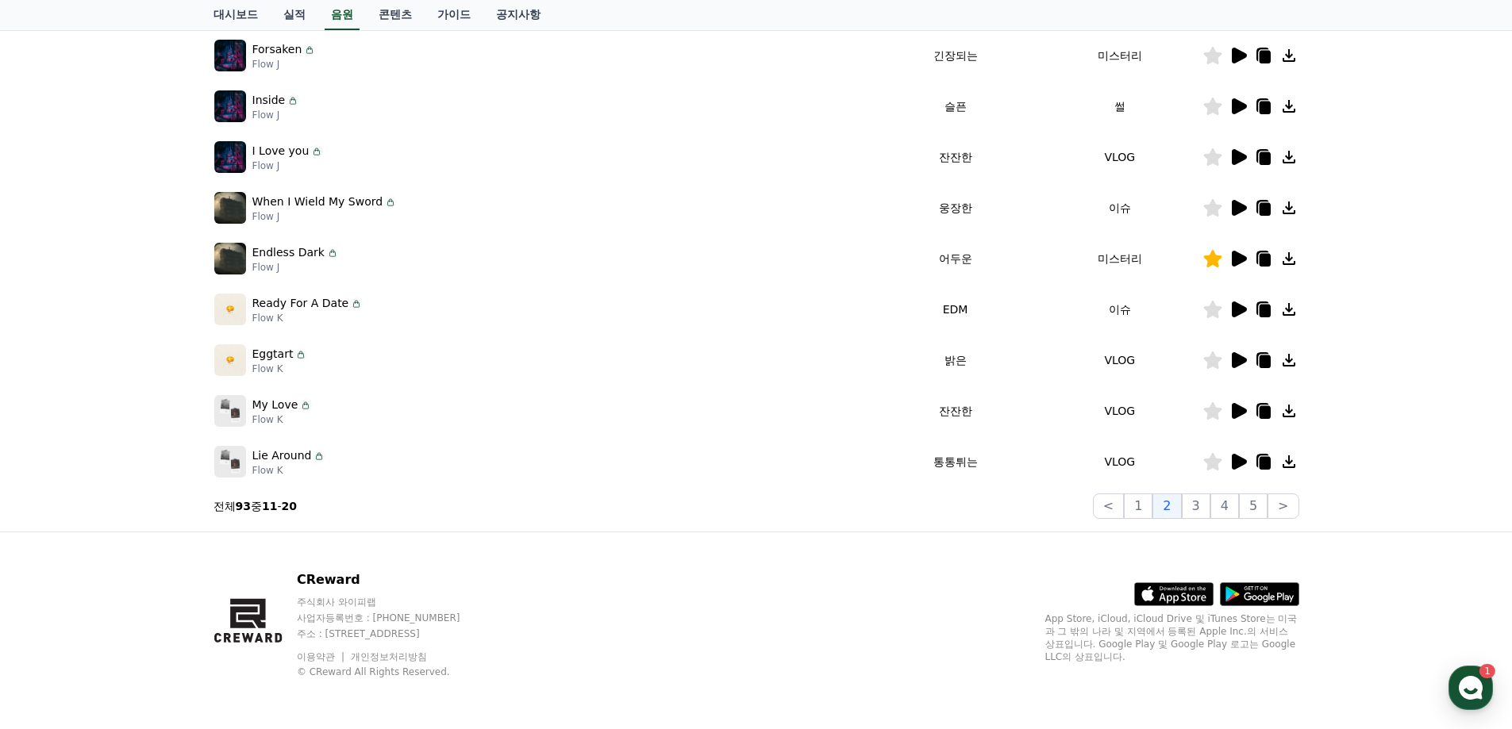
click at [1231, 413] on icon at bounding box center [1237, 411] width 19 height 19
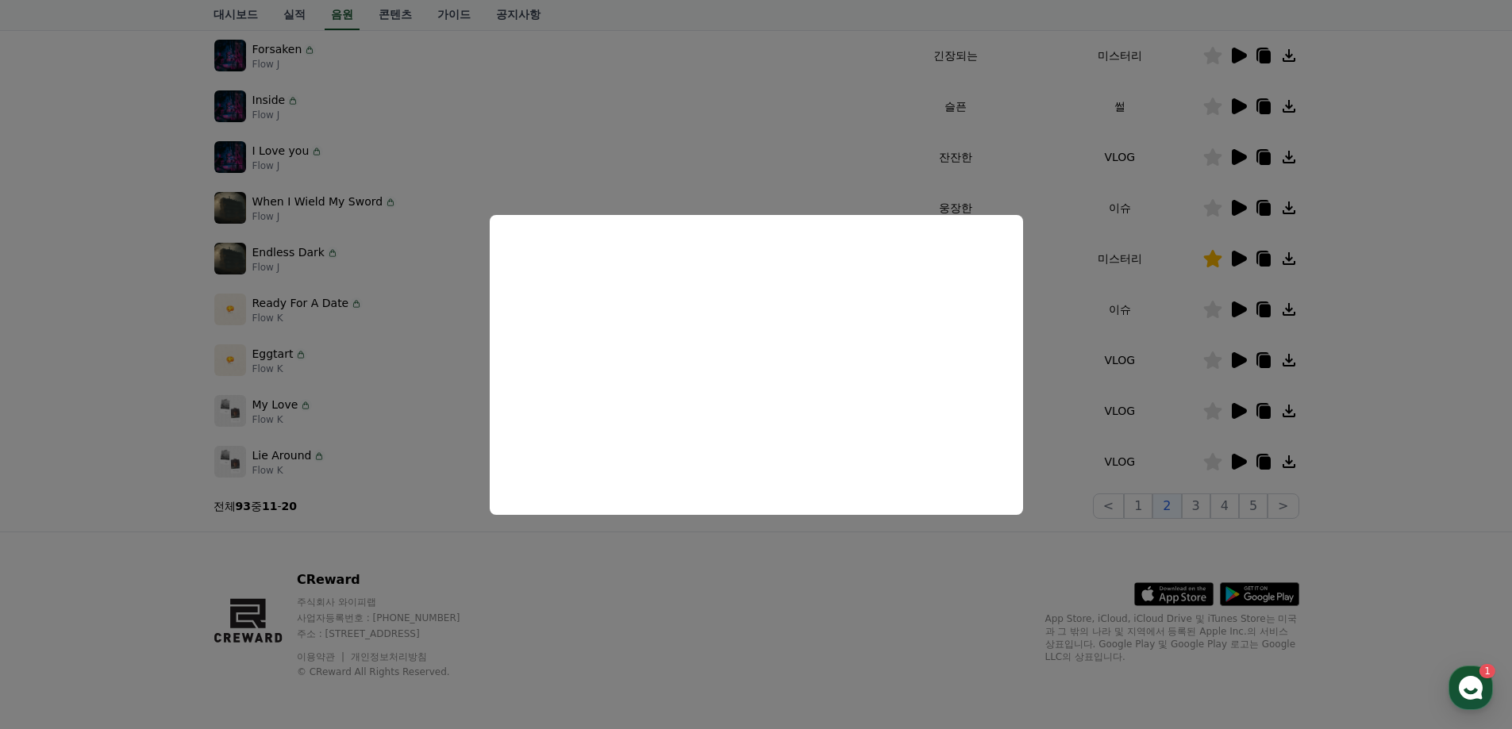
click at [1458, 431] on button "close modal" at bounding box center [756, 364] width 1512 height 729
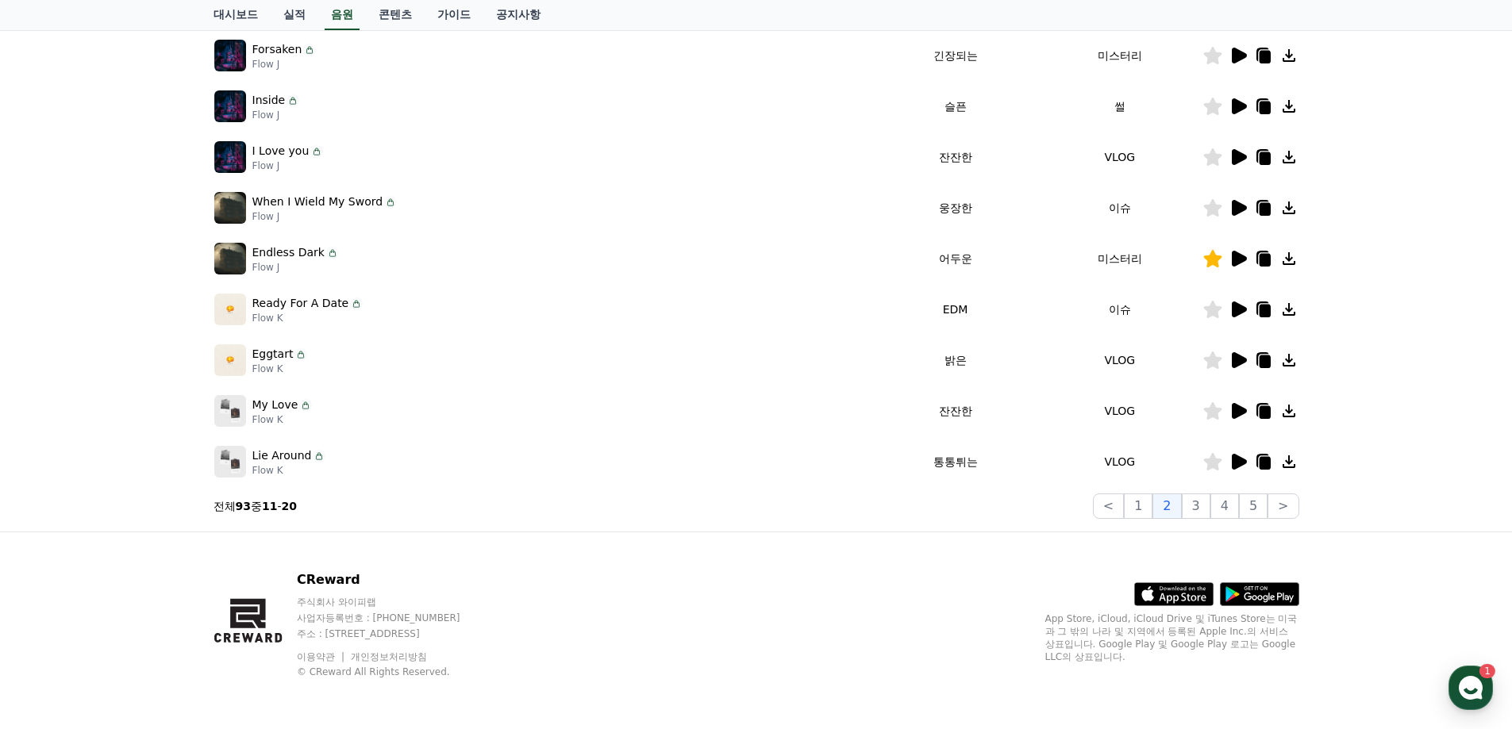
click at [1243, 358] on icon at bounding box center [1239, 360] width 15 height 16
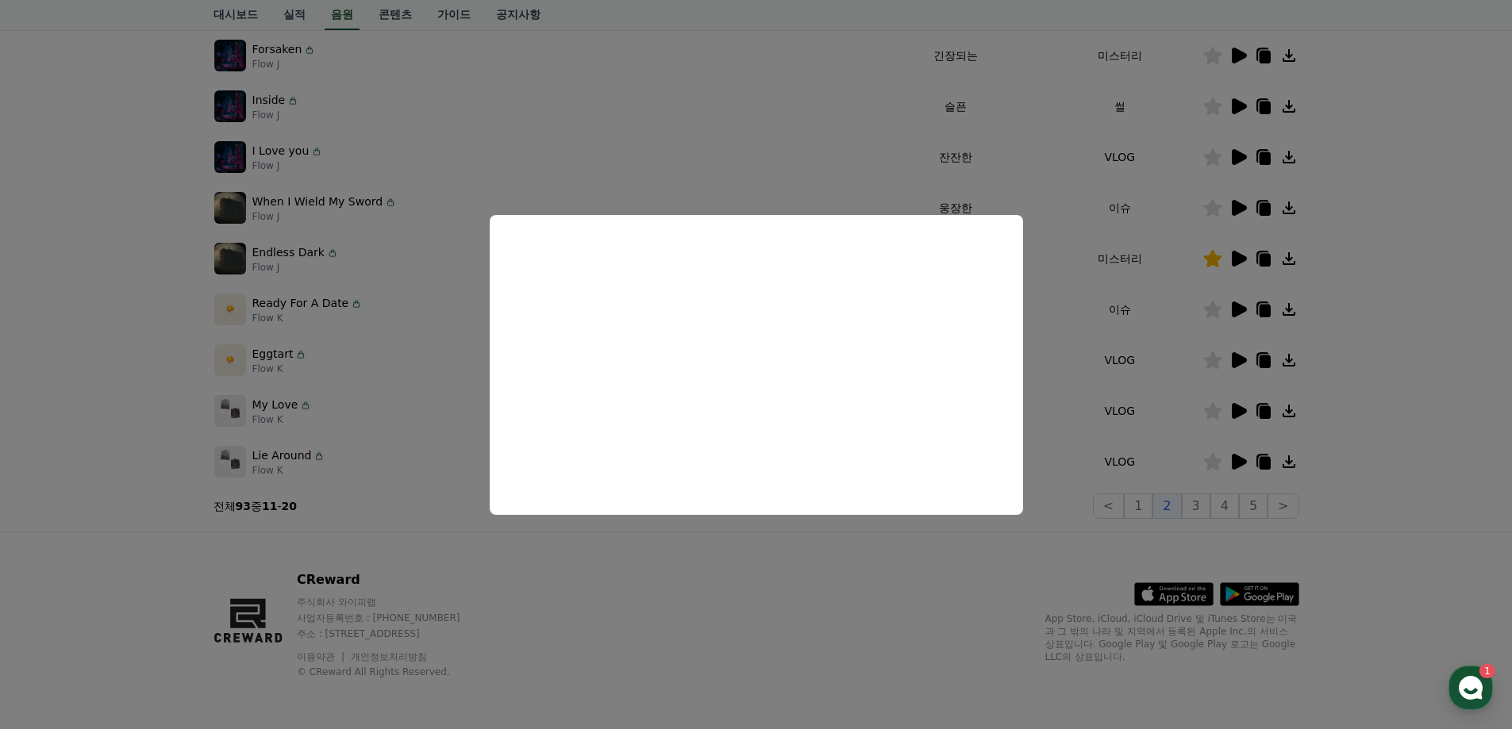
click at [1411, 423] on button "close modal" at bounding box center [756, 364] width 1512 height 729
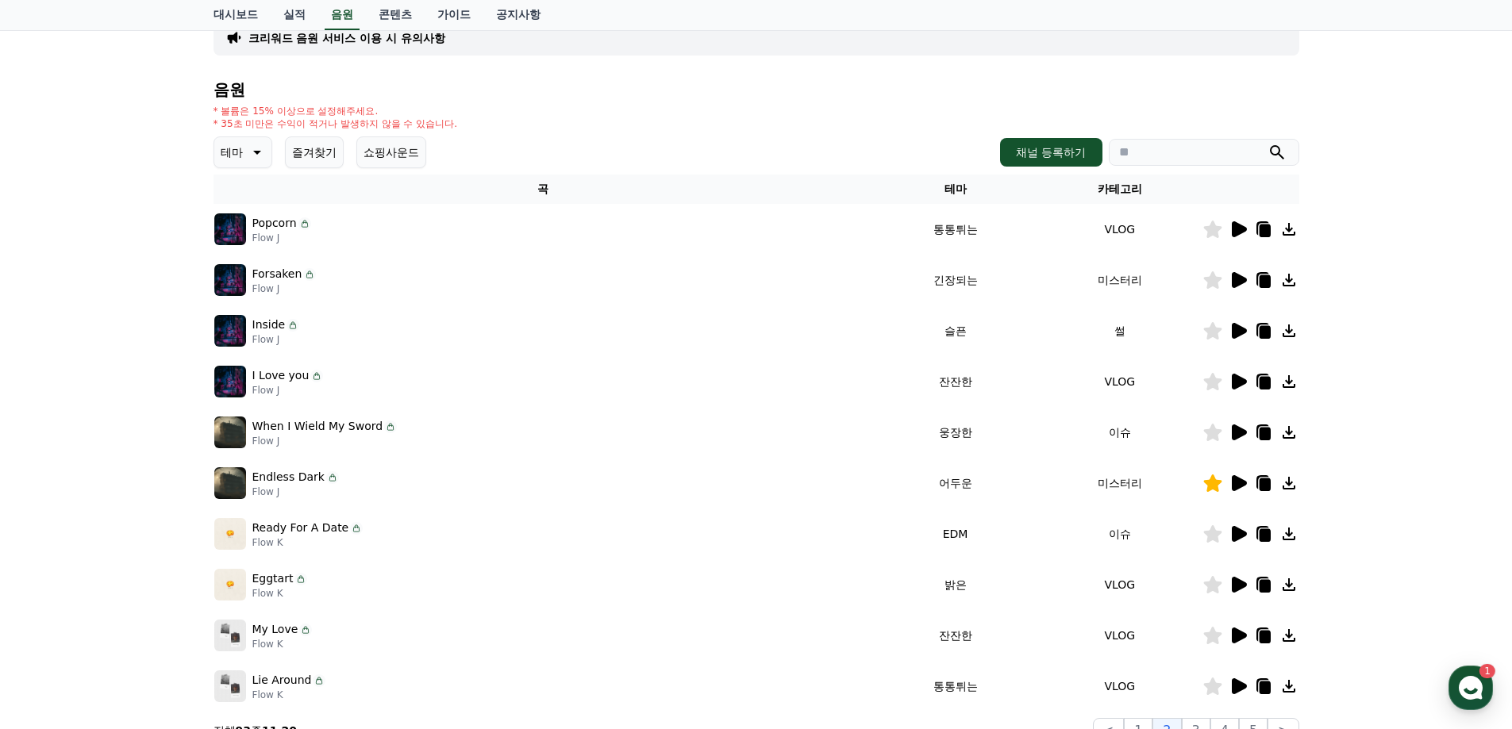
scroll to position [107, 0]
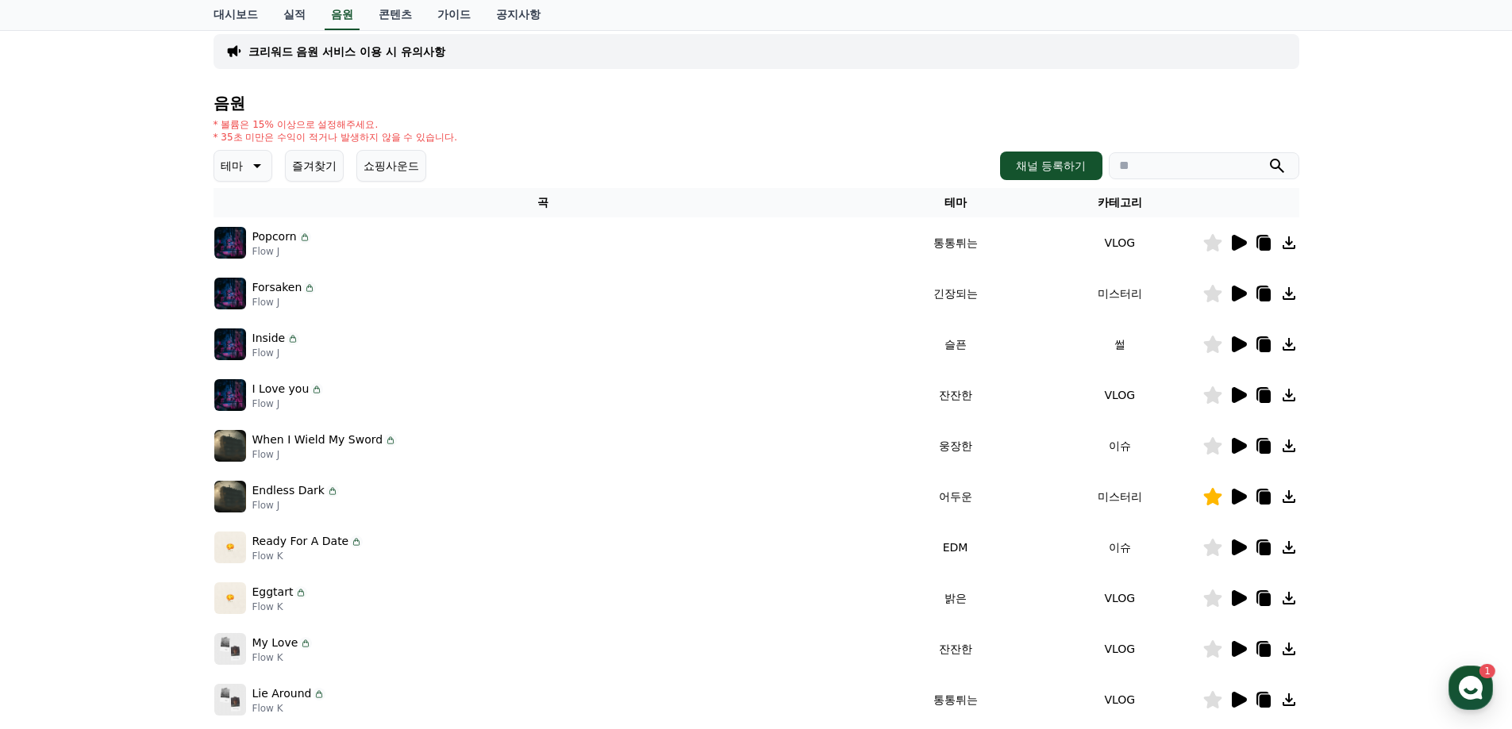
click at [1148, 167] on input "search" at bounding box center [1204, 165] width 190 height 27
type input "****"
click at [1267, 156] on button "submit" at bounding box center [1276, 165] width 19 height 19
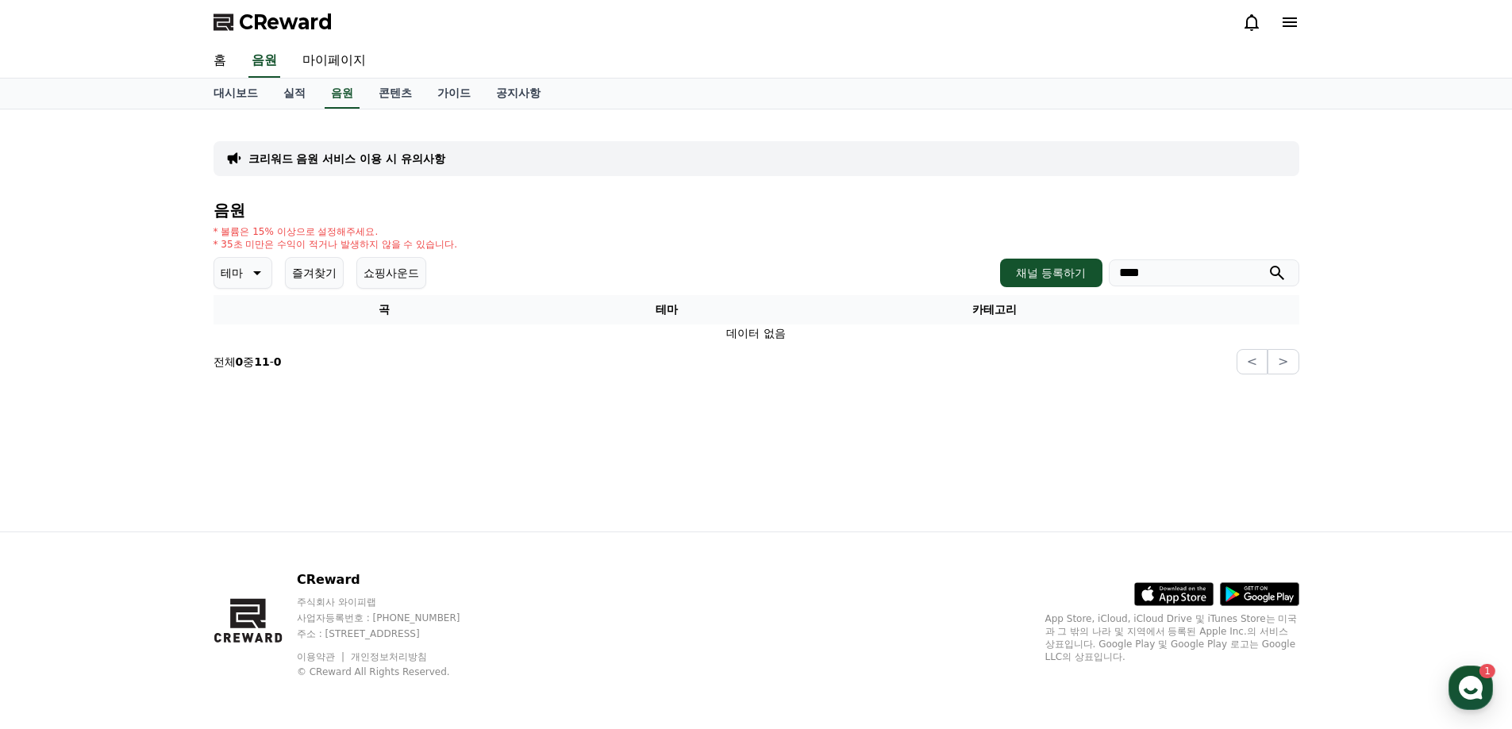
click at [247, 288] on button "테마" at bounding box center [242, 273] width 59 height 32
click at [256, 363] on button "통통튀는" at bounding box center [244, 362] width 57 height 35
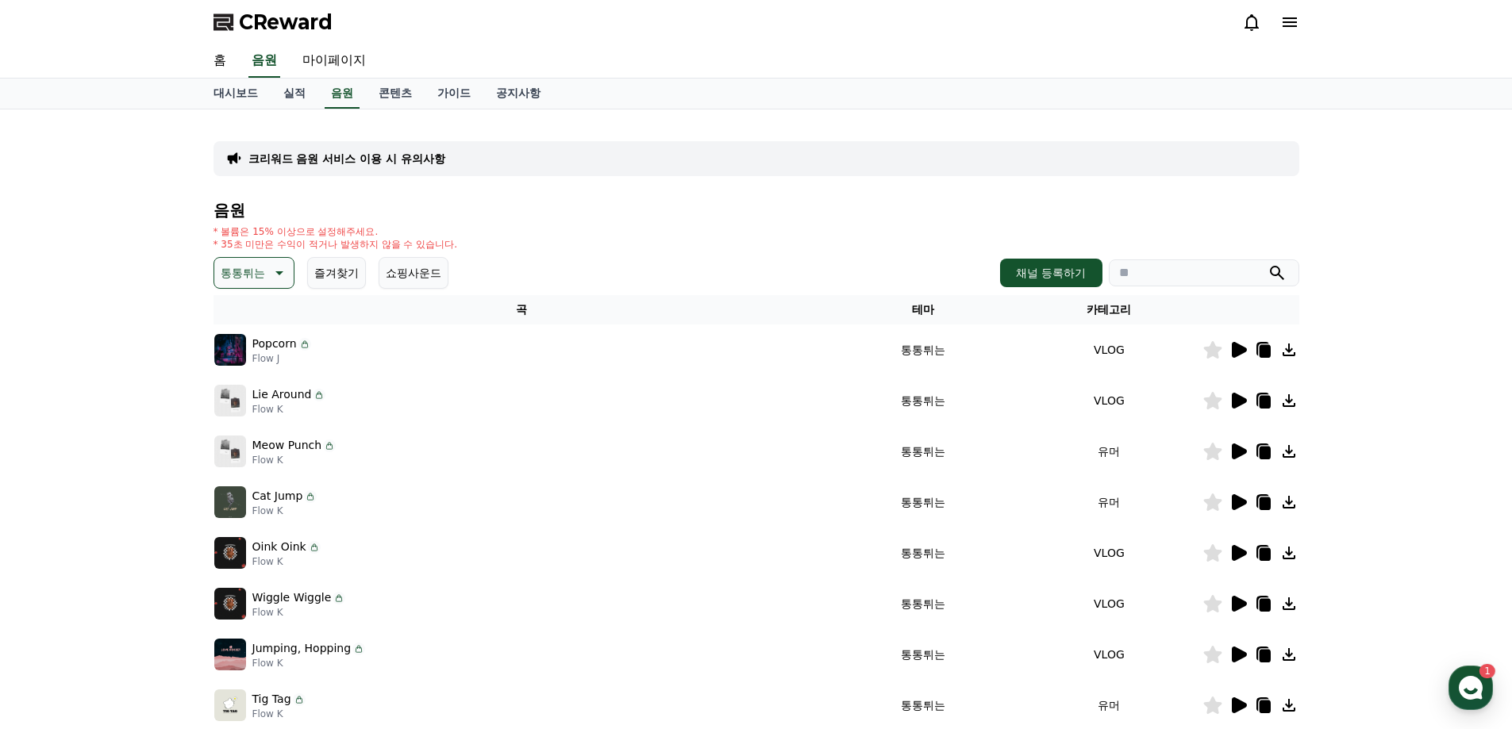
click at [1235, 347] on icon at bounding box center [1239, 350] width 15 height 16
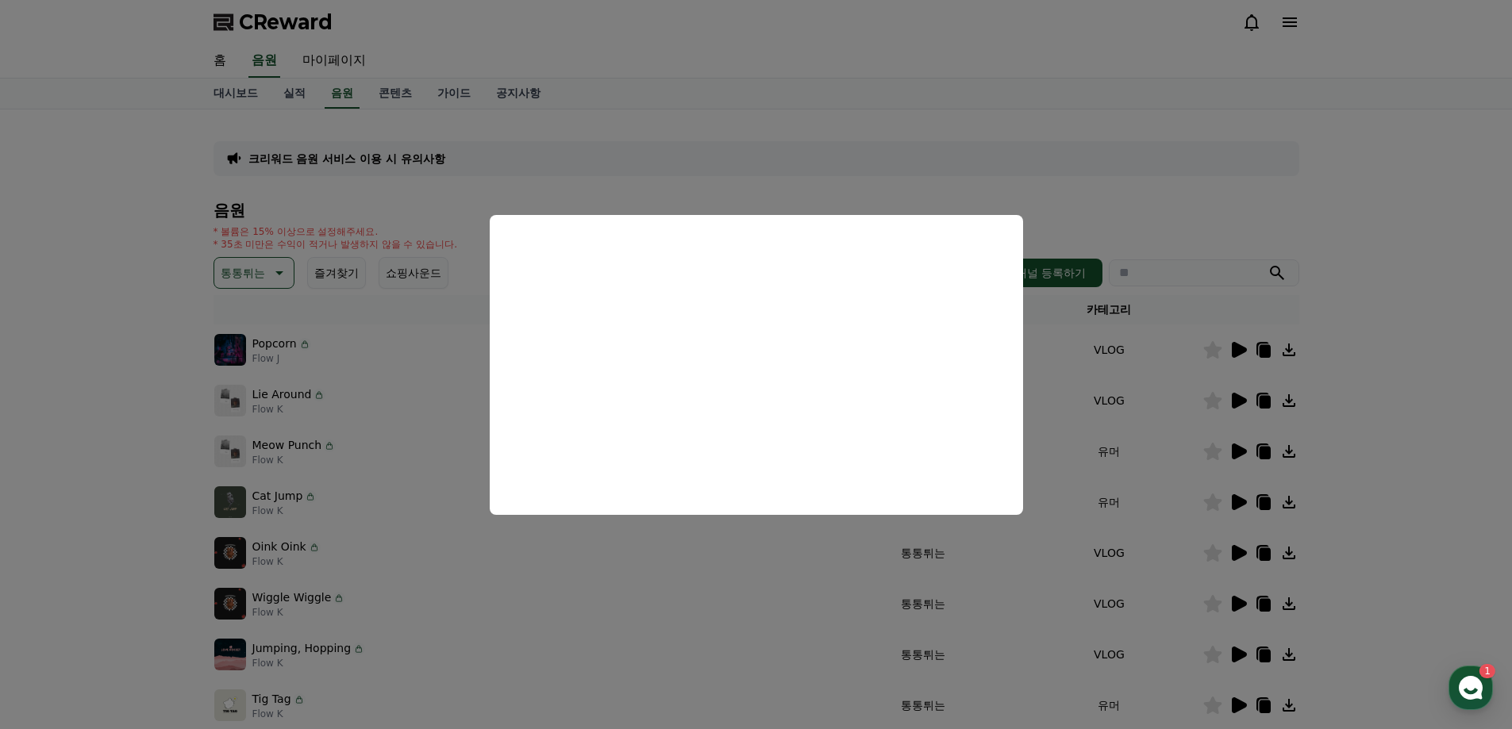
click at [1452, 378] on button "close modal" at bounding box center [756, 364] width 1512 height 729
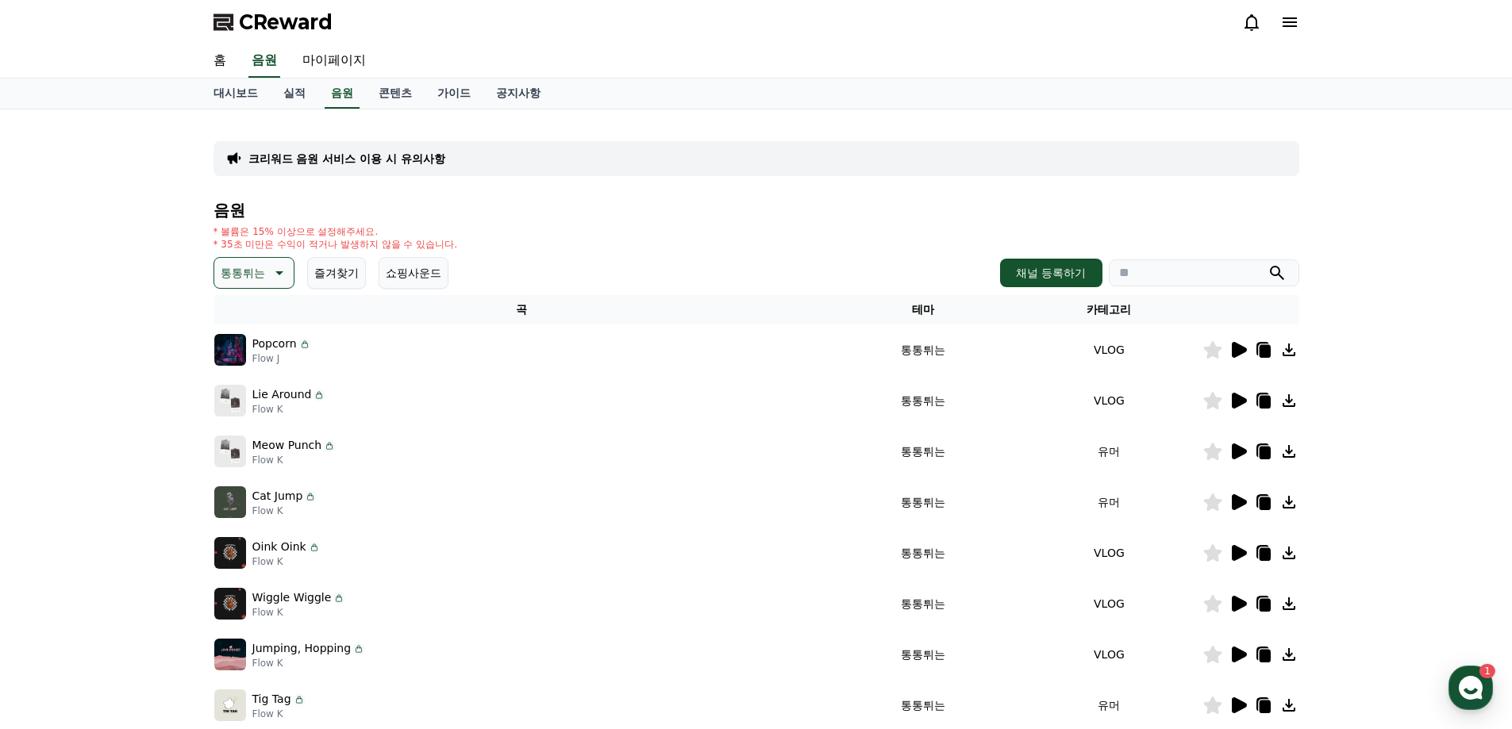
click at [1247, 394] on div at bounding box center [1250, 400] width 95 height 19
click at [1247, 396] on icon at bounding box center [1237, 400] width 19 height 19
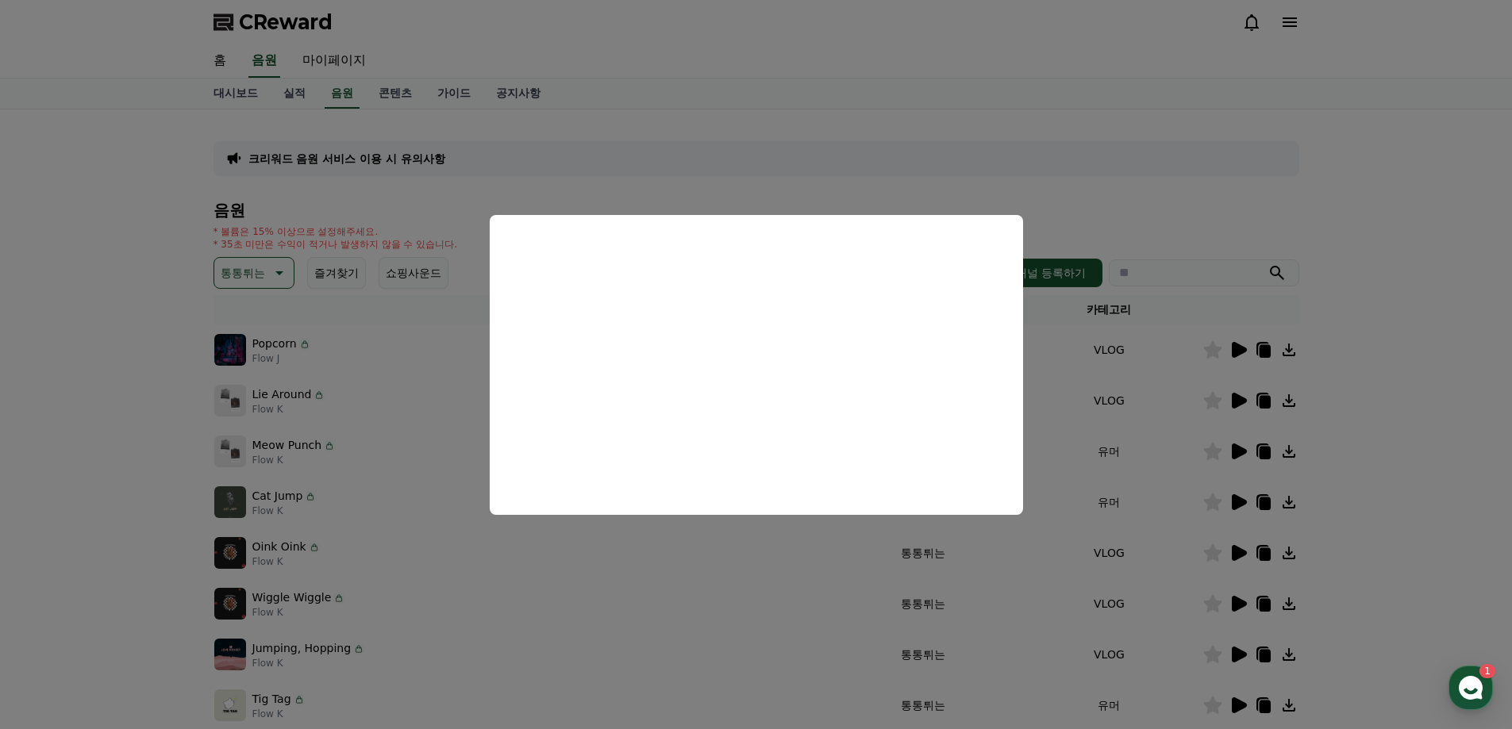
click at [1405, 441] on button "close modal" at bounding box center [756, 364] width 1512 height 729
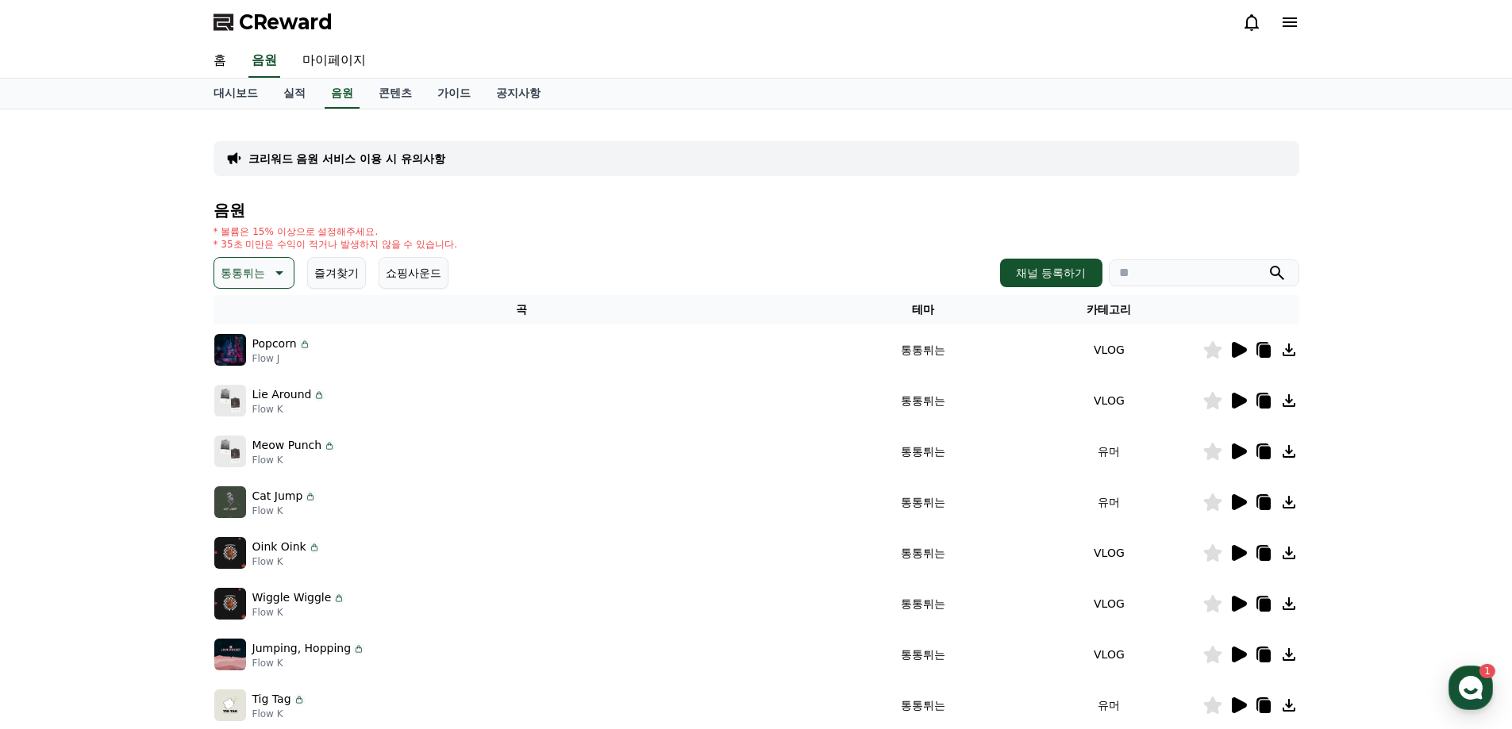
click at [1201, 400] on td "VLOG" at bounding box center [1109, 400] width 186 height 51
click at [1206, 400] on icon at bounding box center [1212, 400] width 18 height 17
click at [264, 454] on p "Flow K" at bounding box center [294, 460] width 84 height 13
click at [285, 448] on p "Meow Punch" at bounding box center [287, 445] width 70 height 17
click at [1238, 448] on icon at bounding box center [1239, 452] width 15 height 16
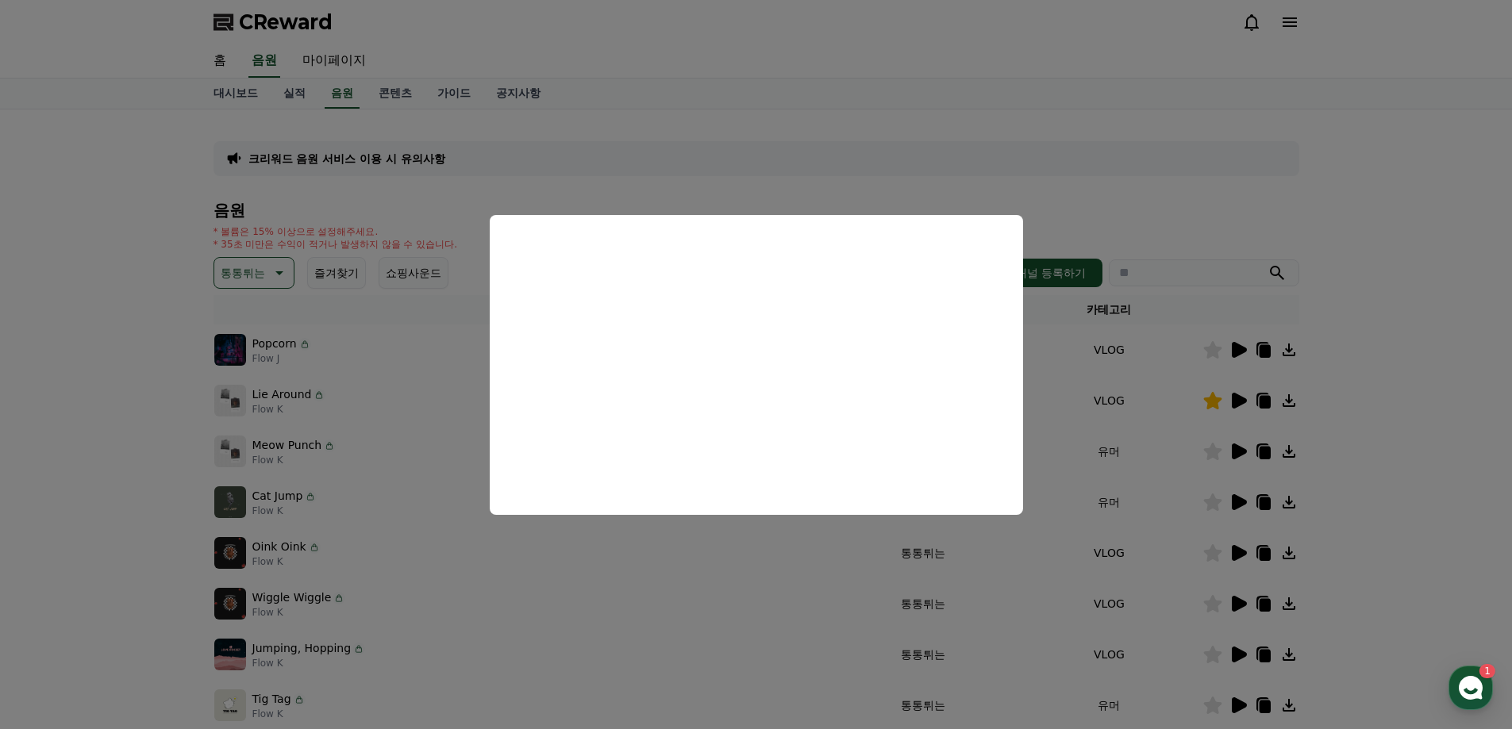
click at [1400, 459] on button "close modal" at bounding box center [756, 364] width 1512 height 729
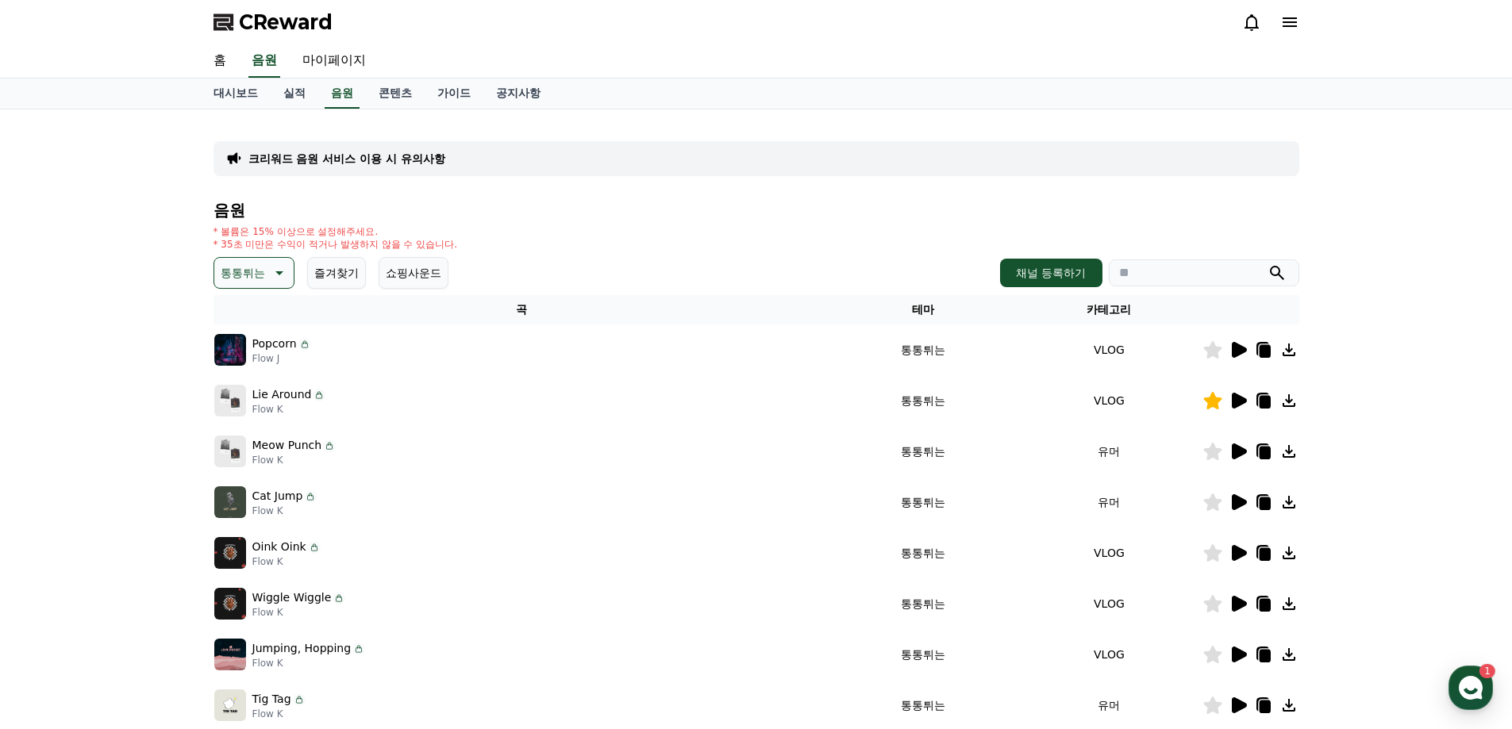
click at [1212, 457] on icon at bounding box center [1212, 451] width 18 height 17
click at [260, 502] on p "Cat Jump" at bounding box center [277, 496] width 51 height 17
click at [1243, 501] on icon at bounding box center [1239, 502] width 15 height 16
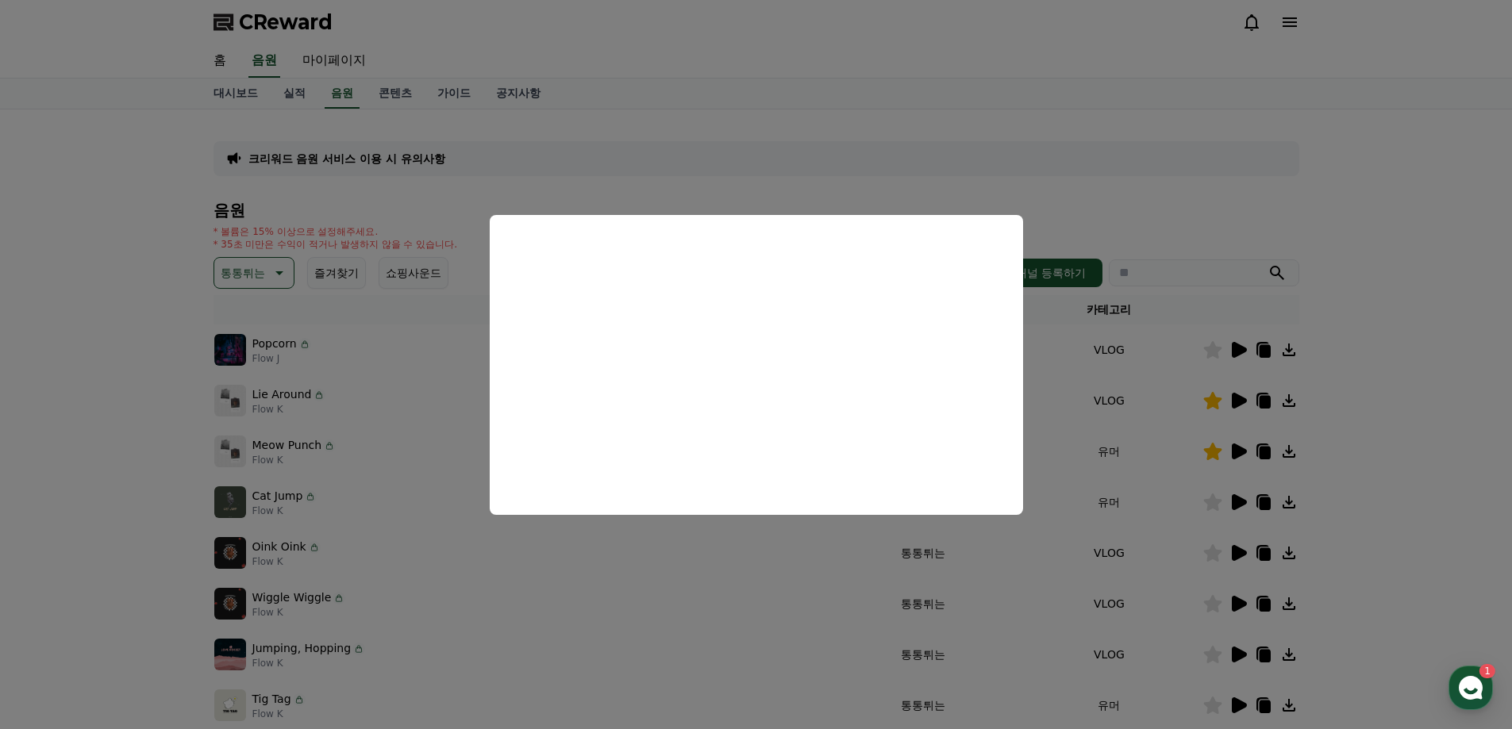
click at [1379, 440] on button "close modal" at bounding box center [756, 364] width 1512 height 729
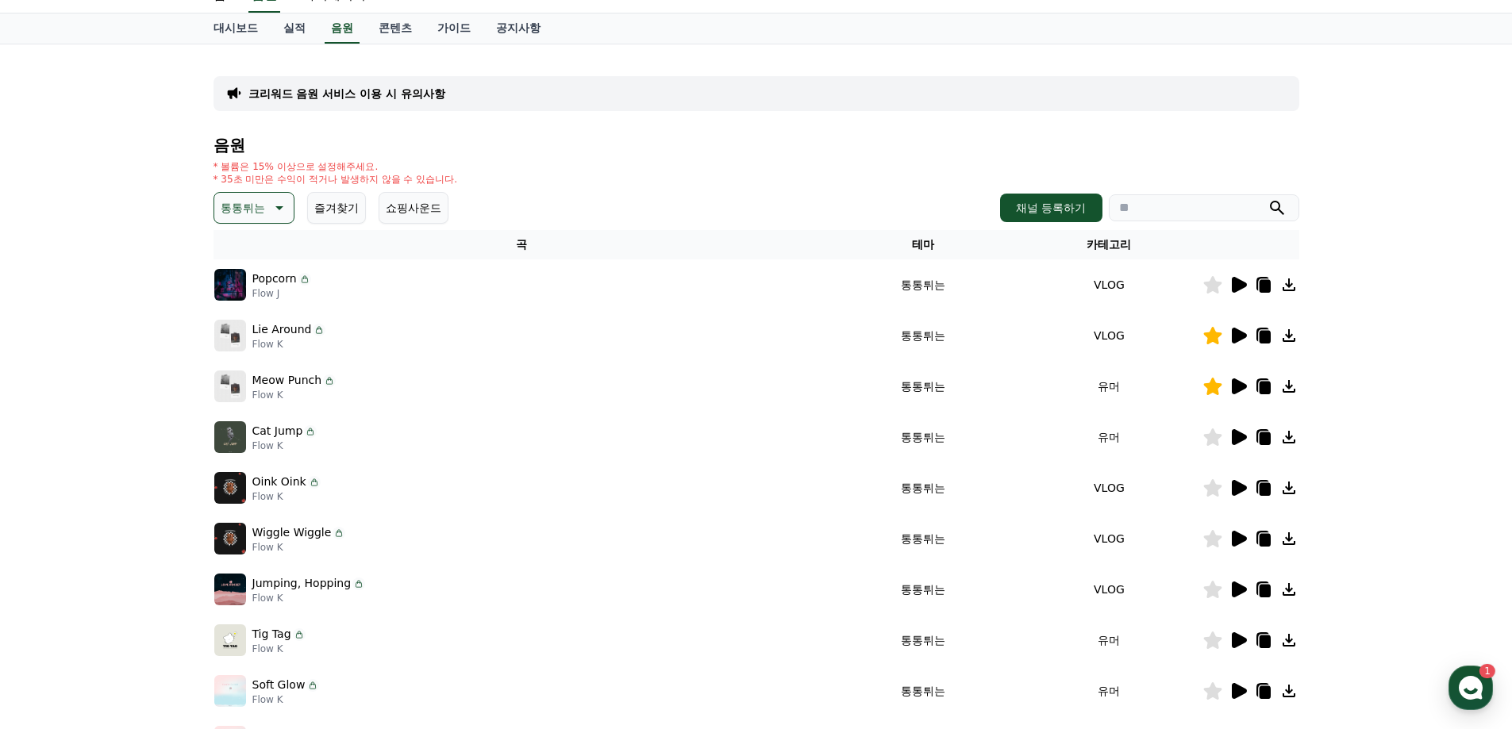
scroll to position [79, 0]
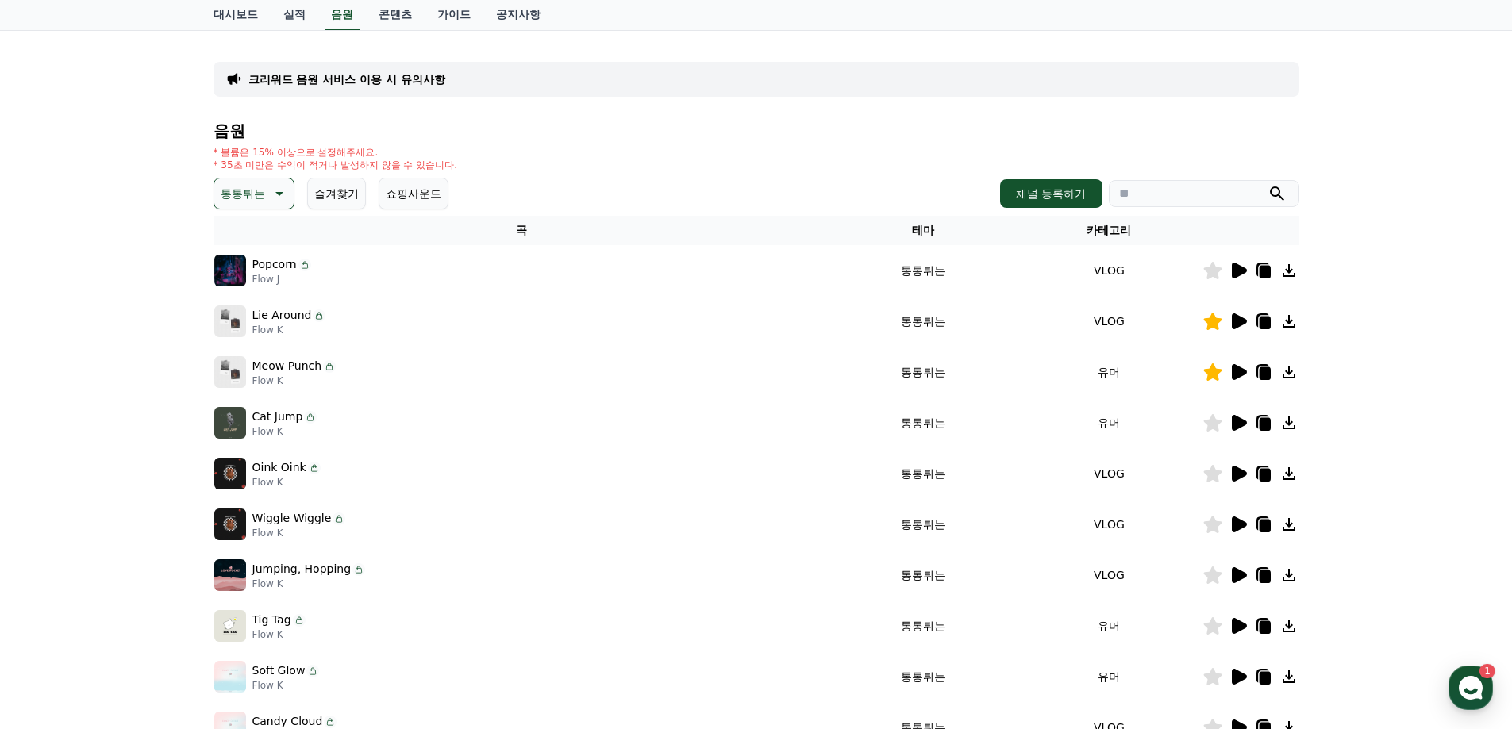
click at [1212, 428] on icon at bounding box center [1212, 422] width 18 height 17
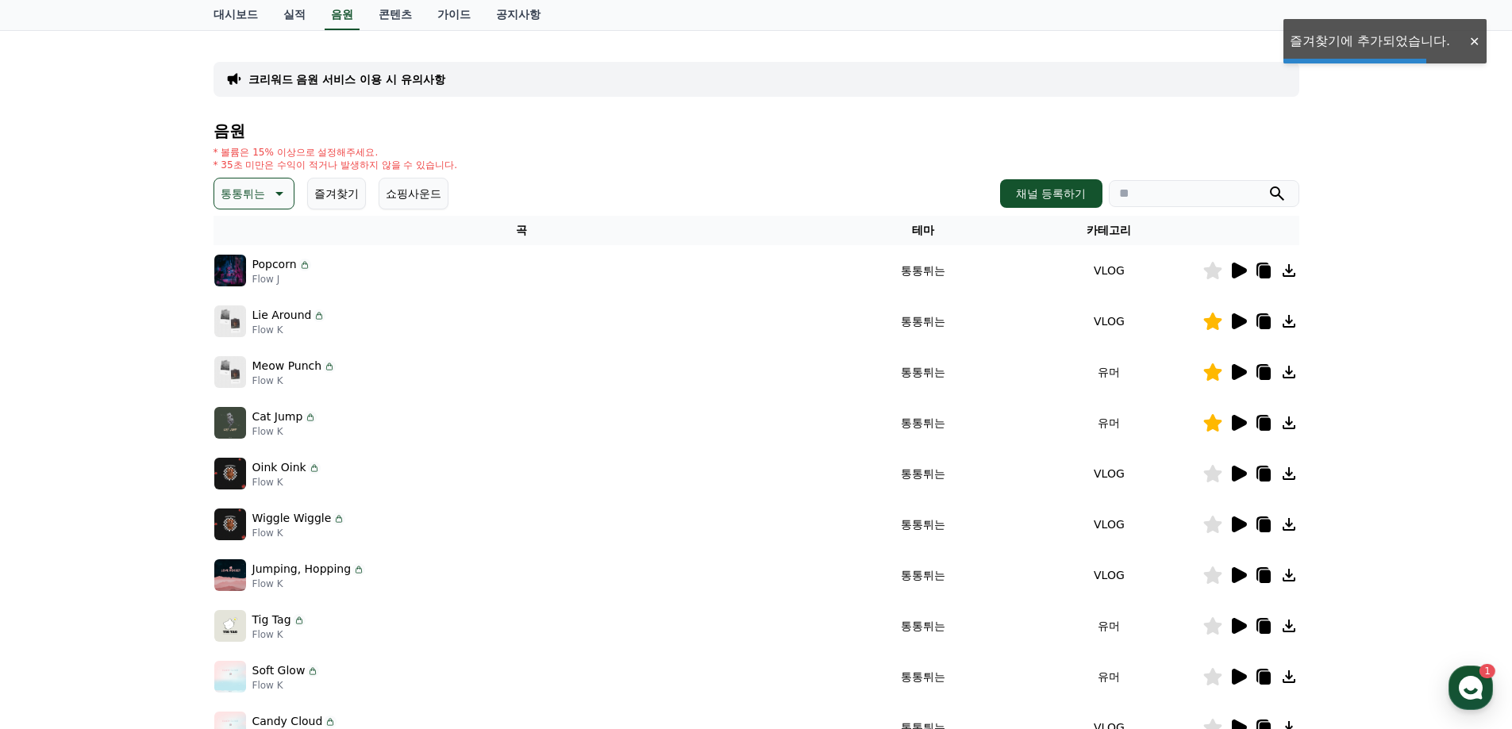
click at [1243, 476] on icon at bounding box center [1239, 474] width 15 height 16
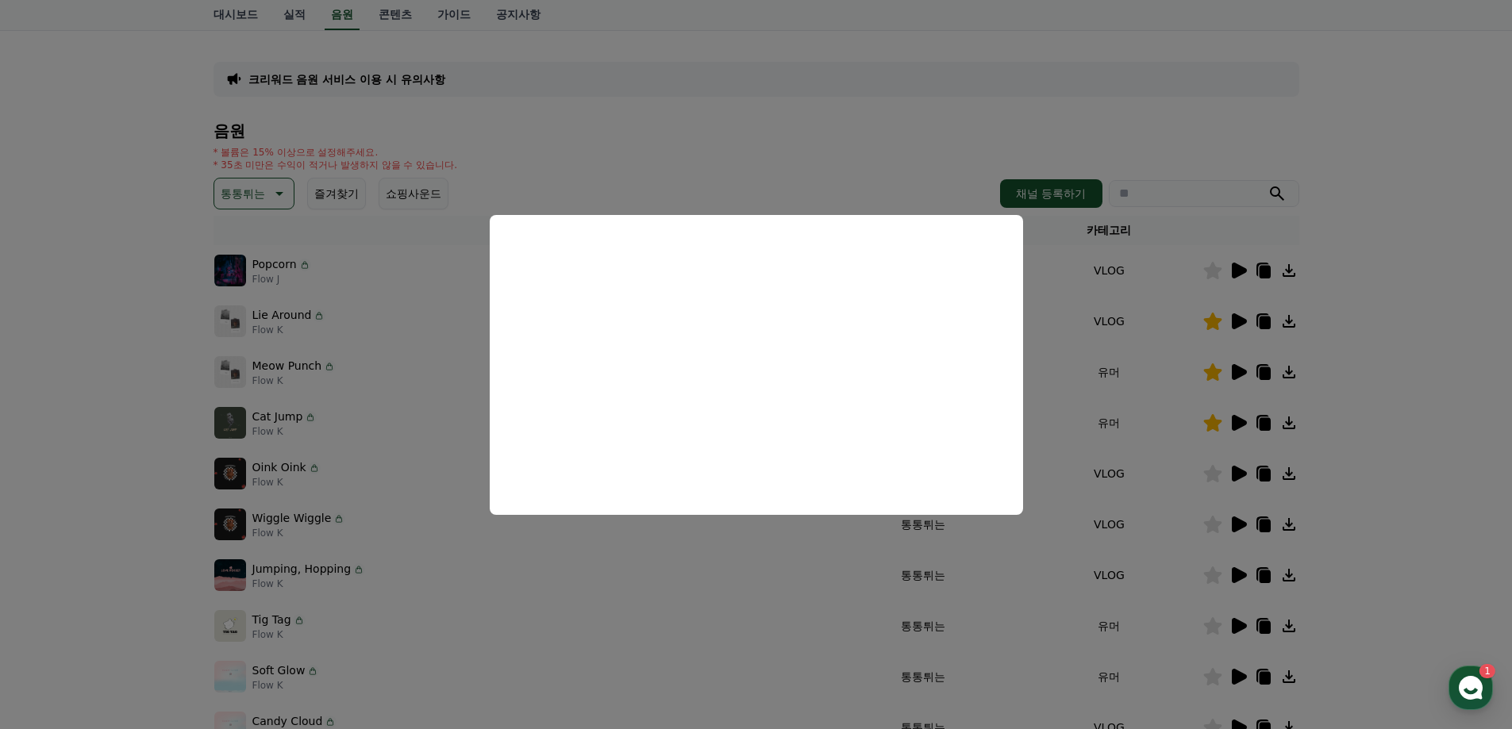
click at [1481, 521] on button "close modal" at bounding box center [756, 364] width 1512 height 729
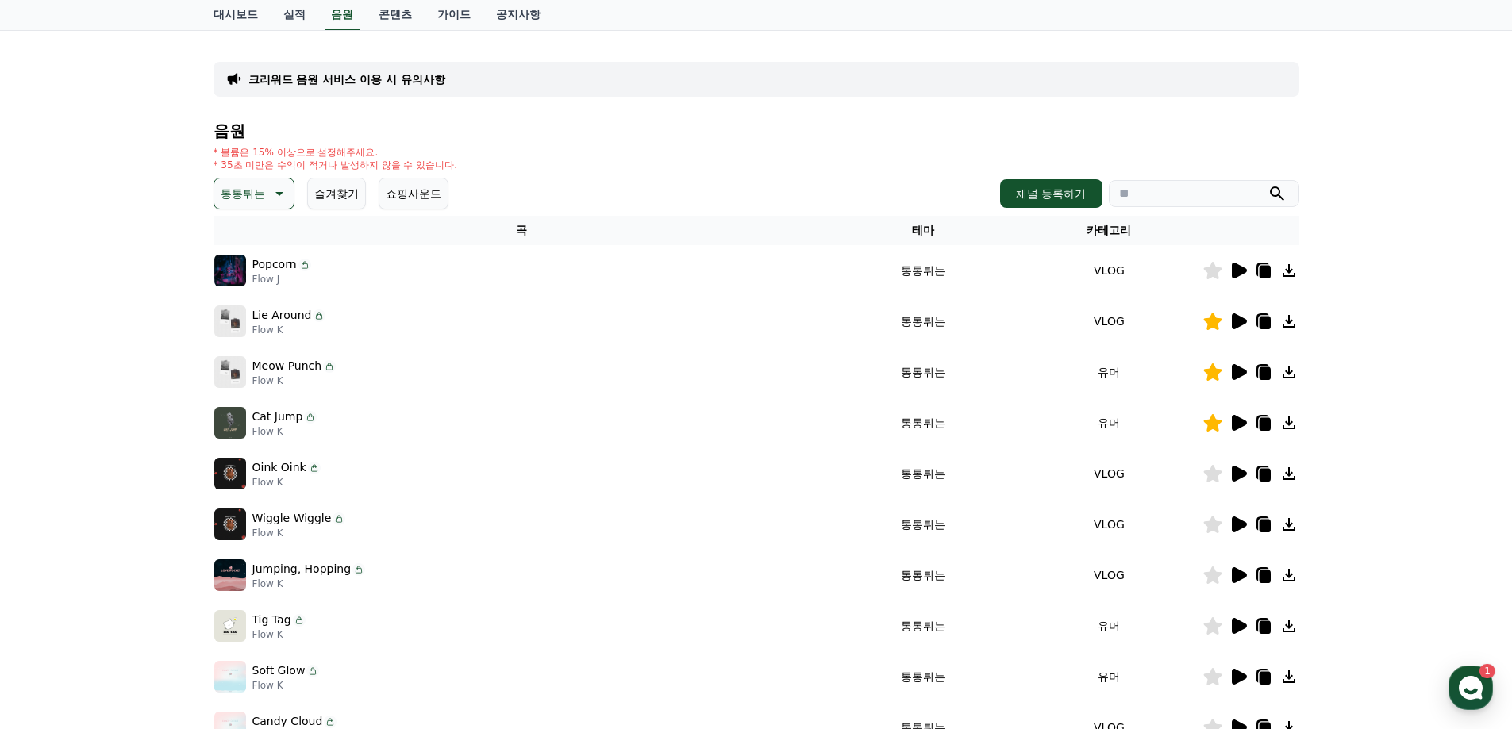
click at [1232, 515] on icon at bounding box center [1237, 524] width 19 height 19
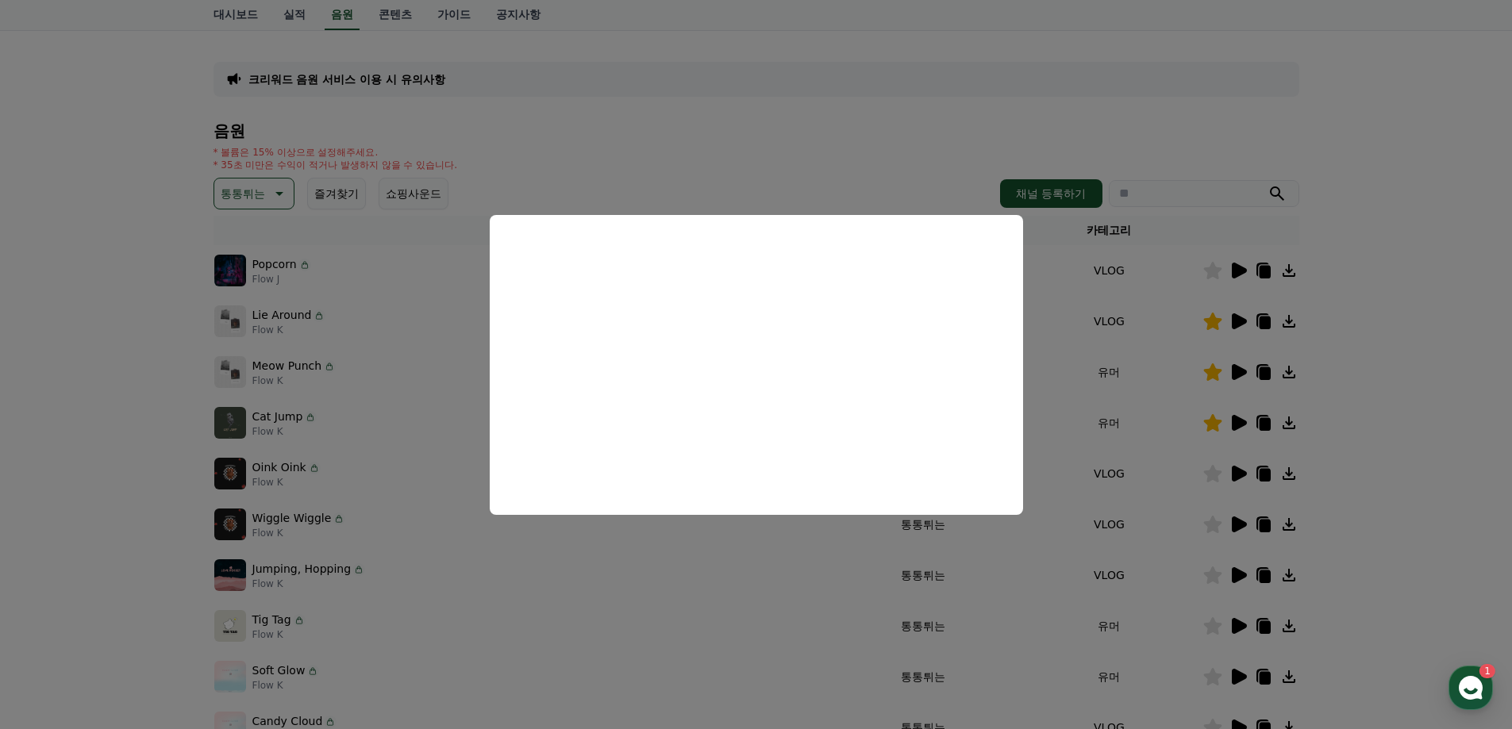
click at [1448, 537] on button "close modal" at bounding box center [756, 364] width 1512 height 729
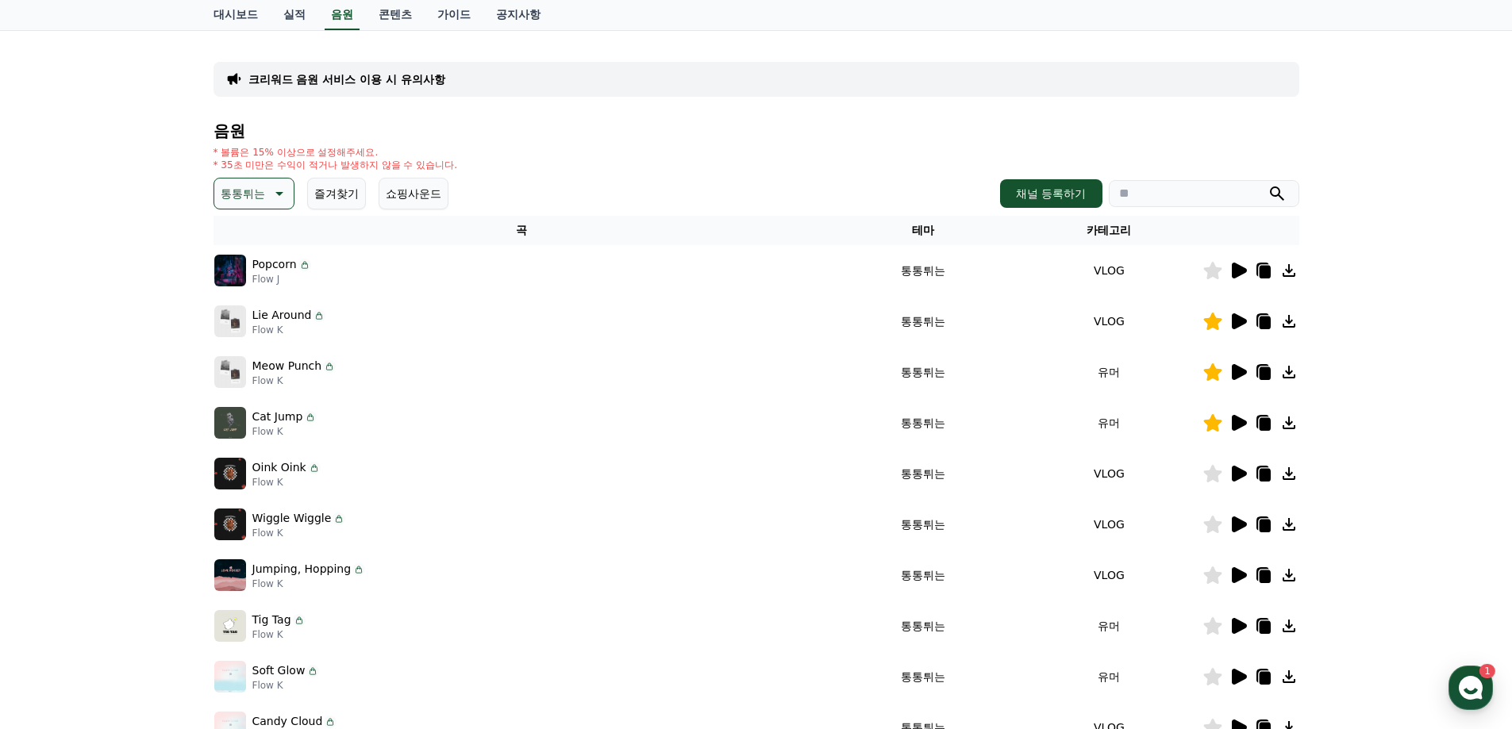
click at [1215, 586] on td at bounding box center [1250, 575] width 97 height 51
click at [1213, 586] on td at bounding box center [1250, 575] width 97 height 51
click at [1213, 583] on icon at bounding box center [1212, 575] width 19 height 17
click at [1205, 532] on icon at bounding box center [1212, 524] width 19 height 17
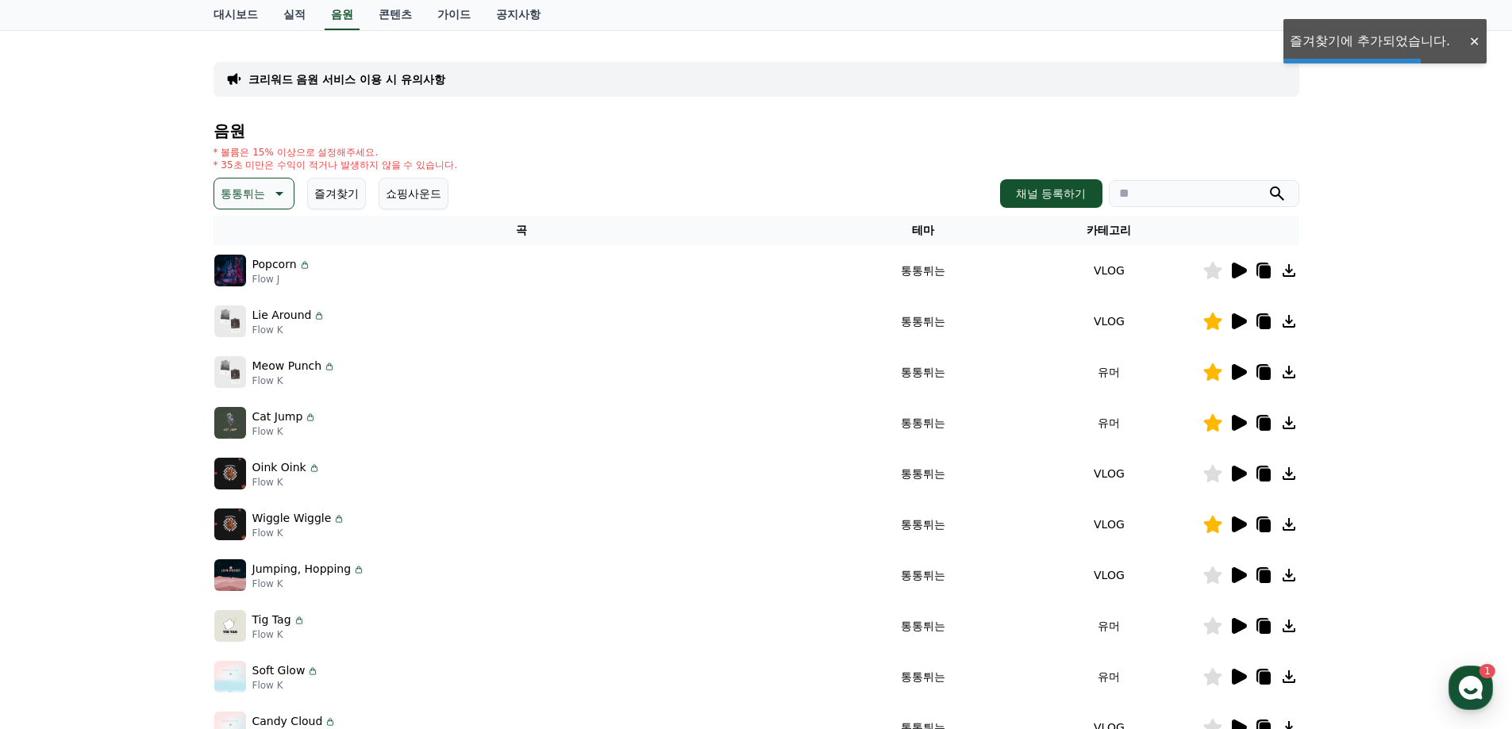
click at [1232, 580] on icon at bounding box center [1239, 575] width 15 height 16
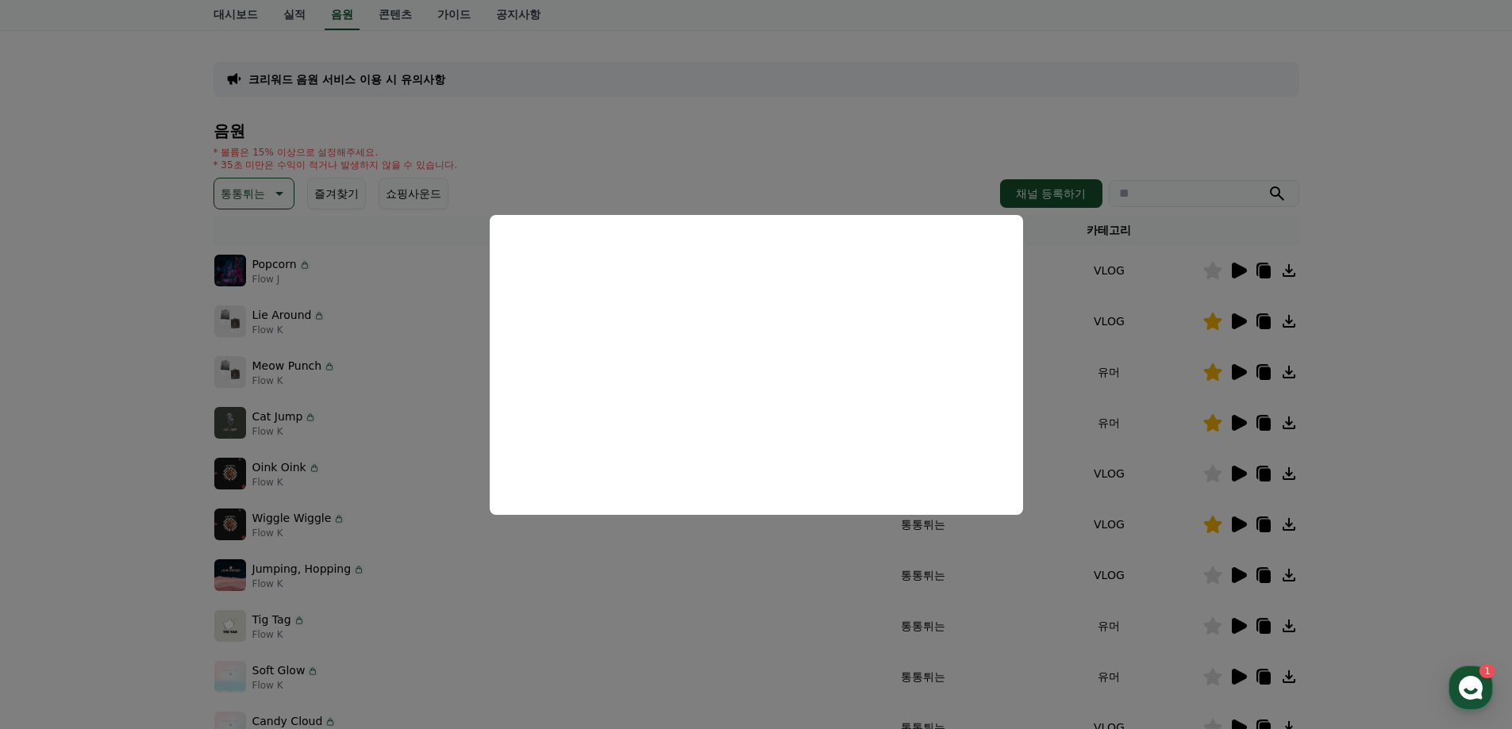
click at [1391, 428] on button "close modal" at bounding box center [756, 364] width 1512 height 729
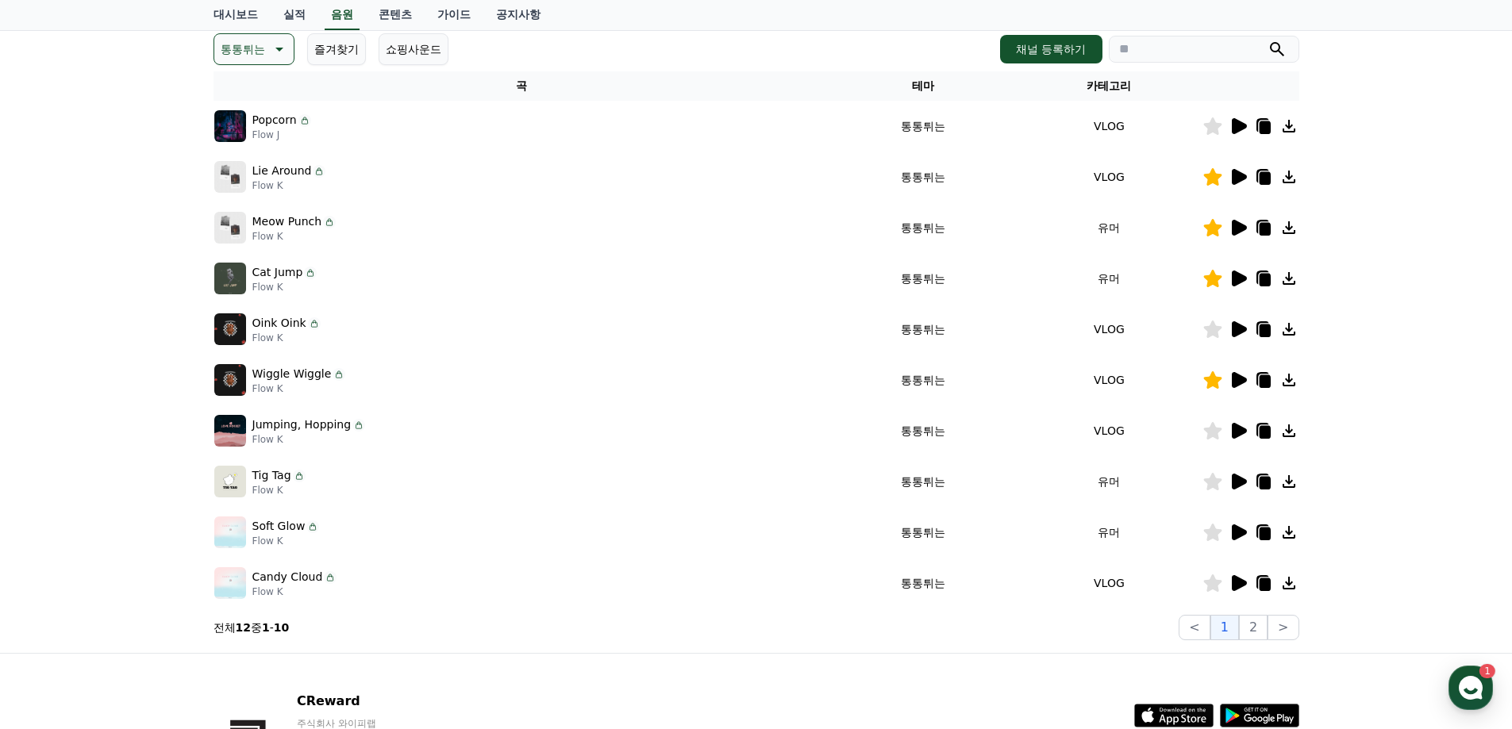
scroll to position [238, 0]
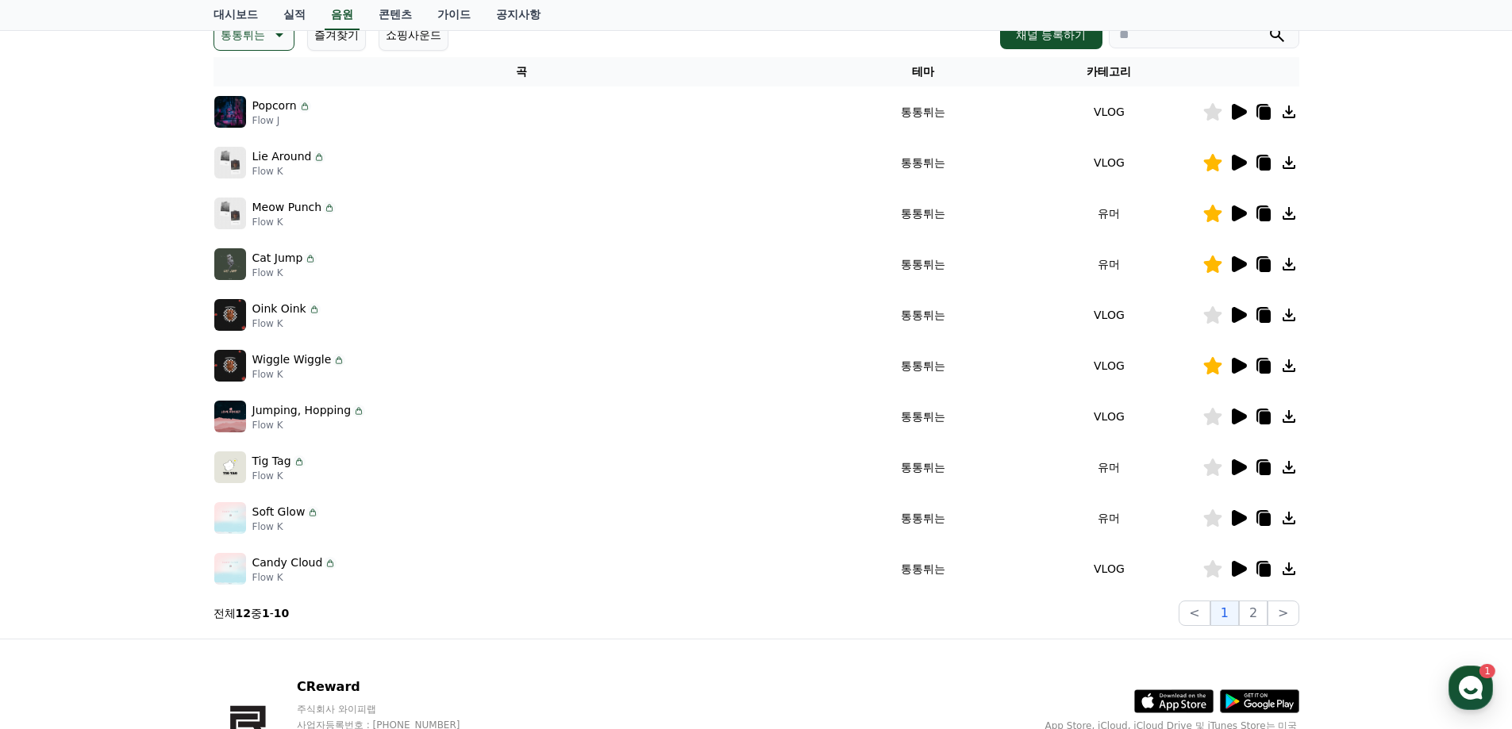
click at [1232, 463] on icon at bounding box center [1239, 467] width 15 height 16
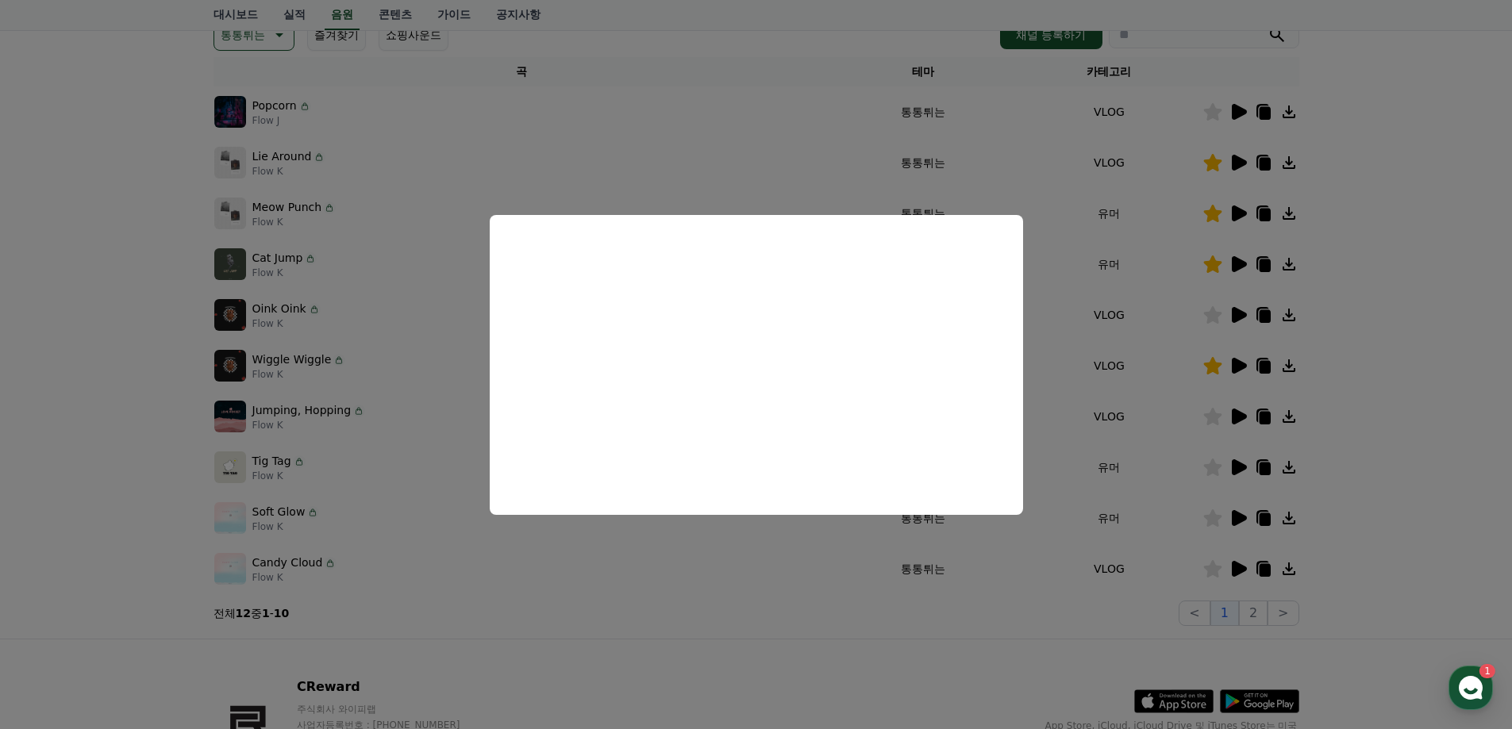
click at [1378, 441] on button "close modal" at bounding box center [756, 364] width 1512 height 729
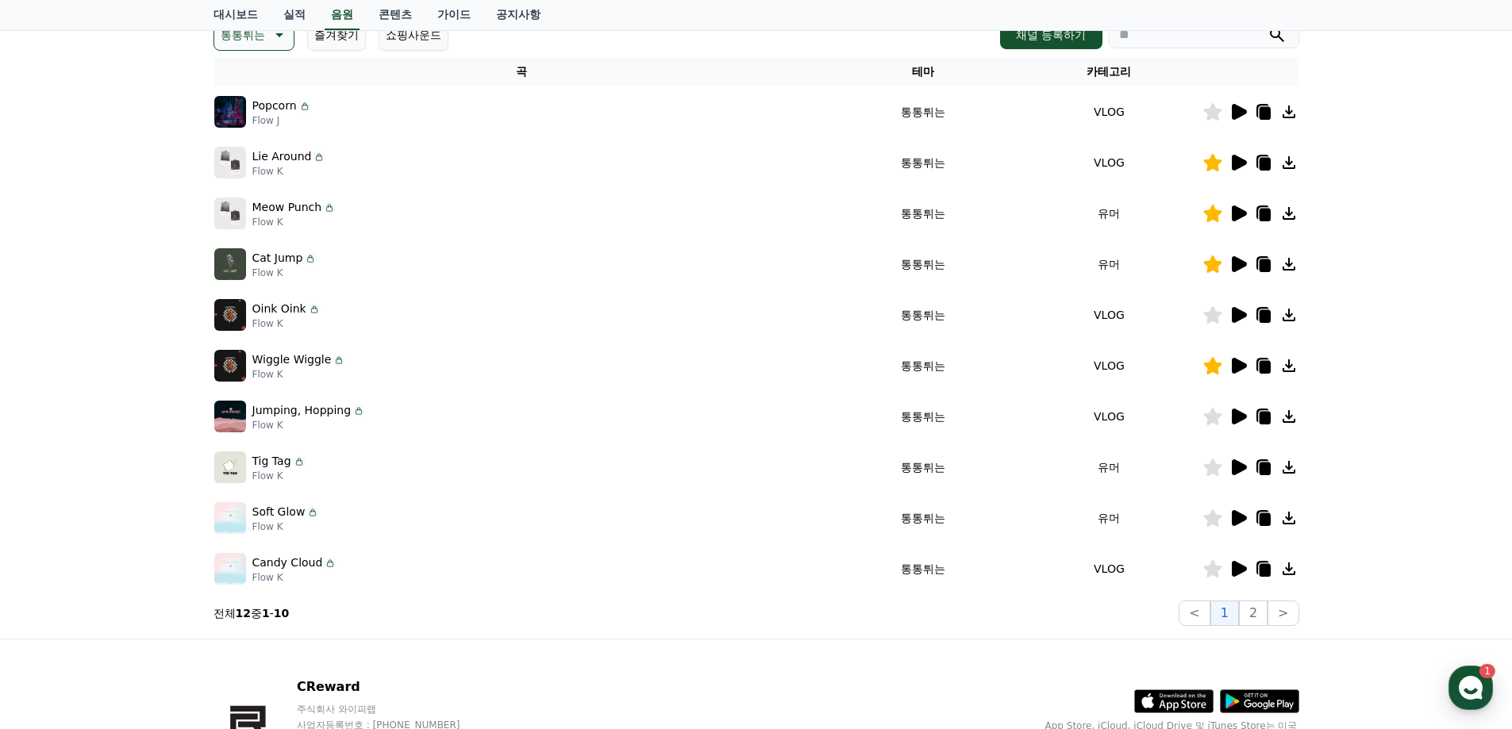
click at [1232, 526] on icon at bounding box center [1237, 518] width 19 height 19
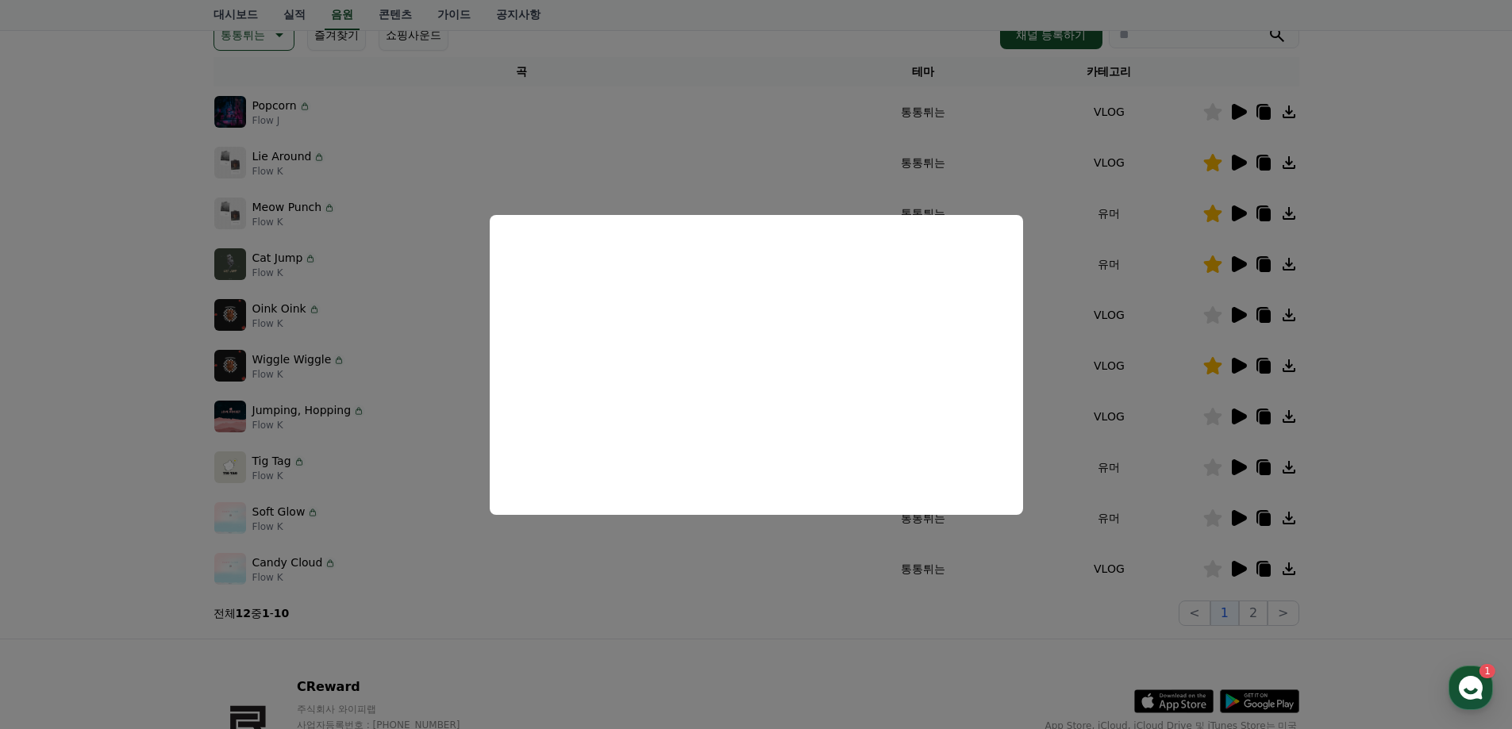
drag, startPoint x: 1424, startPoint y: 439, endPoint x: 1349, endPoint y: 471, distance: 81.8
click at [1424, 439] on button "close modal" at bounding box center [756, 364] width 1512 height 729
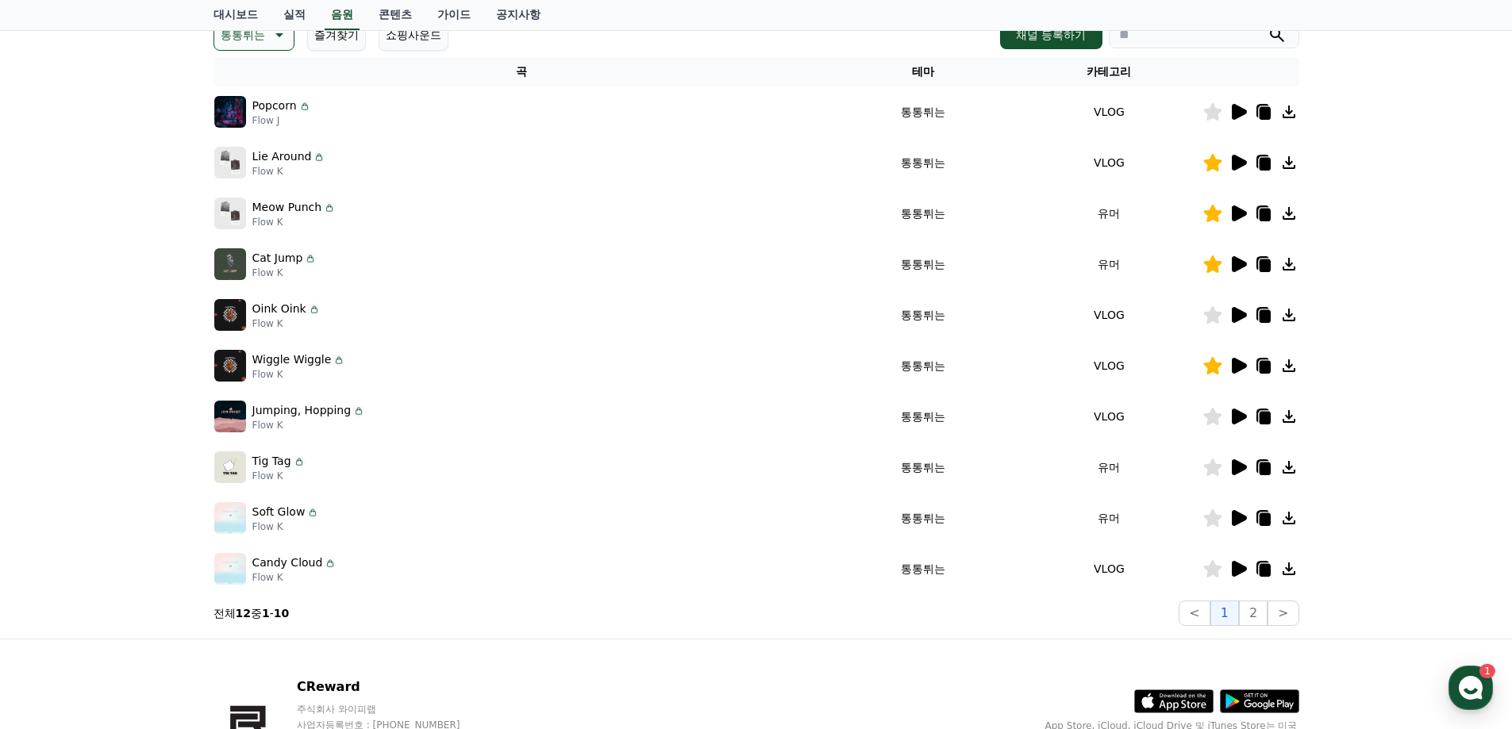
click at [1205, 518] on icon at bounding box center [1212, 517] width 18 height 17
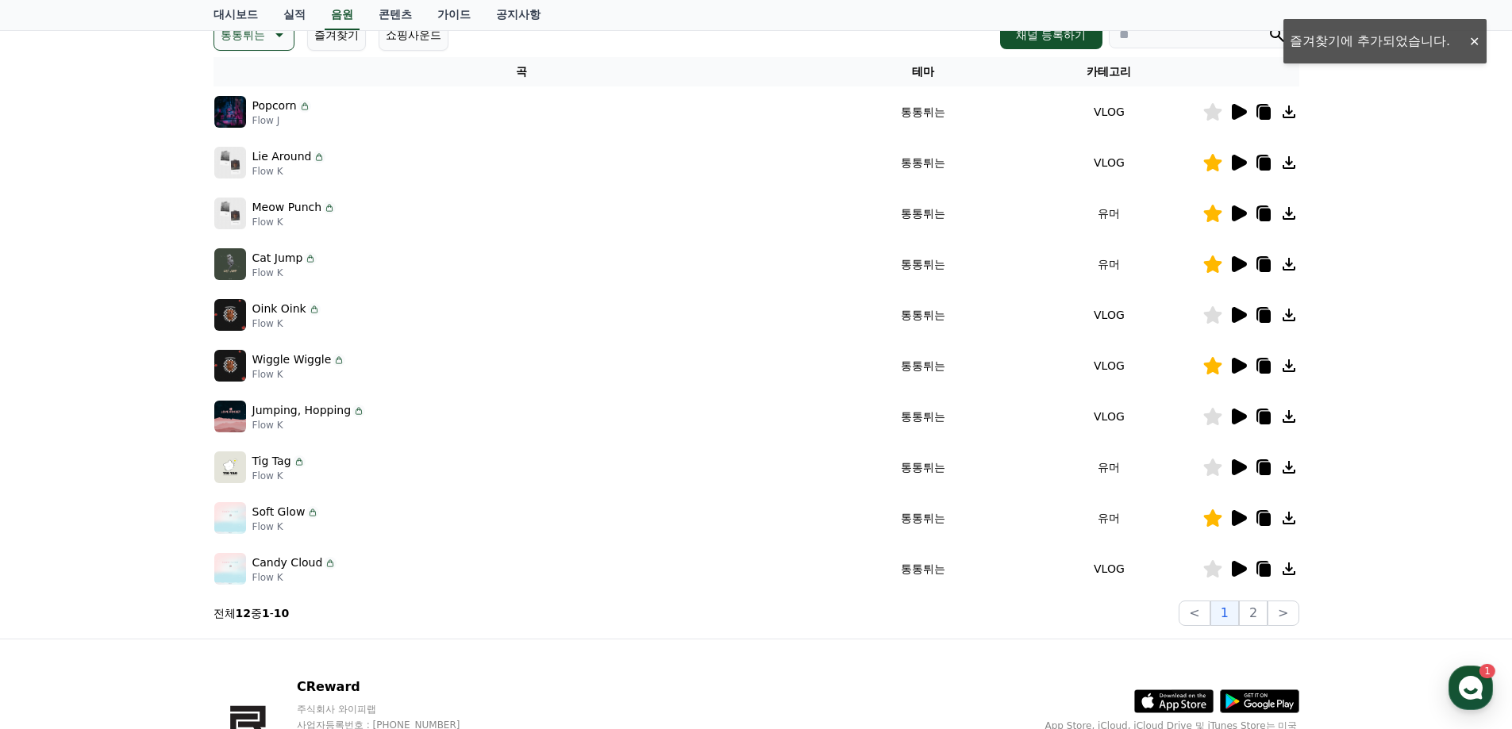
click at [1247, 567] on div at bounding box center [1250, 568] width 95 height 19
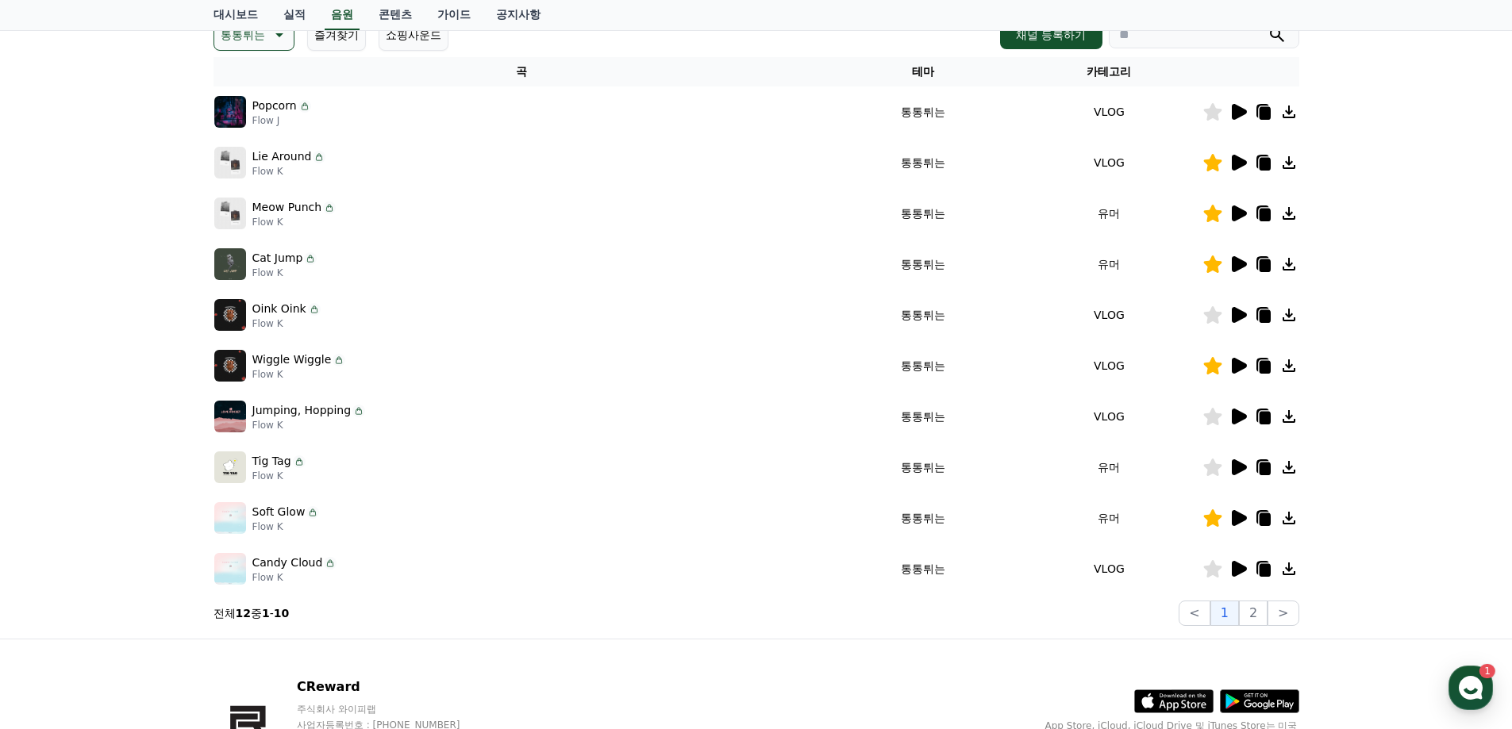
click at [1243, 567] on icon at bounding box center [1239, 569] width 15 height 16
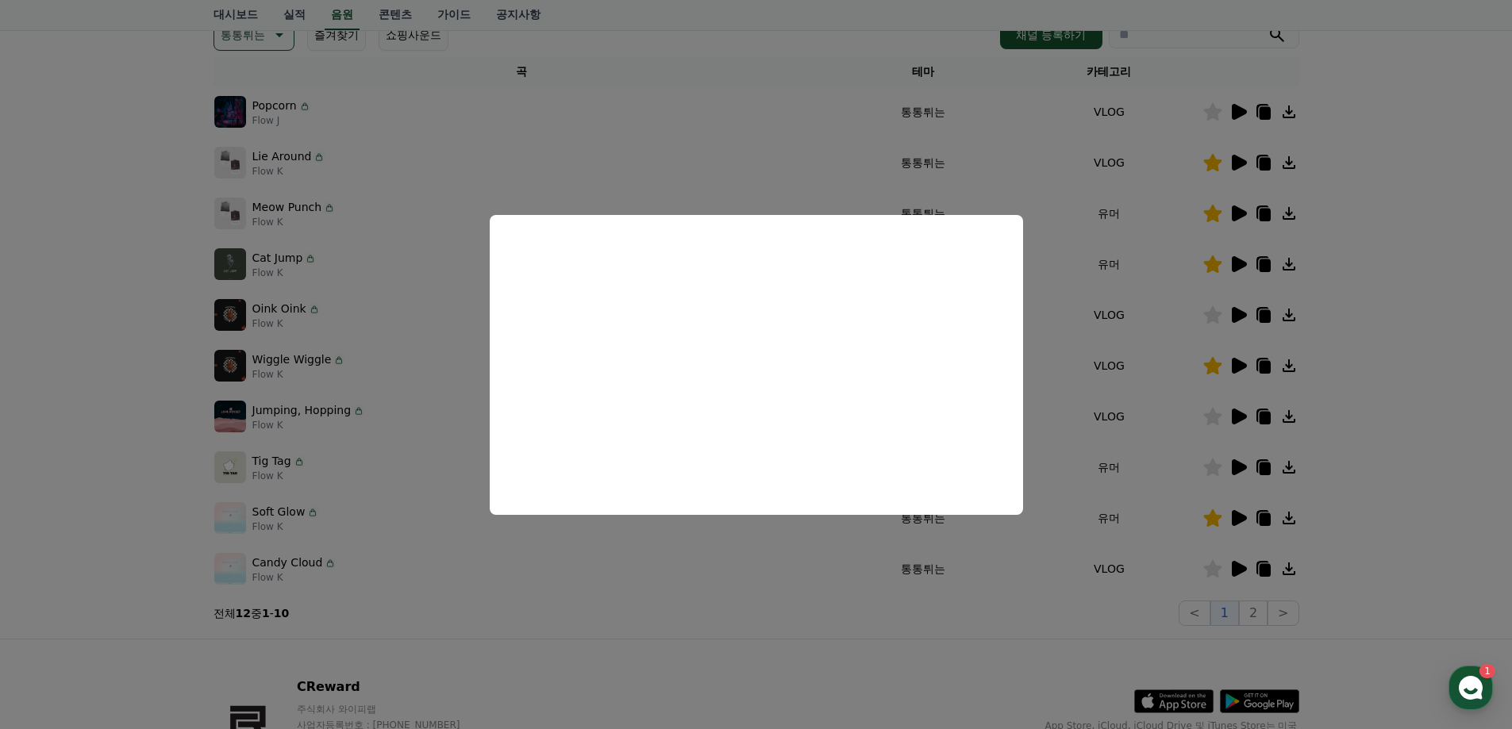
click at [1412, 548] on button "close modal" at bounding box center [756, 364] width 1512 height 729
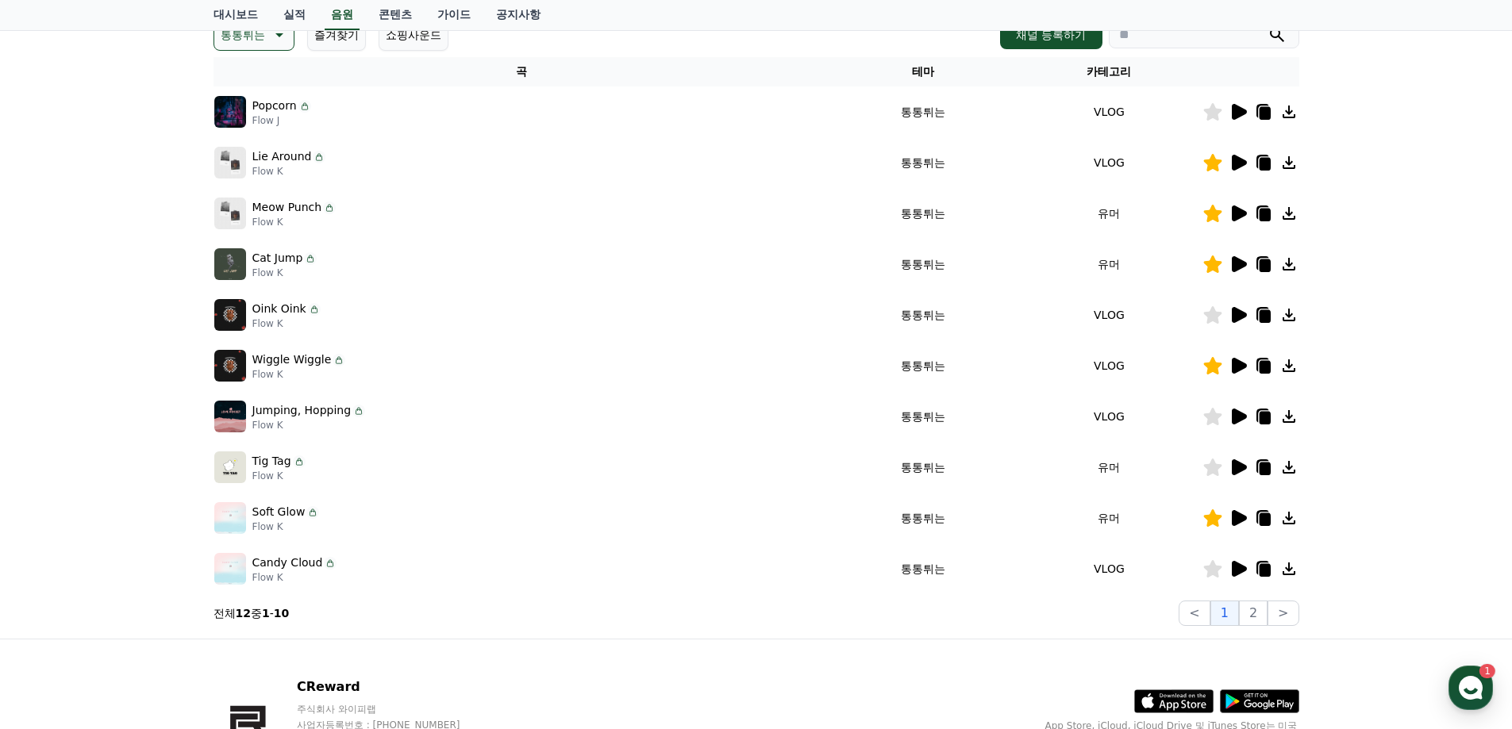
click at [1205, 569] on icon at bounding box center [1212, 568] width 18 height 17
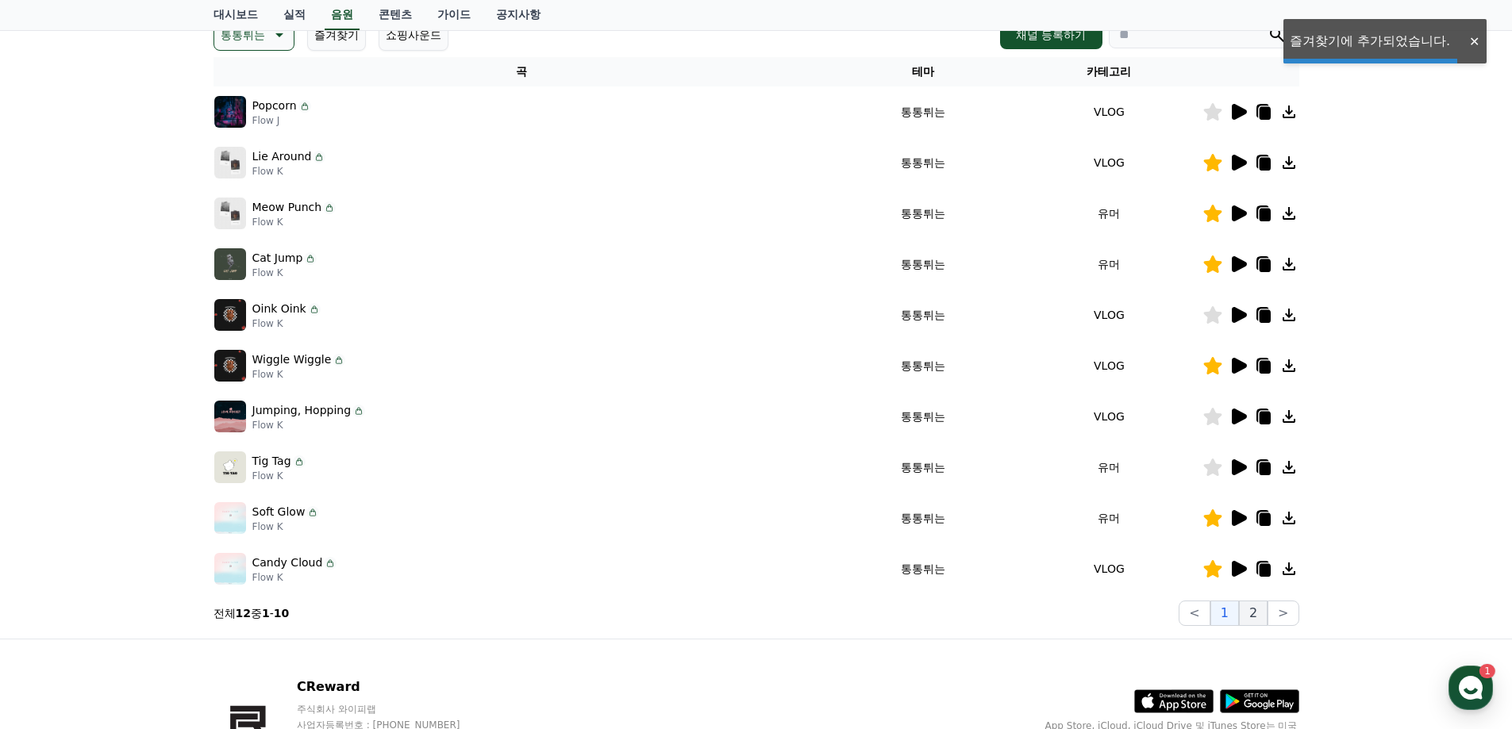
click at [1251, 614] on button "2" at bounding box center [1253, 613] width 29 height 25
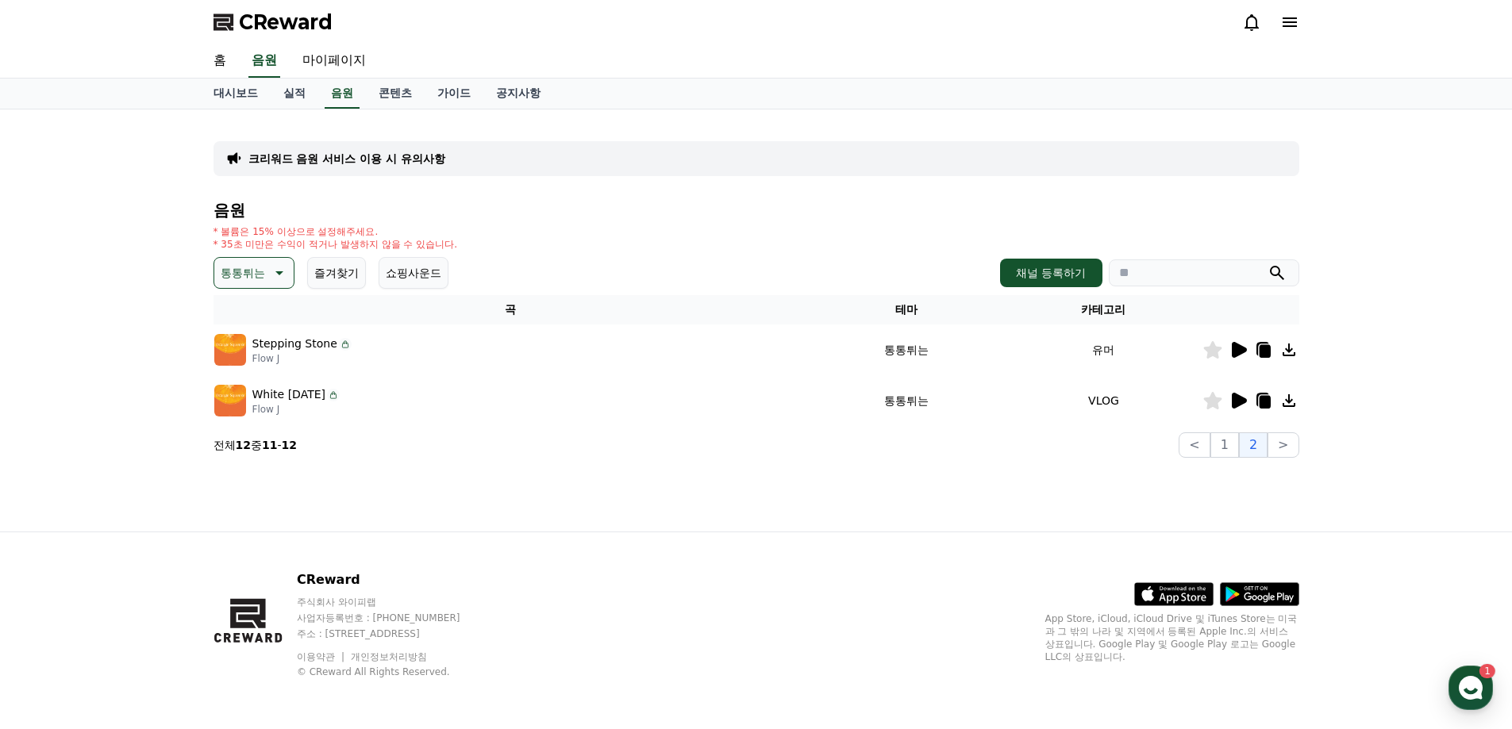
click at [1232, 400] on icon at bounding box center [1239, 401] width 15 height 16
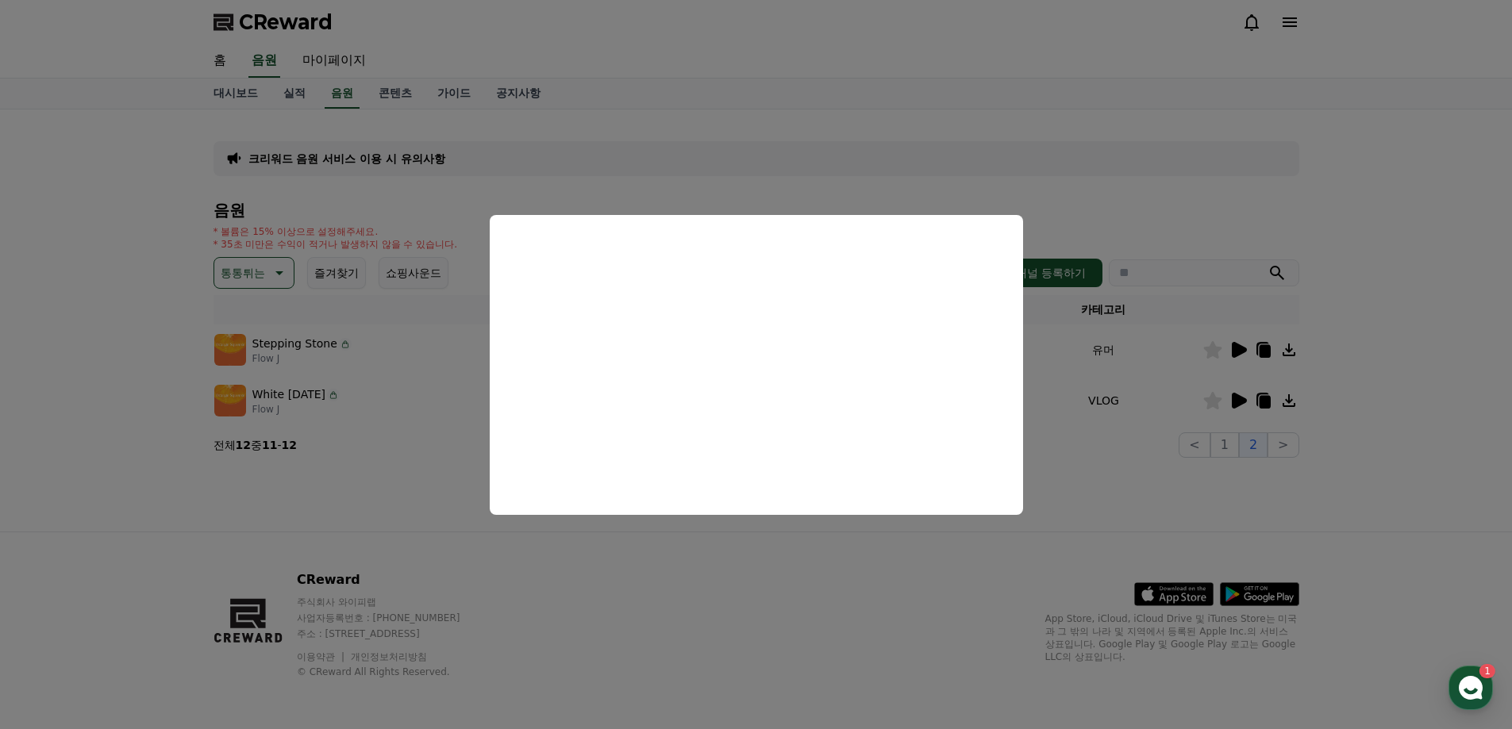
drag, startPoint x: 1301, startPoint y: 505, endPoint x: 1265, endPoint y: 511, distance: 36.3
click at [1299, 505] on button "close modal" at bounding box center [756, 364] width 1512 height 729
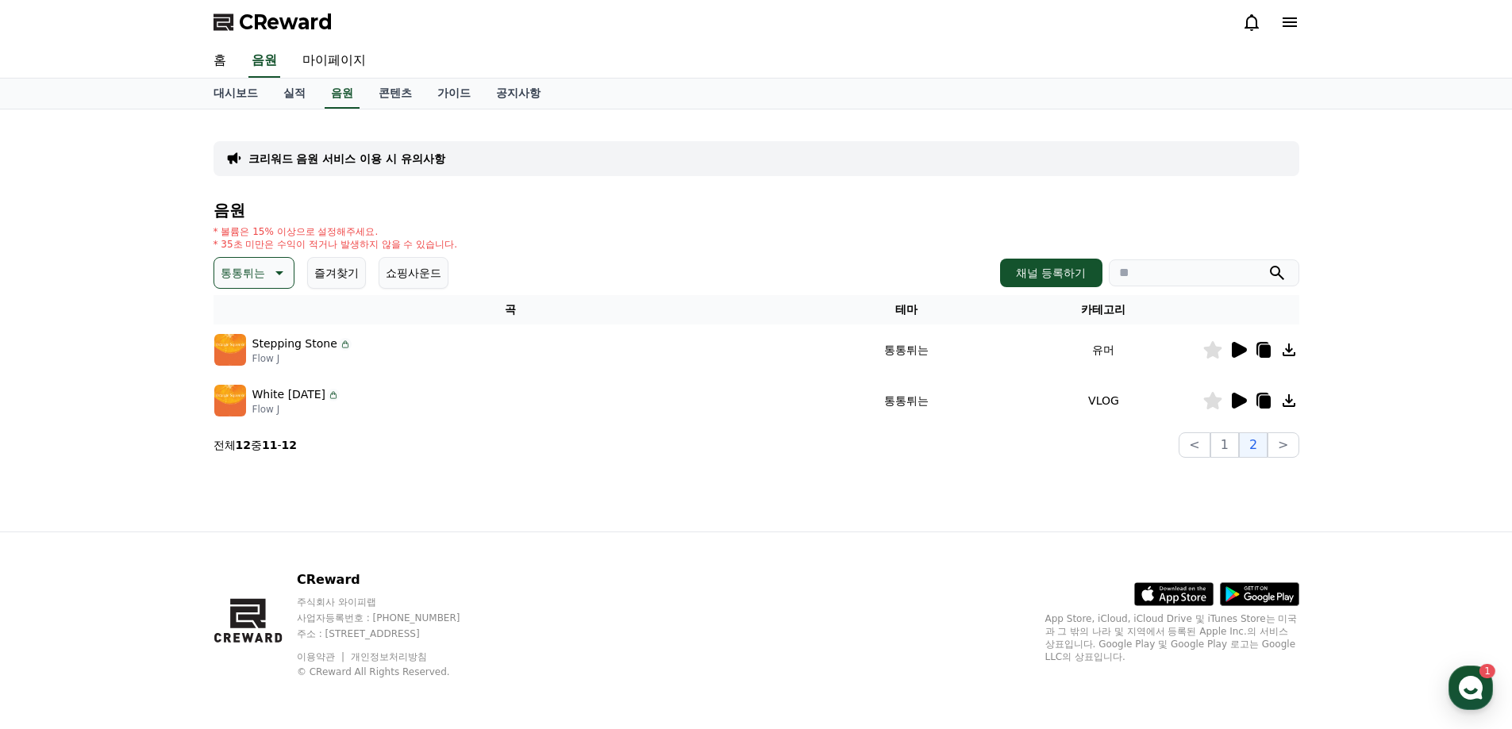
click at [1239, 344] on icon at bounding box center [1237, 349] width 19 height 19
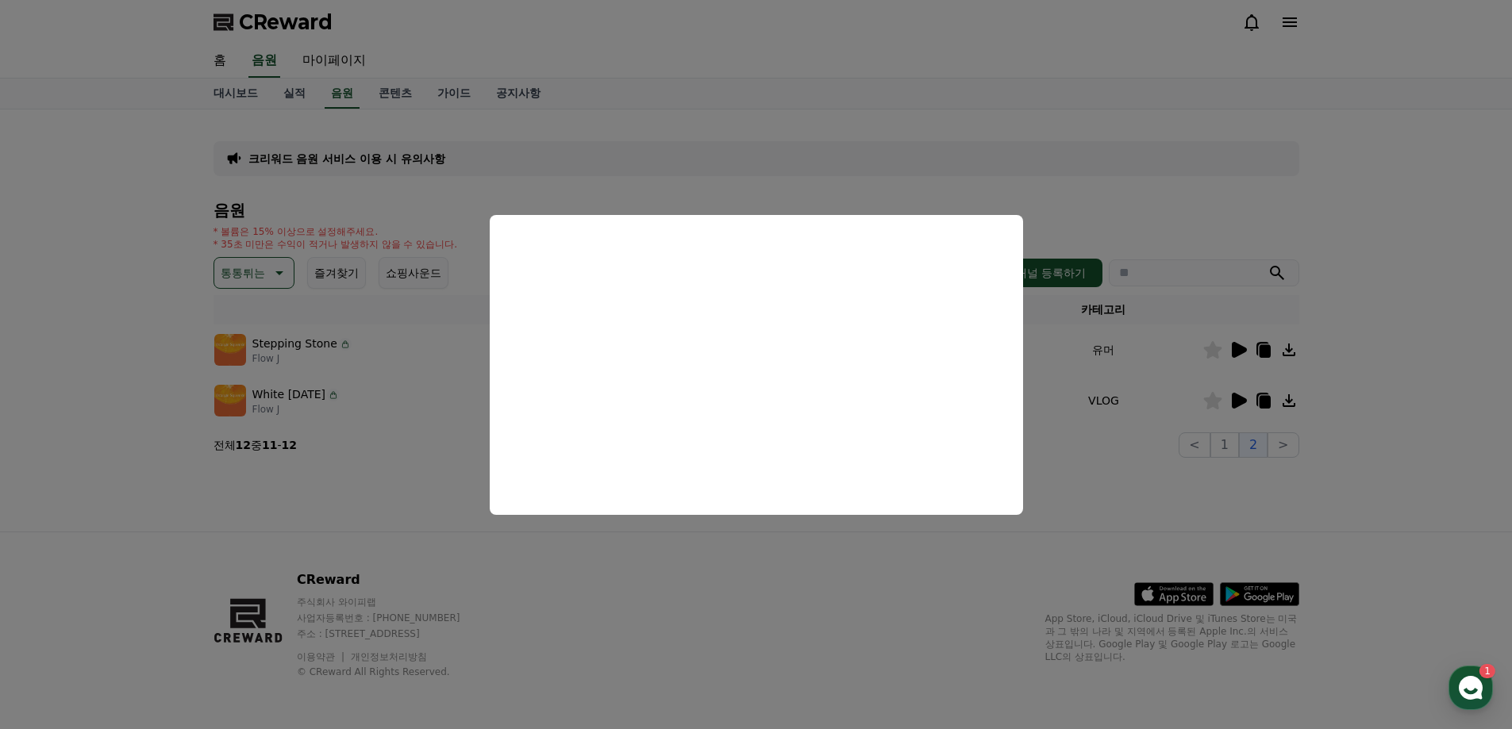
click at [1339, 197] on button "close modal" at bounding box center [756, 364] width 1512 height 729
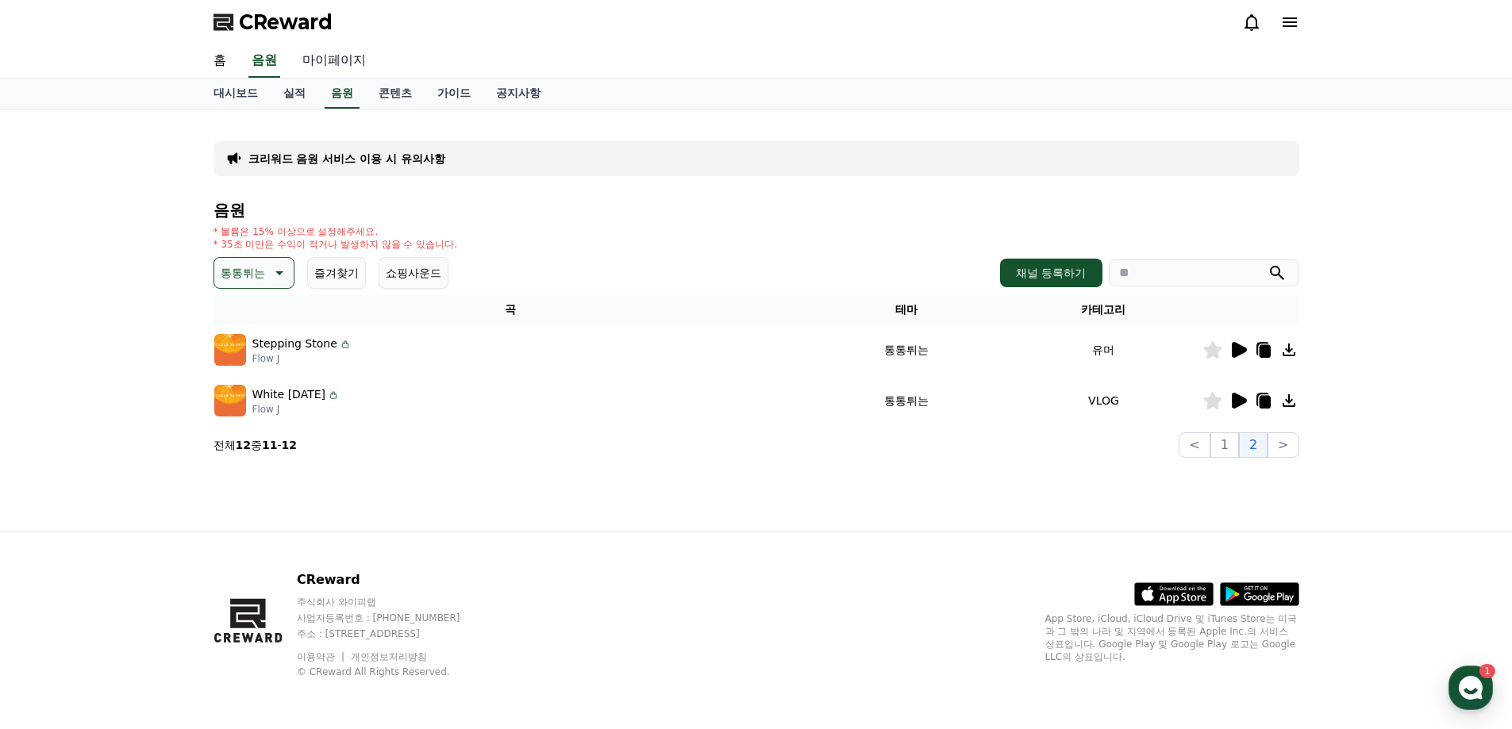
click at [317, 54] on link "마이페이지" at bounding box center [334, 60] width 89 height 33
click at [1047, 273] on button "채널 등록하기" at bounding box center [1051, 271] width 102 height 29
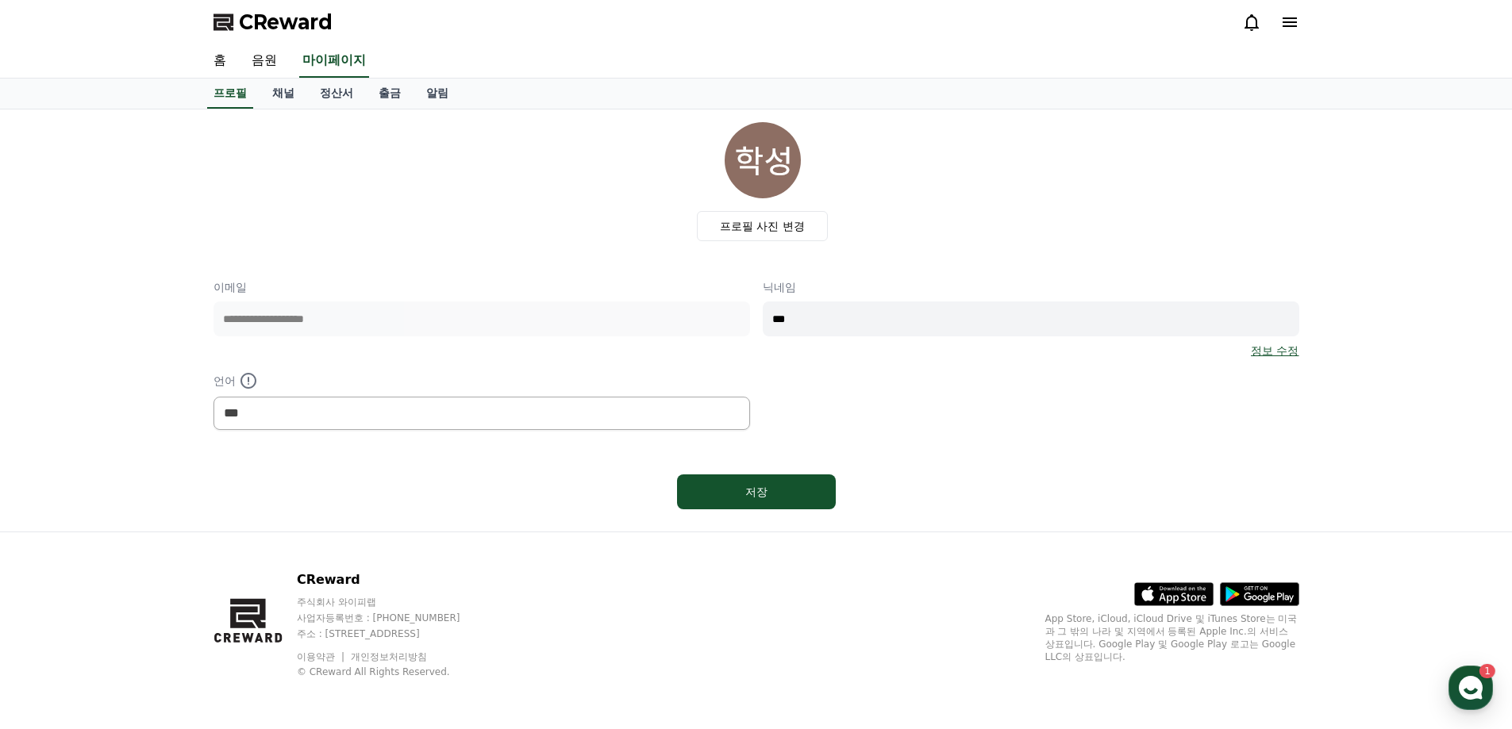
select select "**********"
click at [295, 92] on link "채널" at bounding box center [283, 94] width 48 height 30
click at [307, 90] on link "정산서" at bounding box center [336, 94] width 59 height 30
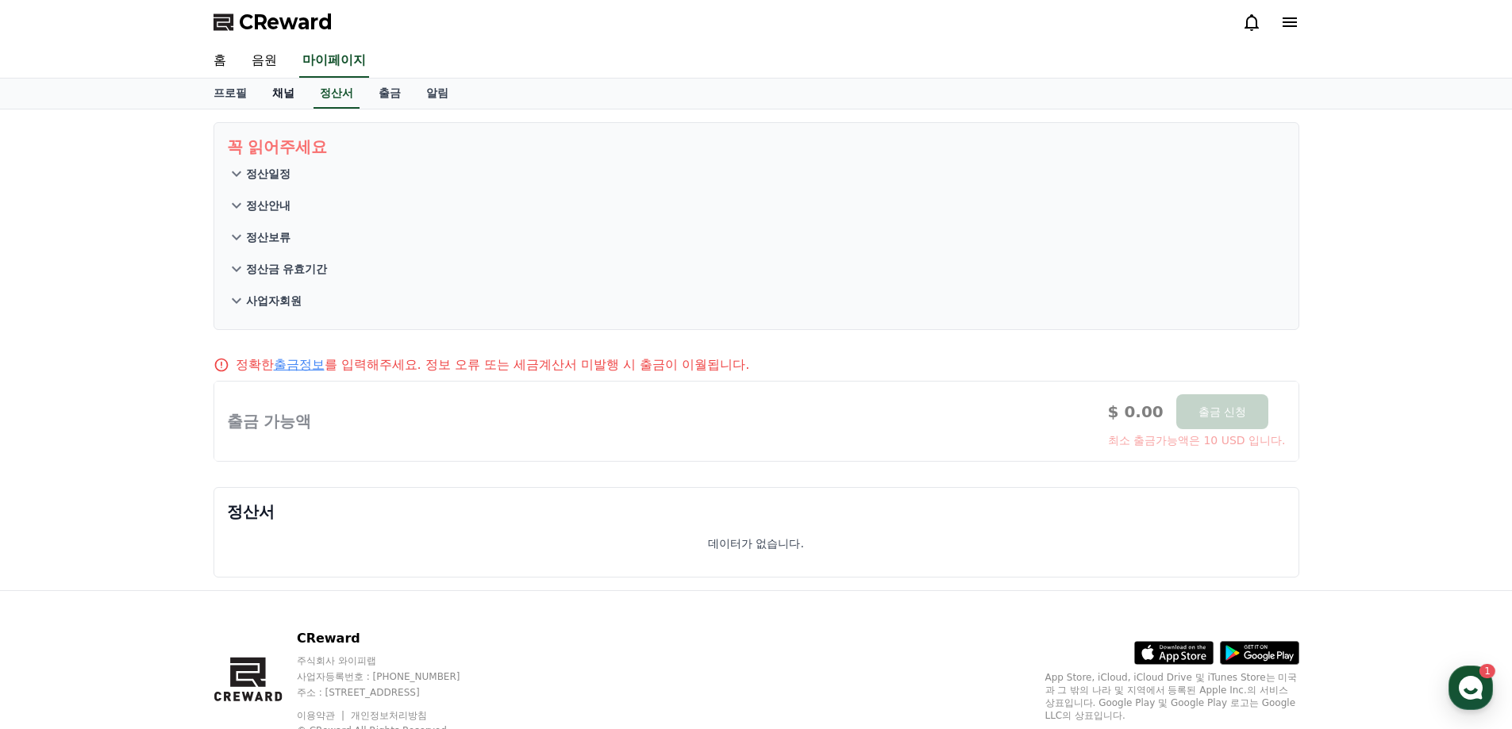
click at [275, 86] on link "채널" at bounding box center [283, 94] width 48 height 30
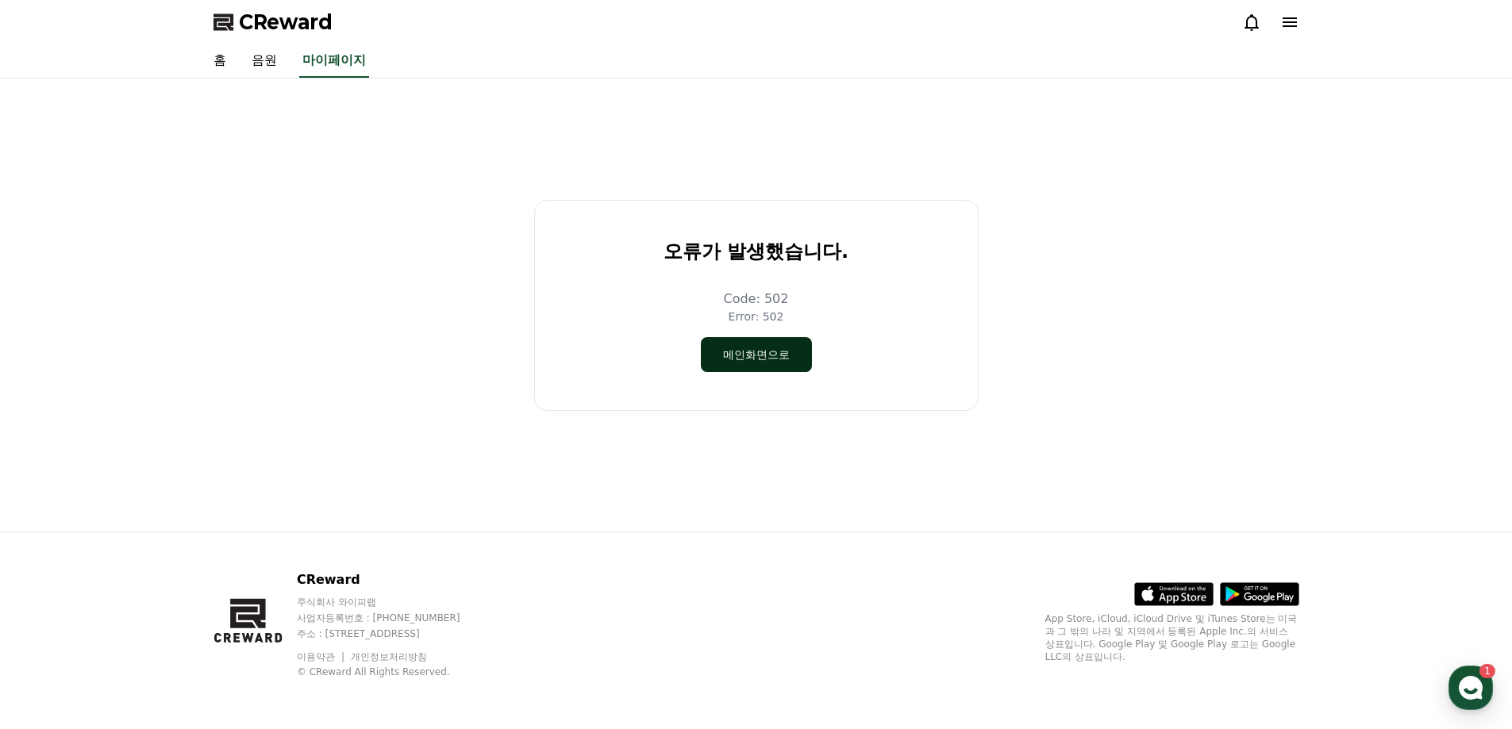
click at [756, 342] on button "메인화면으로" at bounding box center [756, 354] width 111 height 35
click at [792, 363] on button "메인화면으로" at bounding box center [756, 354] width 111 height 35
